Goal: Task Accomplishment & Management: Use online tool/utility

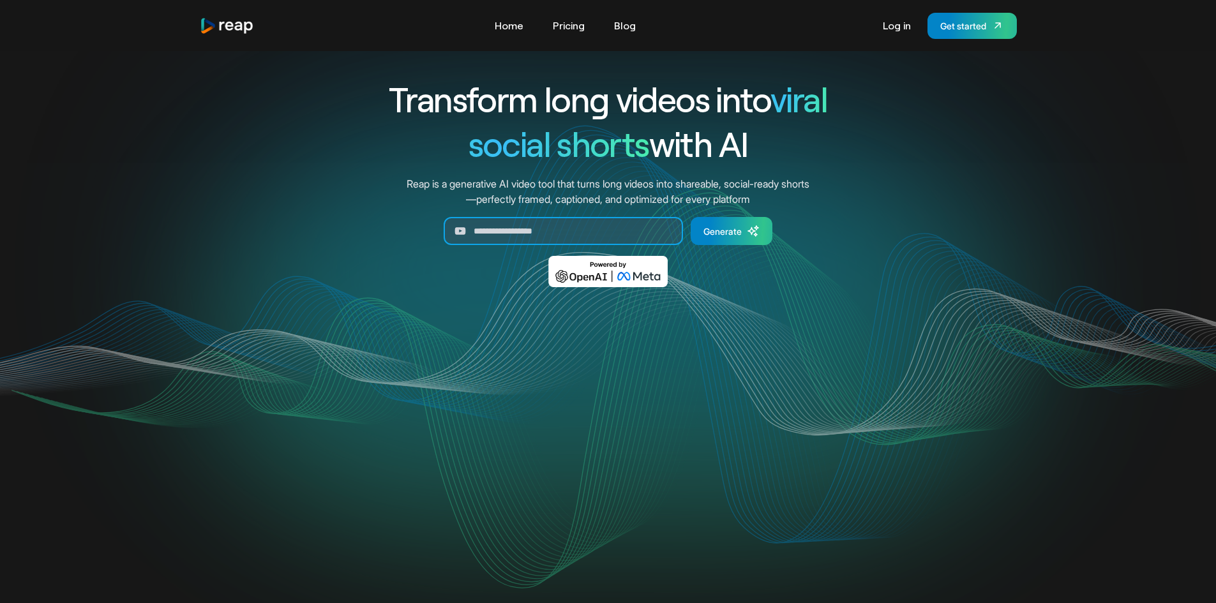
click at [477, 226] on input "Generate Form" at bounding box center [562, 231] width 239 height 28
paste input "**********"
type input "**********"
click at [737, 235] on div "Generate" at bounding box center [722, 231] width 38 height 13
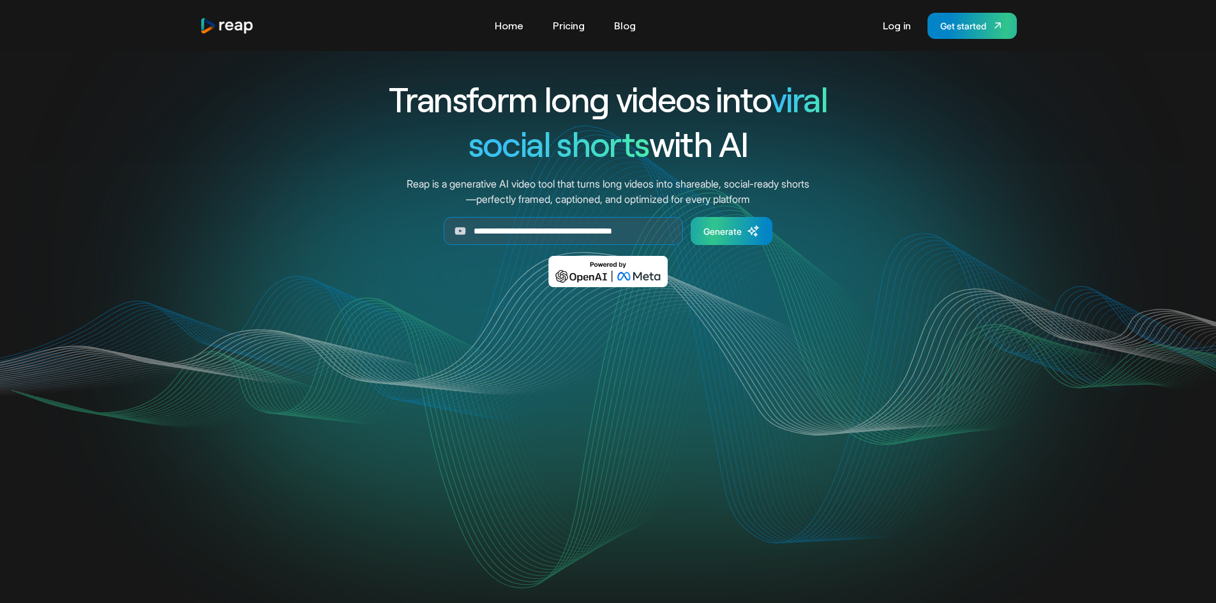
scroll to position [0, 0]
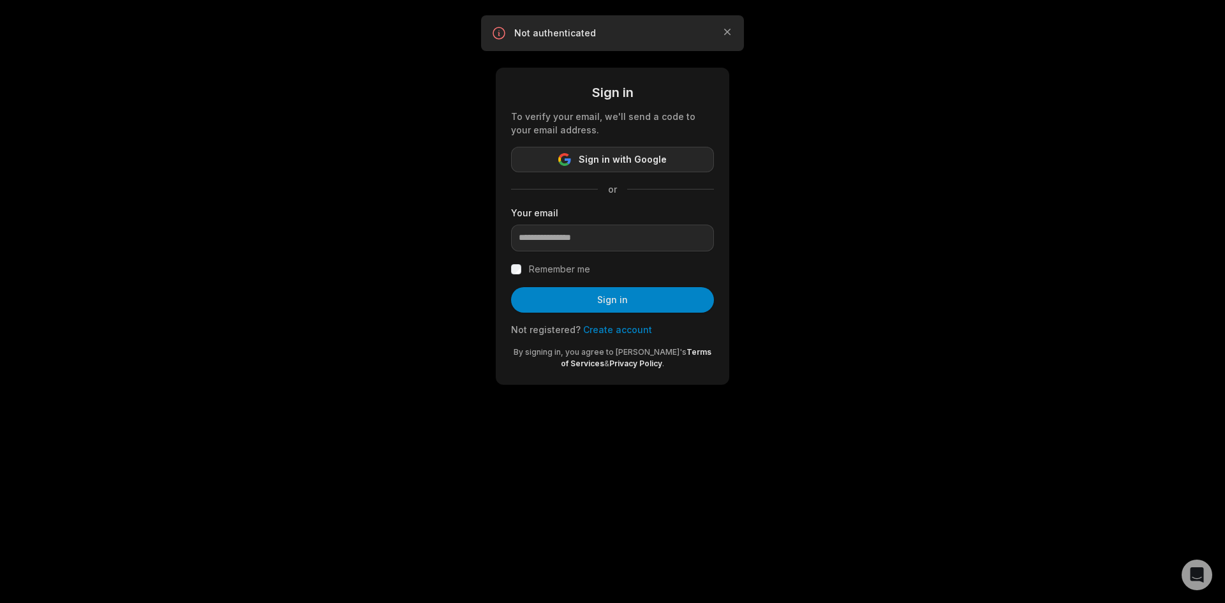
click at [611, 162] on span "Sign in with Google" at bounding box center [623, 159] width 88 height 15
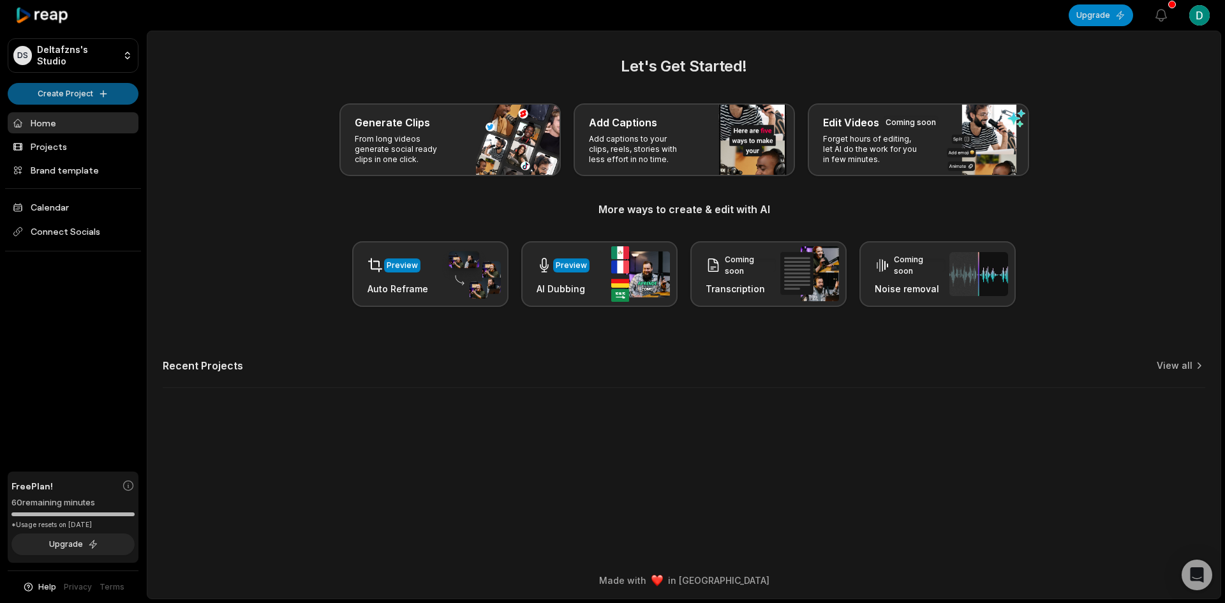
click at [97, 89] on html "DS Deltafzns's Studio Create Project Home Projects Brand template Calendar Conn…" at bounding box center [612, 301] width 1225 height 603
click at [86, 120] on link "Create Clips" at bounding box center [73, 119] width 124 height 21
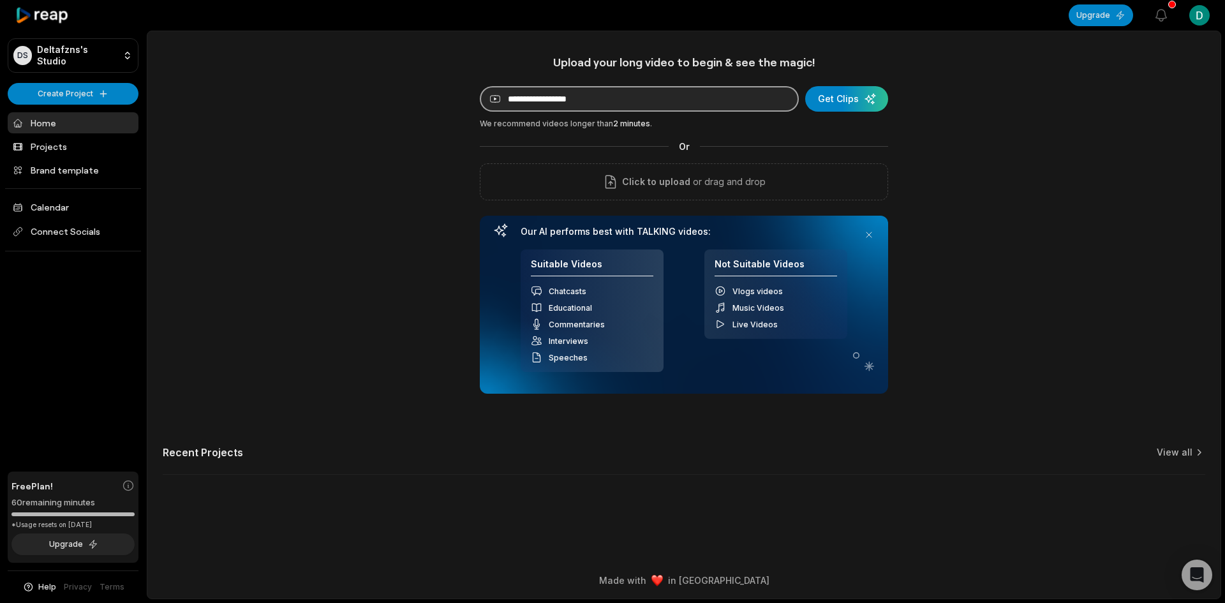
click at [728, 108] on input at bounding box center [639, 99] width 319 height 26
paste input "**********"
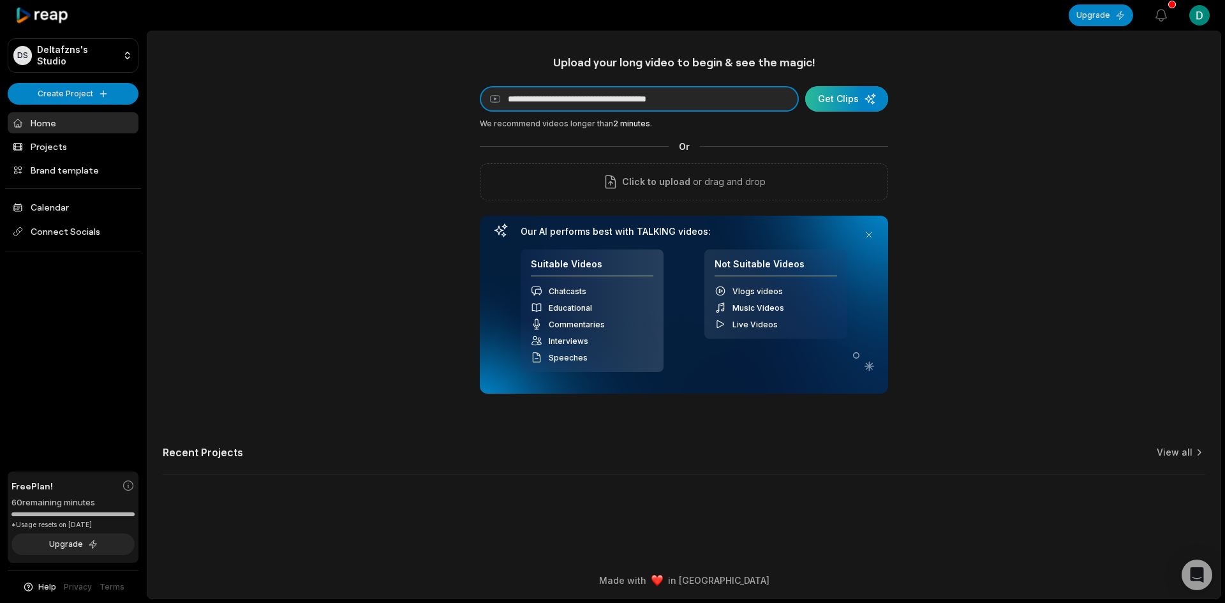
type input "**********"
click at [829, 99] on div "submit" at bounding box center [846, 99] width 83 height 26
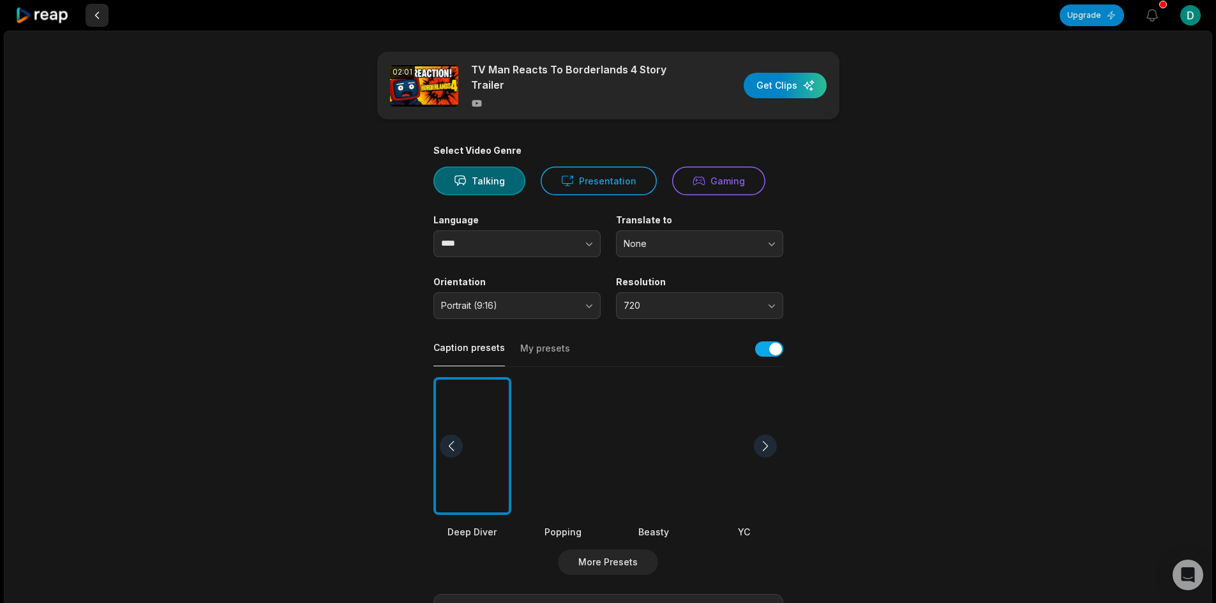
click at [96, 15] on button at bounding box center [97, 15] width 23 height 23
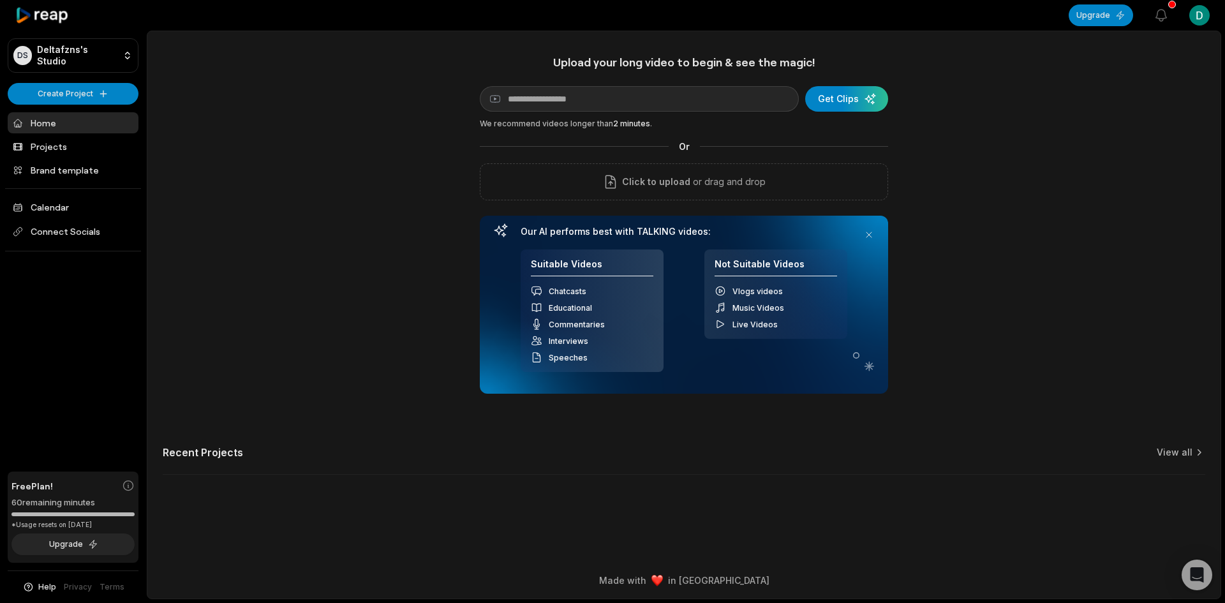
click at [320, 194] on div "Upload your long video to begin & see the magic! YouTube link Get Clips We reco…" at bounding box center [683, 272] width 1073 height 435
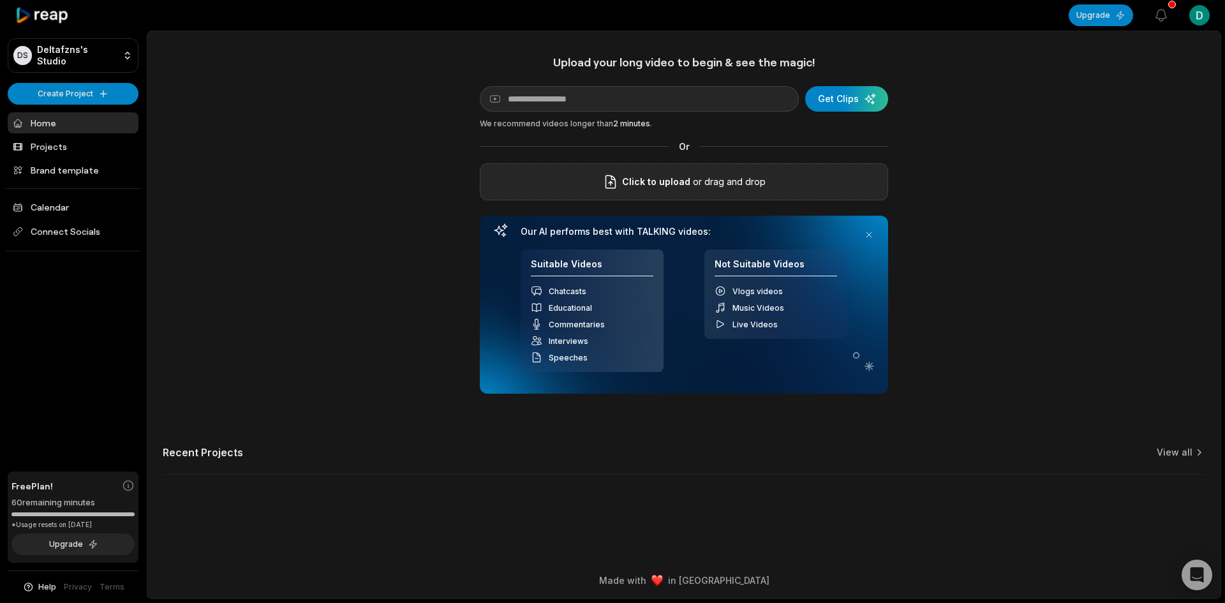
click at [665, 179] on span "Click to upload" at bounding box center [656, 181] width 68 height 15
click at [0, 0] on input "Click to upload" at bounding box center [0, 0] width 0 height 0
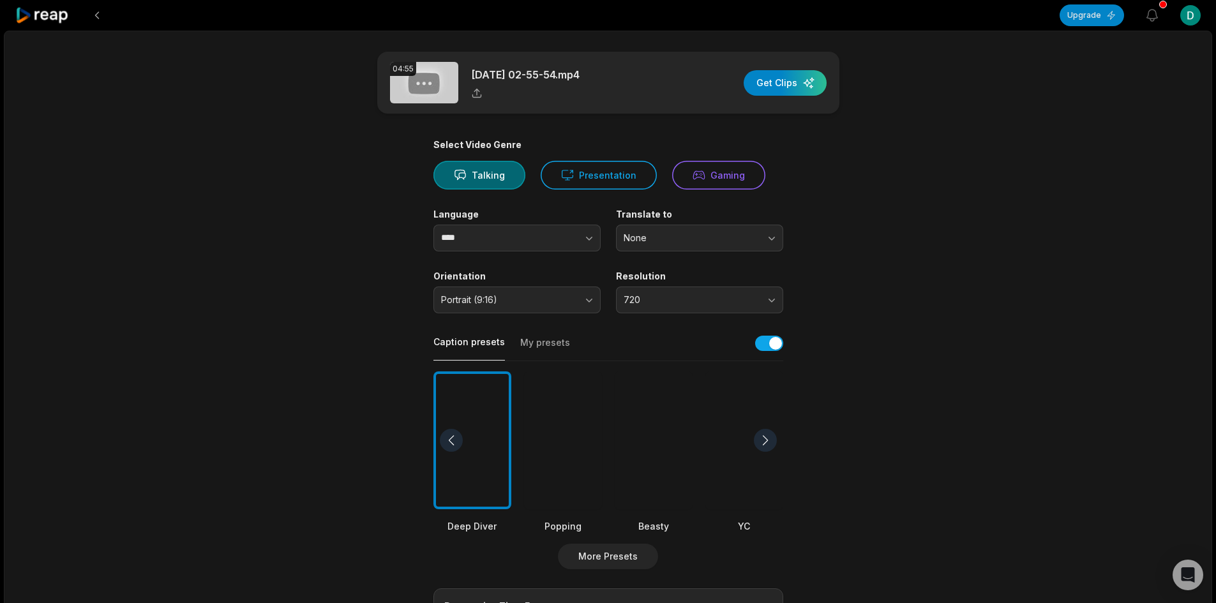
click at [664, 427] on div at bounding box center [653, 440] width 78 height 138
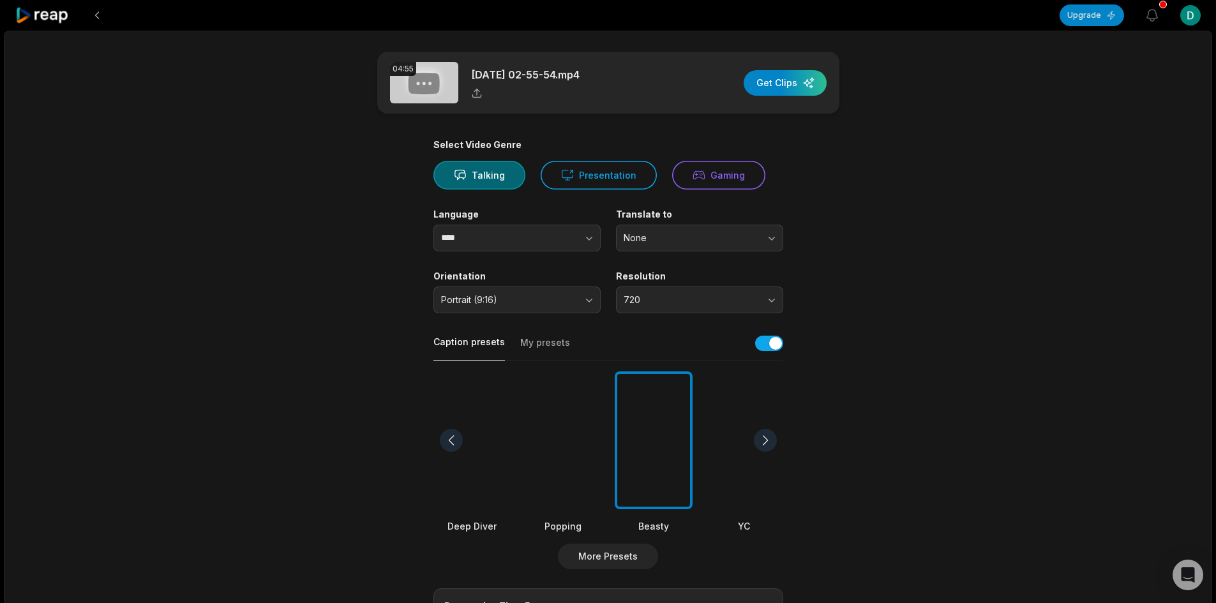
click at [766, 431] on div at bounding box center [765, 440] width 23 height 23
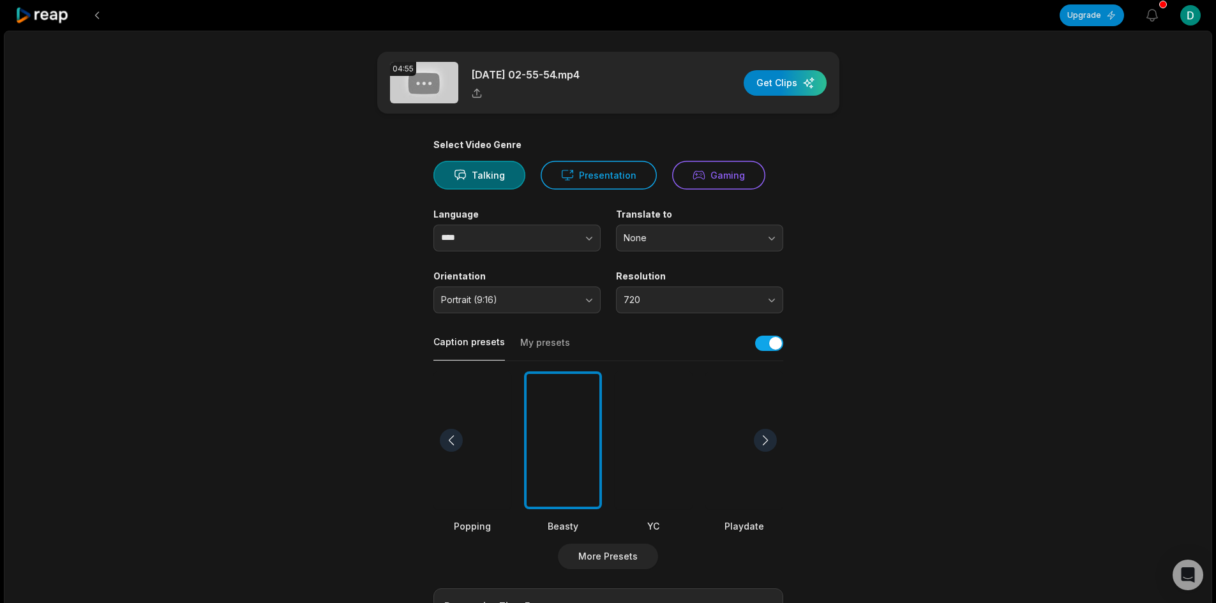
click at [766, 431] on div at bounding box center [765, 440] width 23 height 23
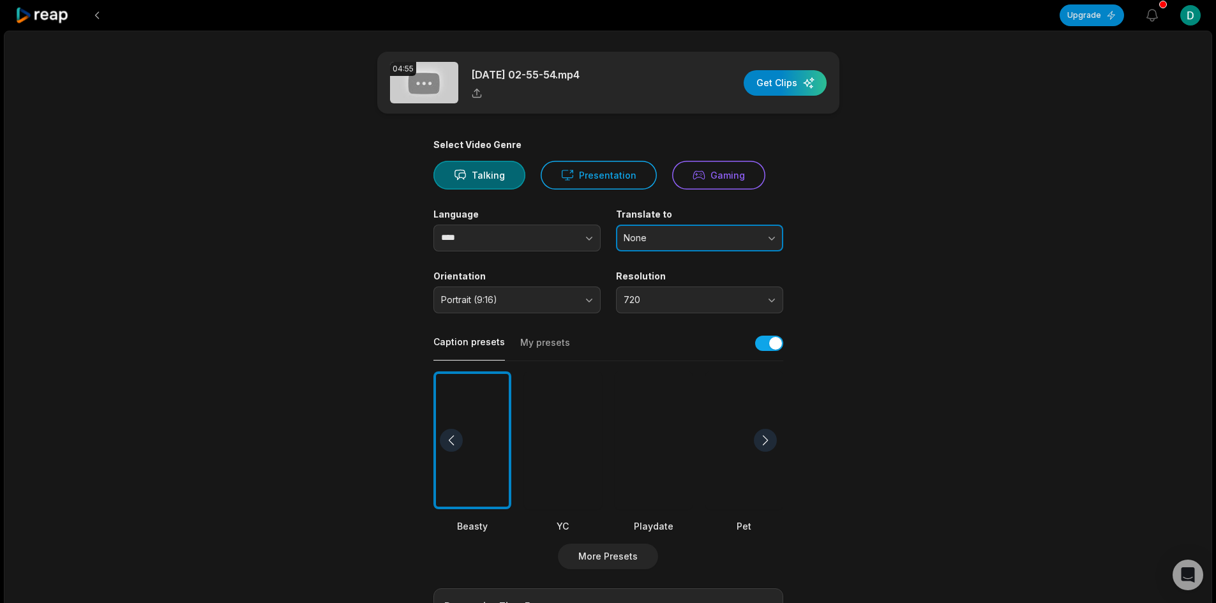
click at [646, 231] on button "None" at bounding box center [699, 238] width 167 height 27
click at [664, 285] on p "English" at bounding box center [699, 291] width 151 height 13
click at [232, 255] on div "04:55 2025-08-26 02-55-54.mp4 Get Clips Select Video Genre Talking Presentation…" at bounding box center [608, 473] width 1208 height 885
click at [715, 311] on button "720" at bounding box center [699, 300] width 167 height 27
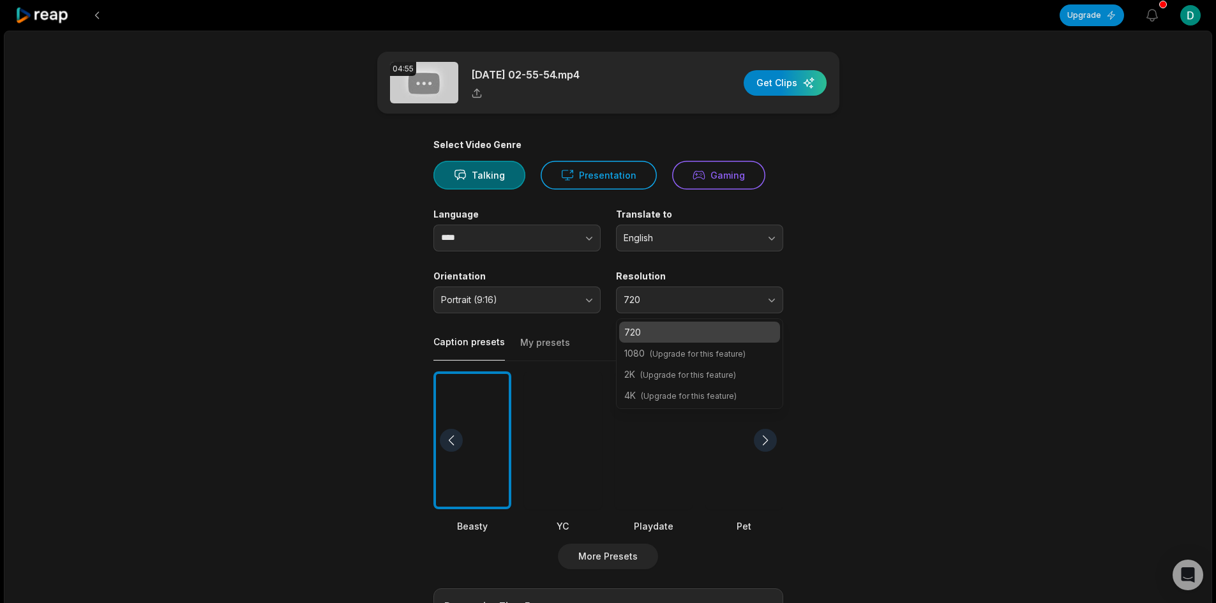
click at [729, 331] on p "720" at bounding box center [699, 331] width 151 height 13
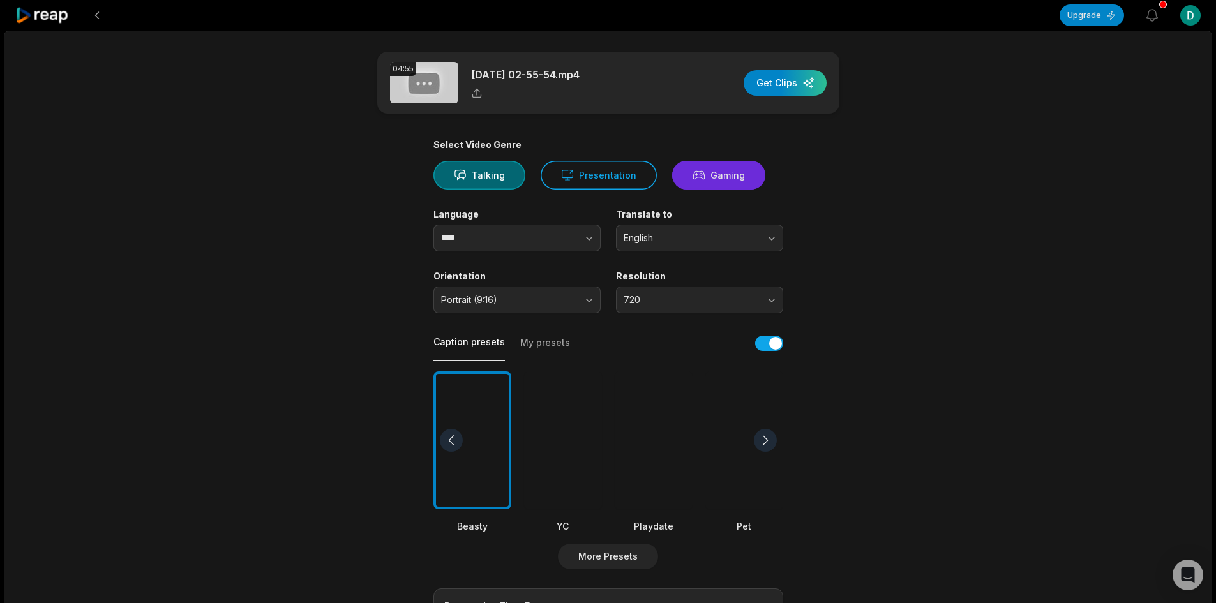
click at [723, 174] on button "Gaming" at bounding box center [718, 175] width 93 height 29
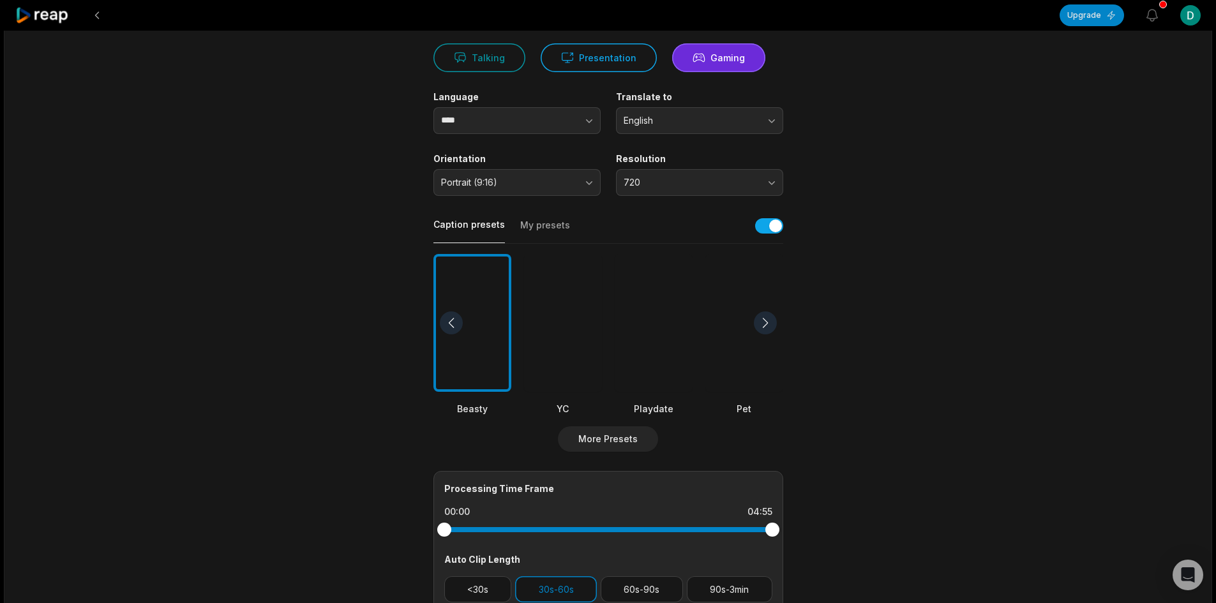
scroll to position [191, 0]
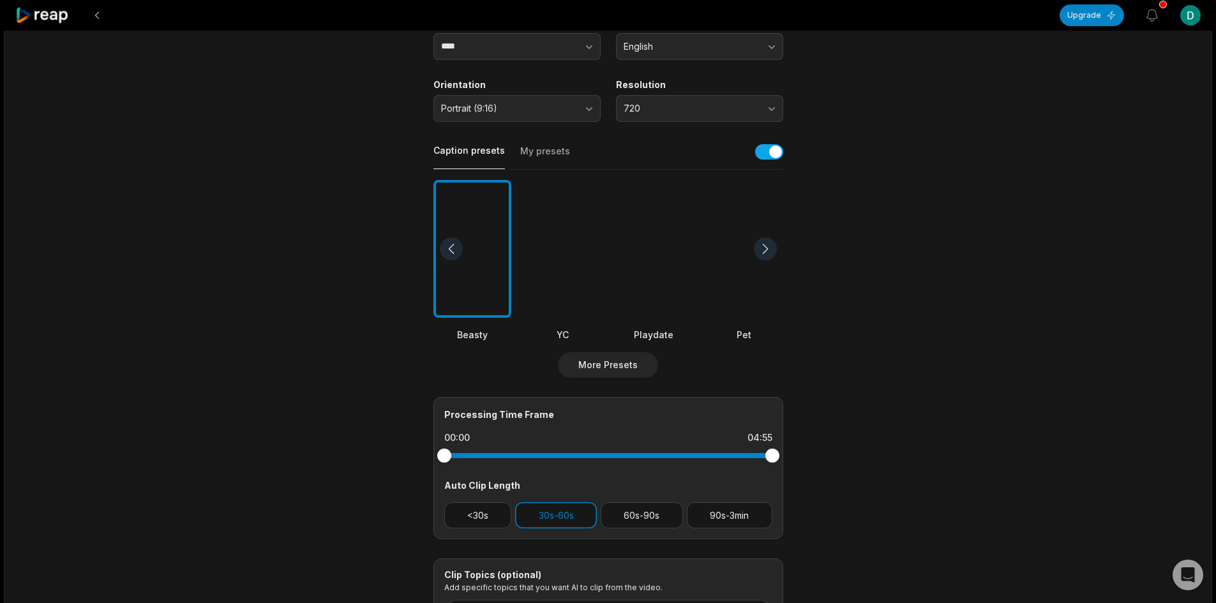
click at [764, 251] on div at bounding box center [765, 248] width 23 height 23
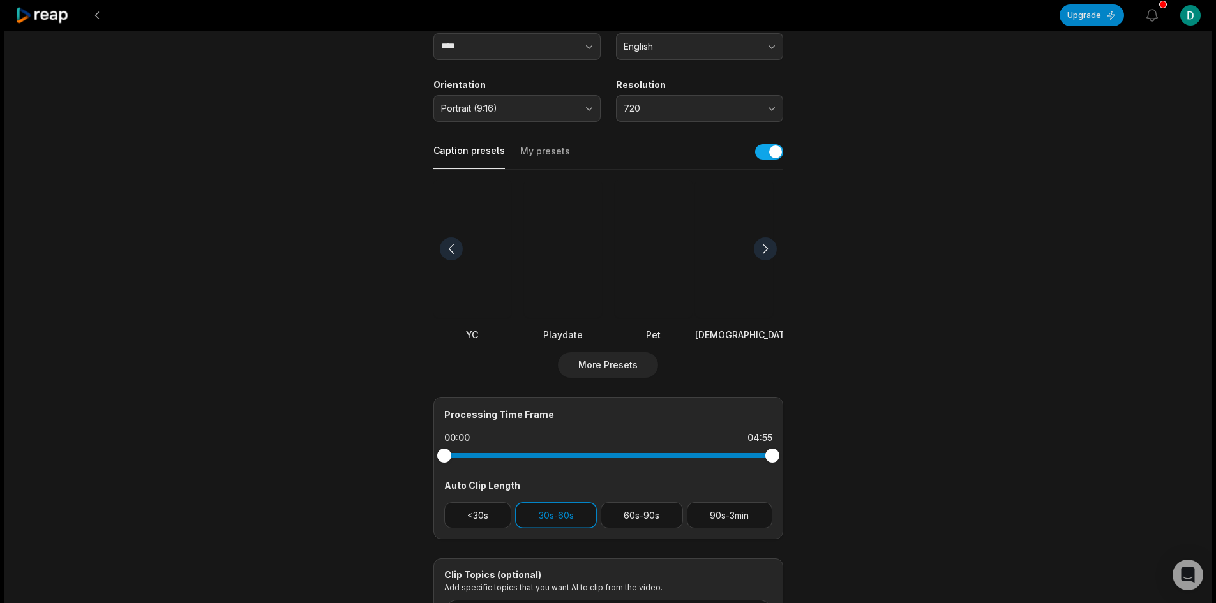
click at [764, 251] on div at bounding box center [765, 248] width 23 height 23
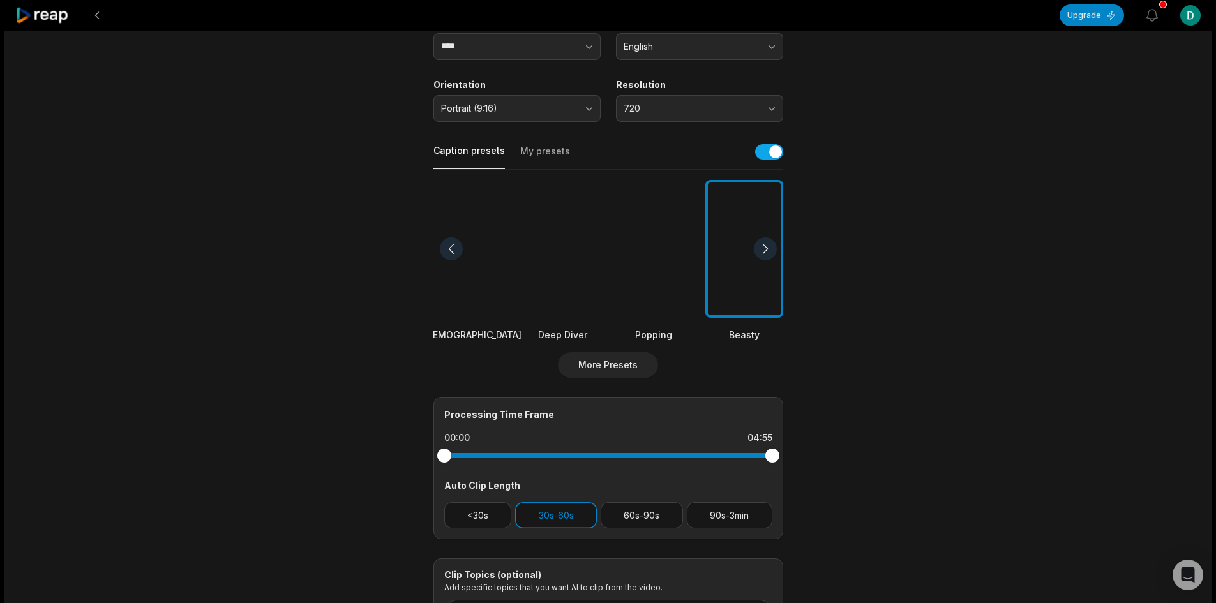
click at [764, 251] on div at bounding box center [765, 248] width 23 height 23
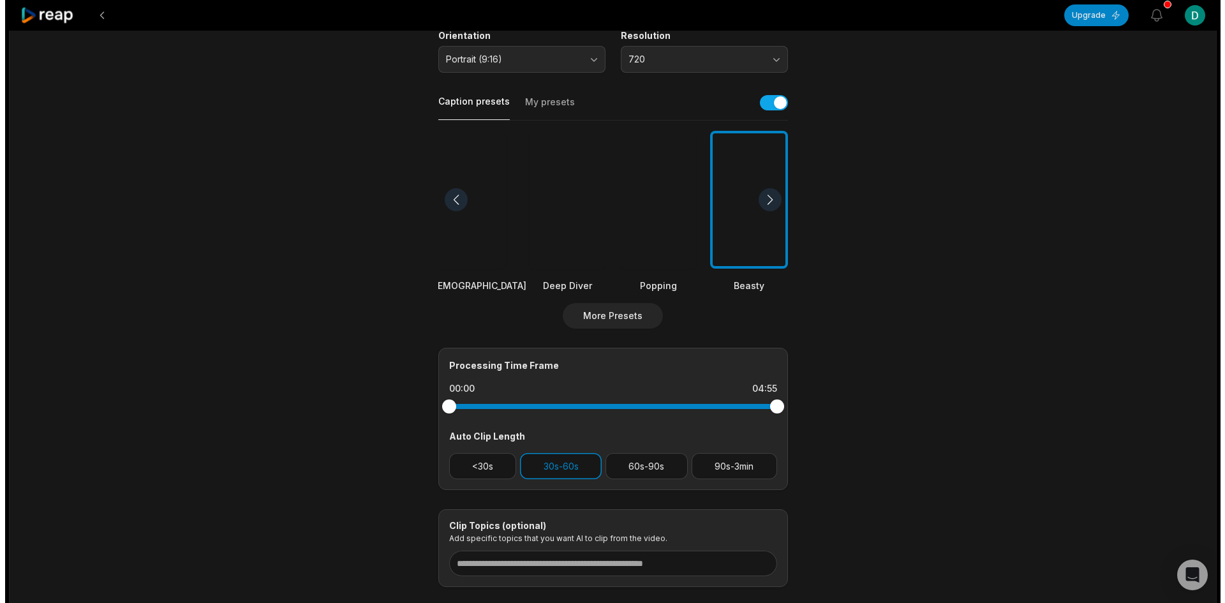
scroll to position [255, 0]
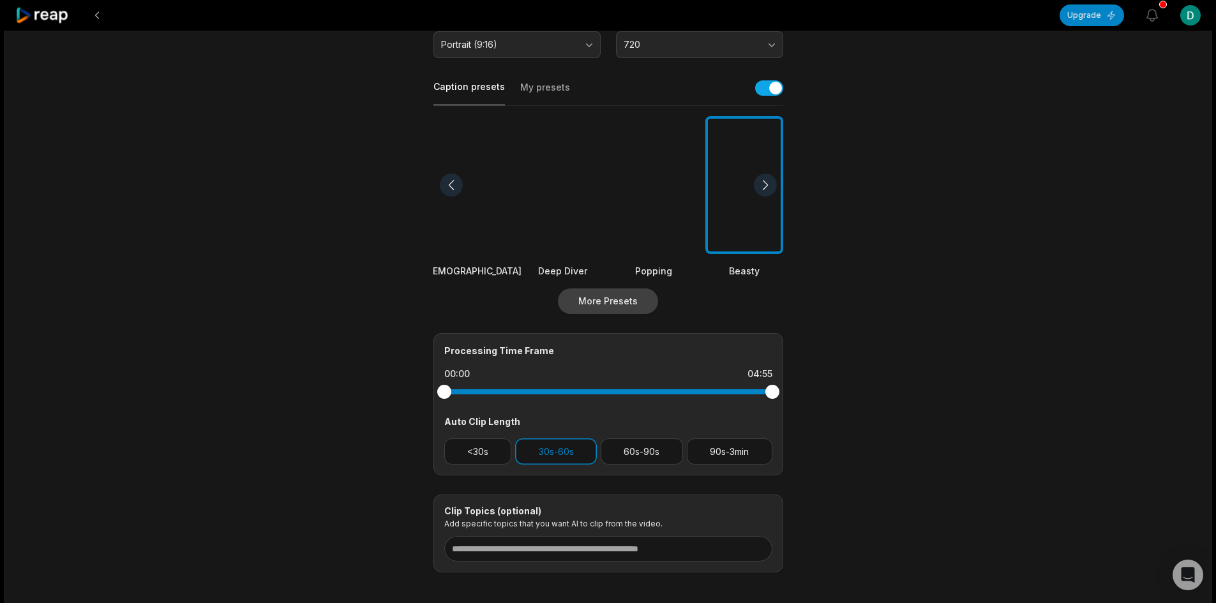
click at [584, 306] on button "More Presets" at bounding box center [608, 301] width 100 height 26
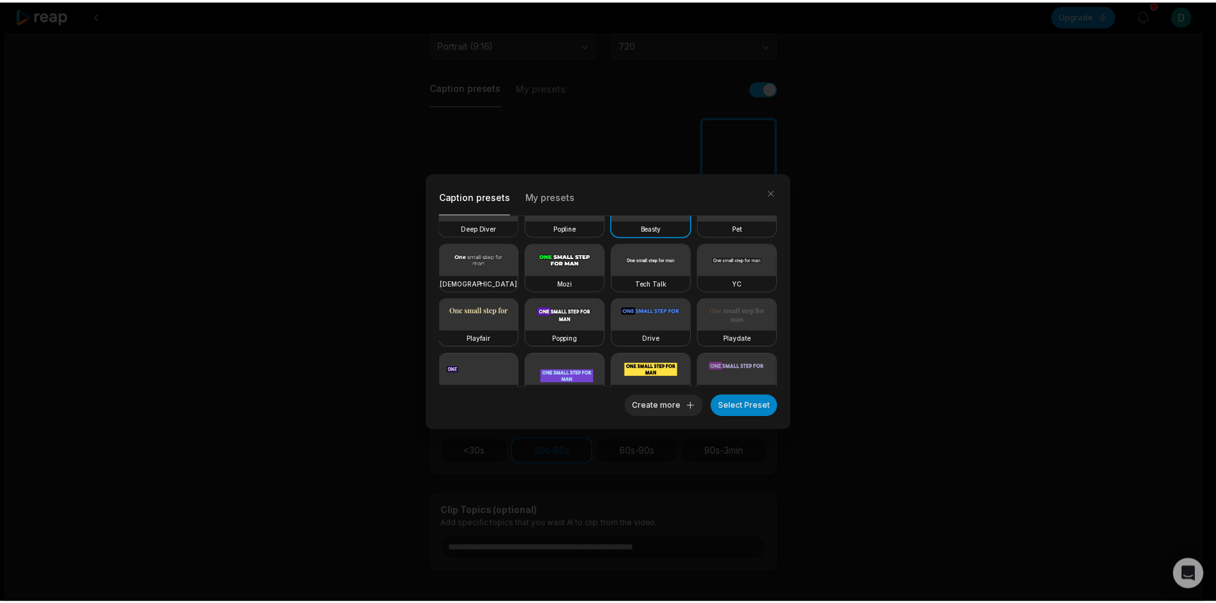
scroll to position [64, 0]
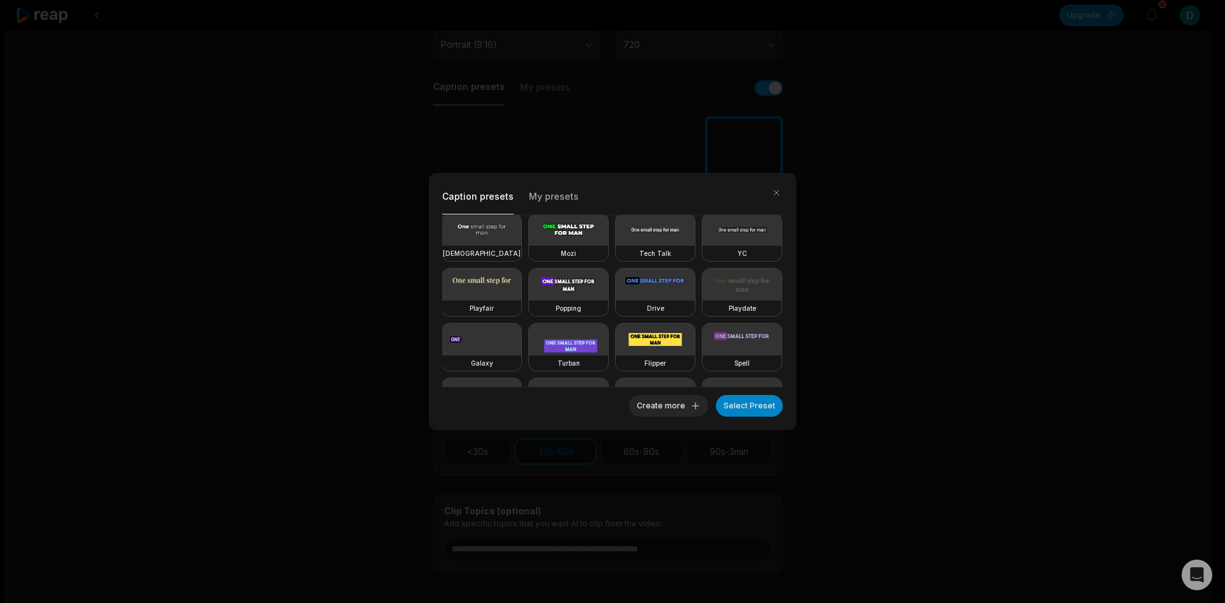
click at [529, 301] on video at bounding box center [568, 285] width 79 height 32
click at [731, 404] on button "Select Preset" at bounding box center [749, 406] width 67 height 22
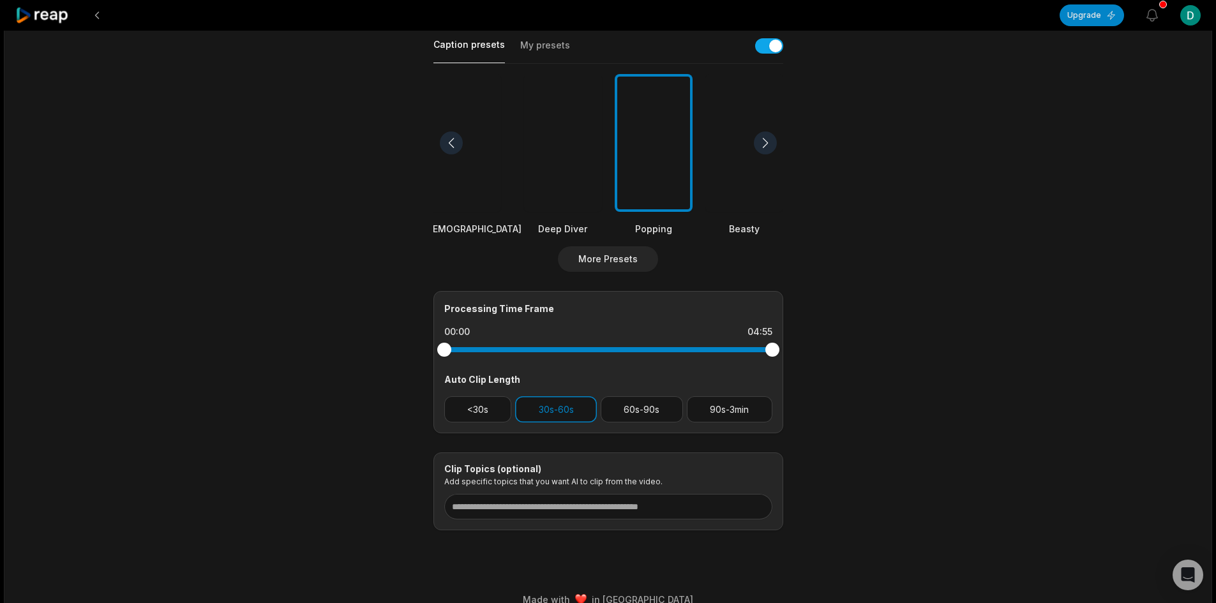
scroll to position [317, 0]
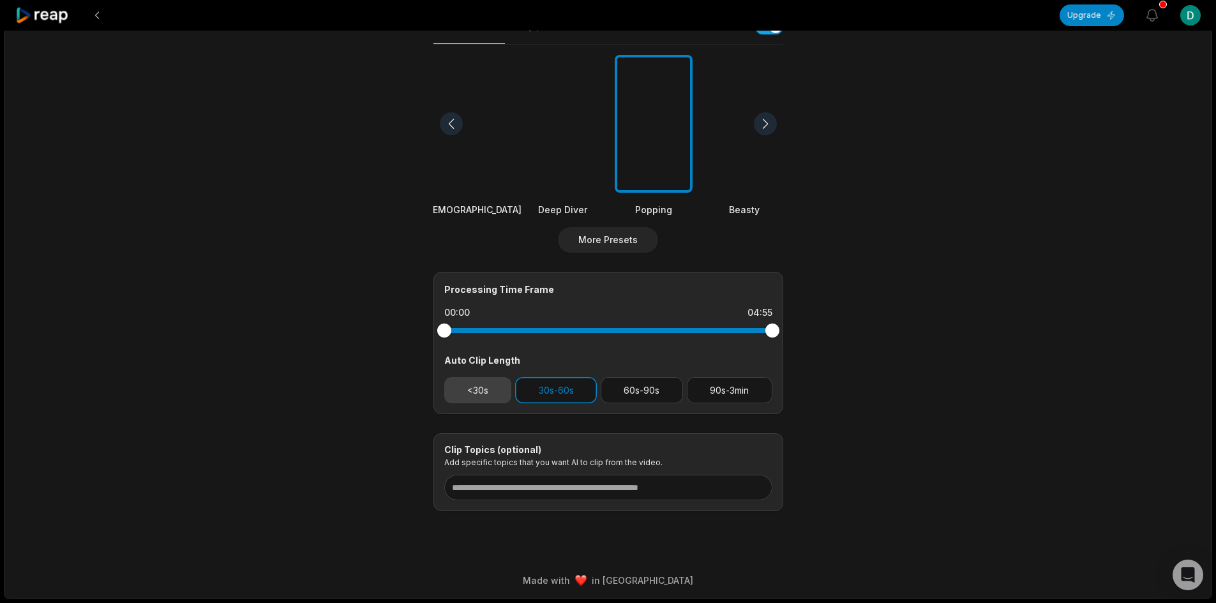
click at [475, 392] on button "<30s" at bounding box center [478, 390] width 68 height 26
click at [524, 389] on button "30s-60s" at bounding box center [556, 390] width 82 height 26
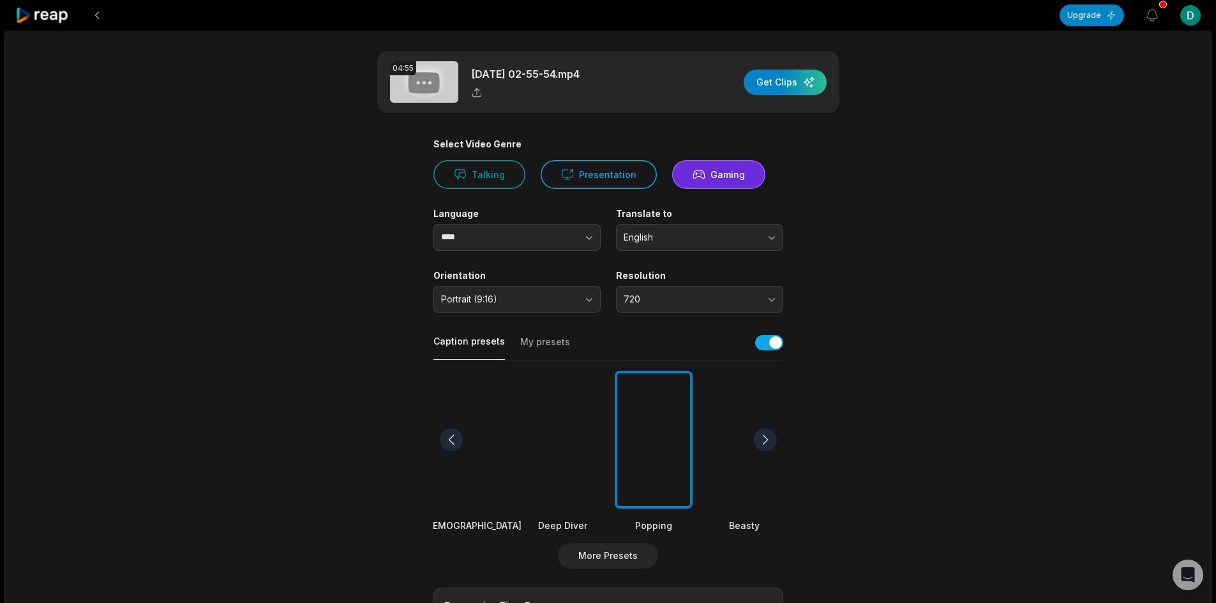
scroll to position [0, 0]
click at [785, 86] on div "button" at bounding box center [784, 83] width 83 height 26
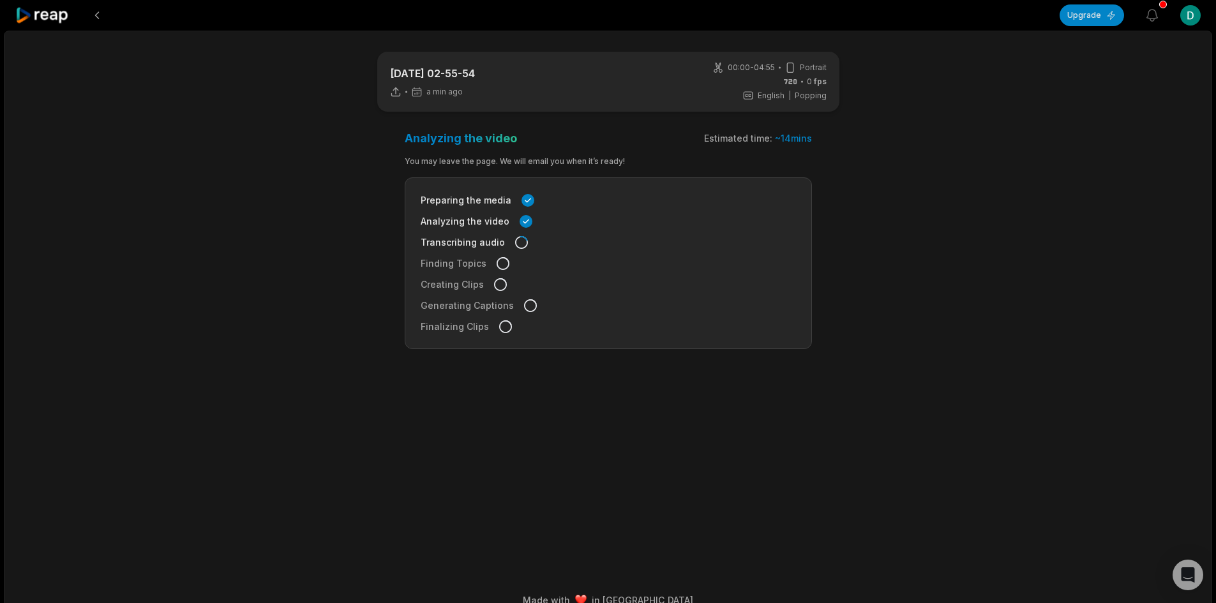
drag, startPoint x: 738, startPoint y: 0, endPoint x: 292, endPoint y: 76, distance: 452.5
click at [280, 115] on div "2025-08-26 02-55-54 a min ago 00:00 - 04:55 Portrait 0 fps English en | Popping…" at bounding box center [608, 325] width 1208 height 588
click at [272, 359] on div "04:55 2025-08-26 02-55-54 5 min ago English en 00:00 - 04:55 Portrait 60 fps En…" at bounding box center [608, 325] width 1208 height 588
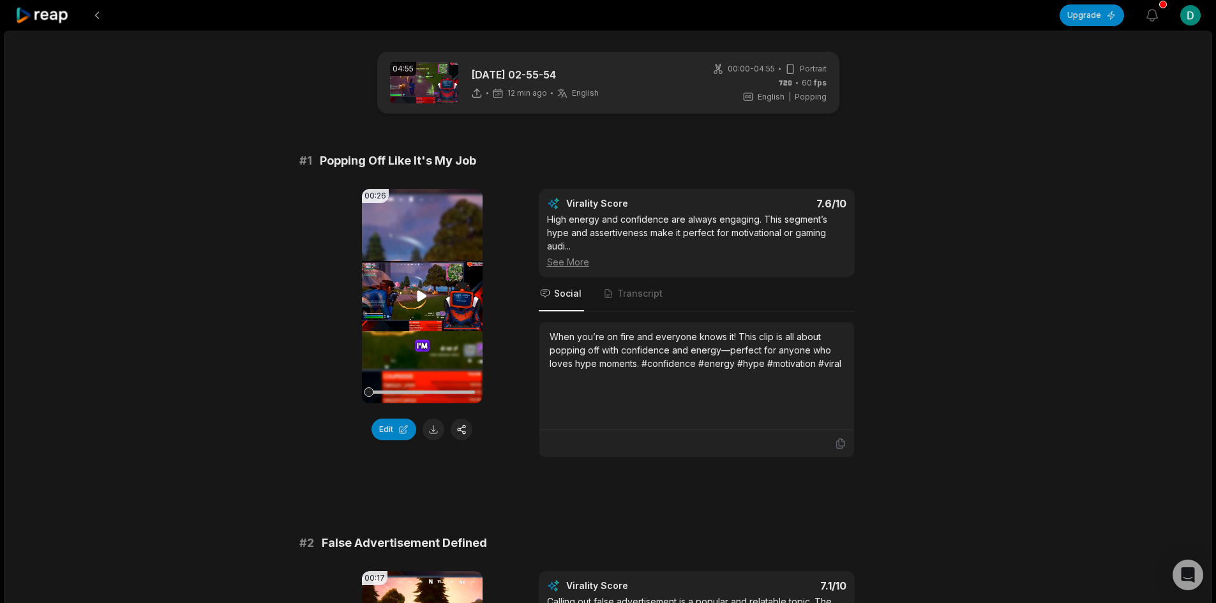
click at [426, 291] on icon at bounding box center [421, 295] width 15 height 15
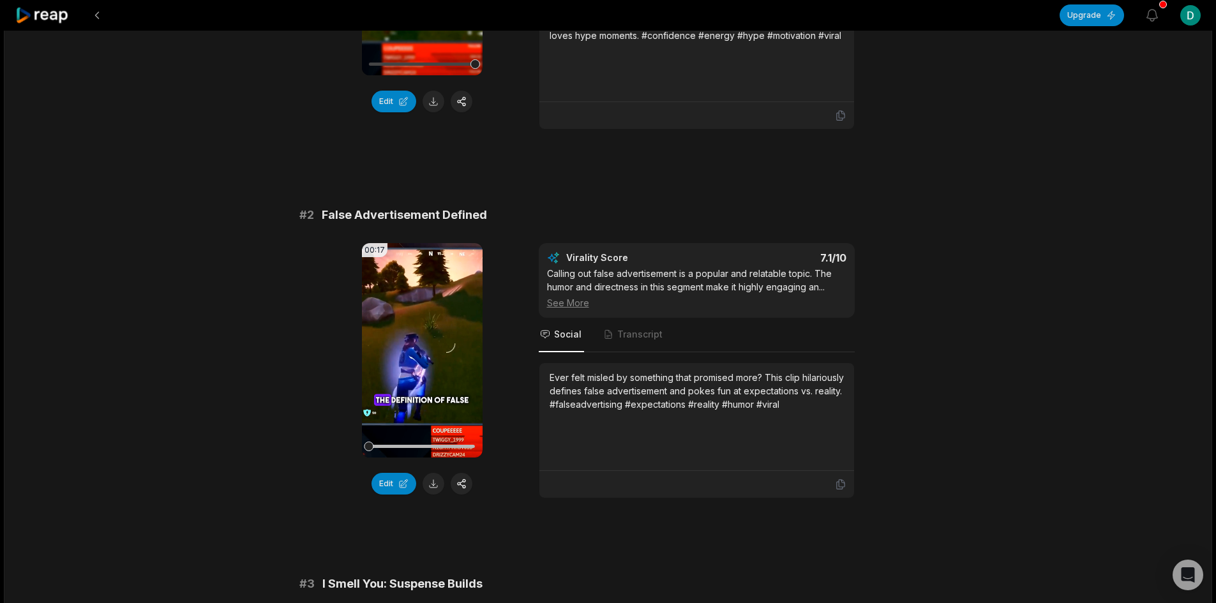
scroll to position [383, 0]
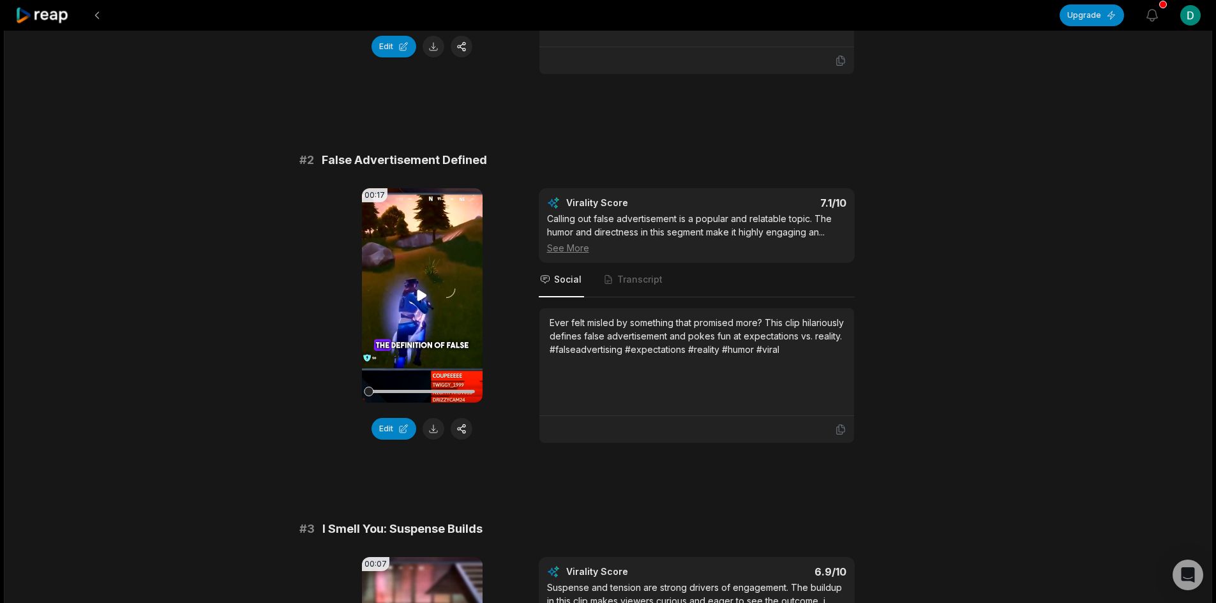
click at [419, 297] on icon at bounding box center [422, 295] width 10 height 11
click at [426, 293] on icon at bounding box center [421, 295] width 15 height 15
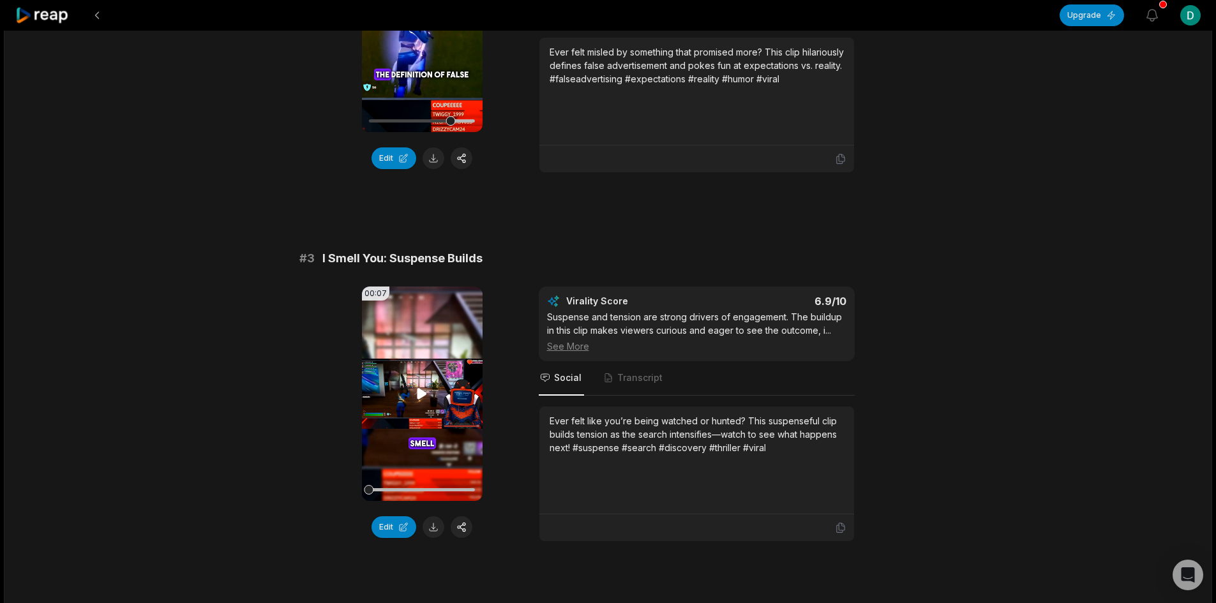
scroll to position [638, 0]
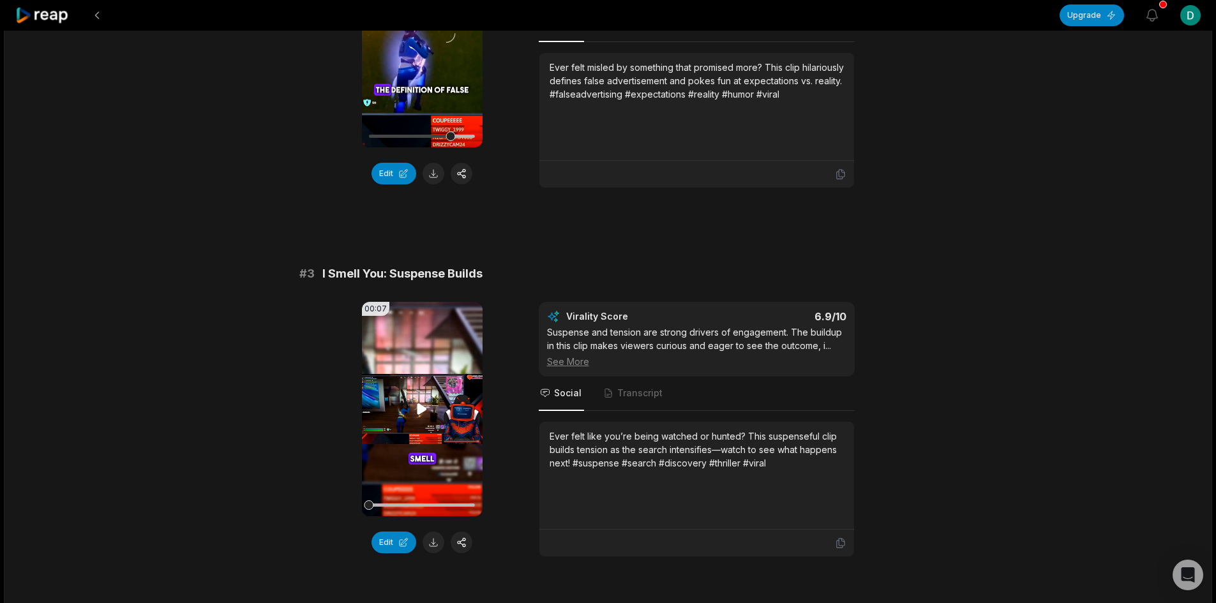
click at [418, 402] on icon at bounding box center [421, 408] width 15 height 15
click at [421, 408] on icon at bounding box center [421, 408] width 15 height 15
drag, startPoint x: 403, startPoint y: 506, endPoint x: 350, endPoint y: 499, distance: 53.4
click at [350, 499] on div "00:07 Your browser does not support mp4 format. Edit Virality Score 6.9 /10 Sus…" at bounding box center [608, 429] width 618 height 255
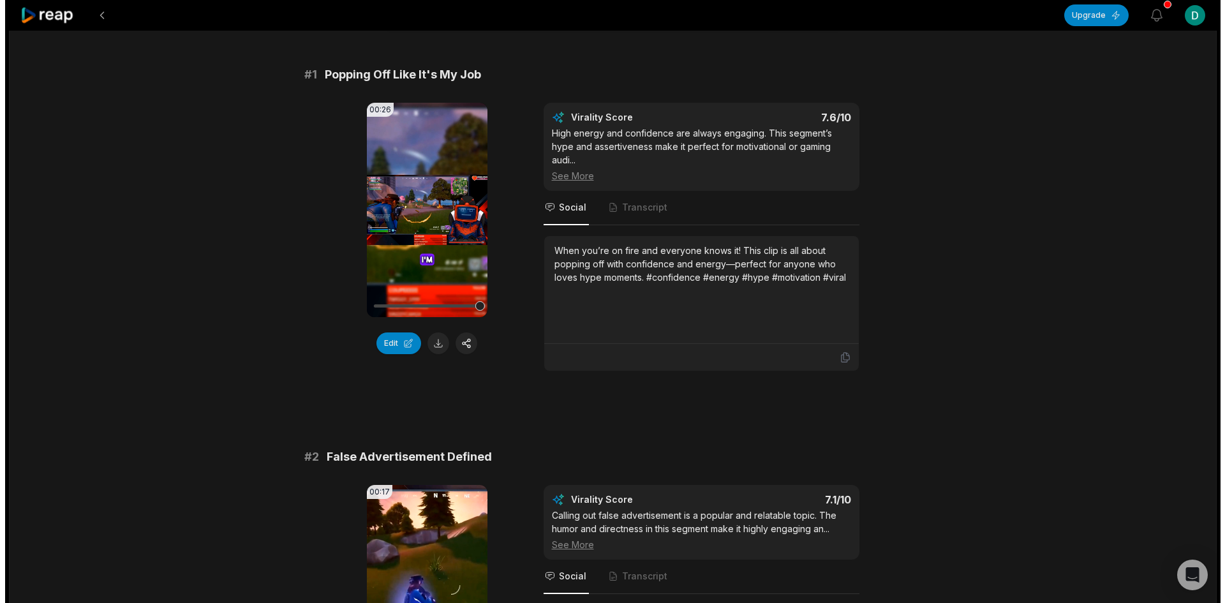
scroll to position [0, 0]
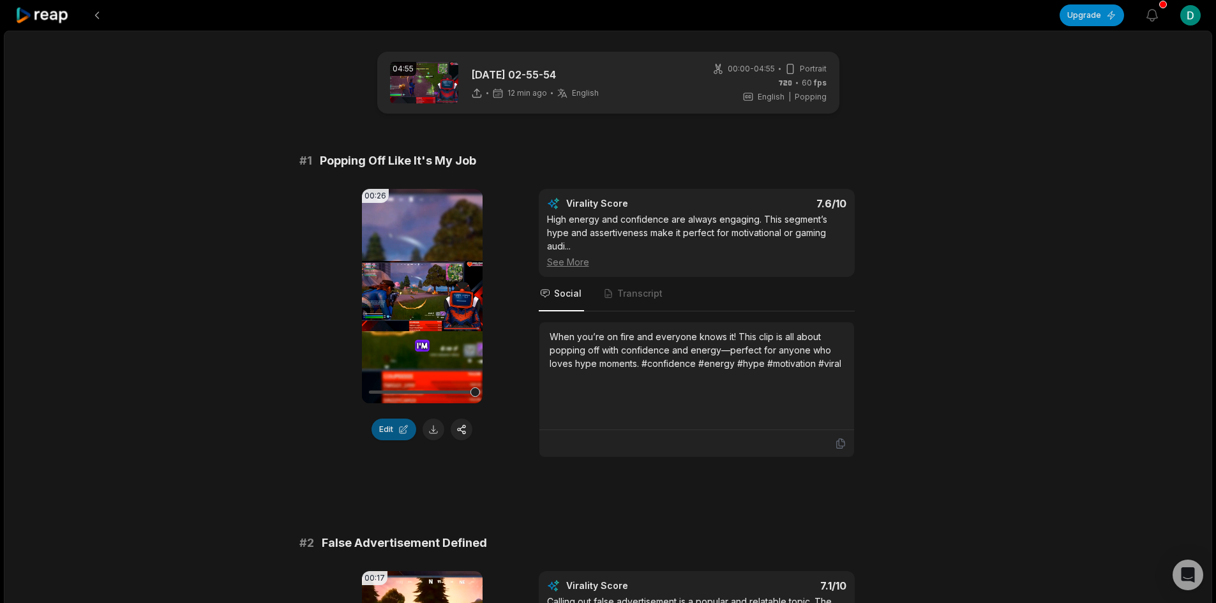
click at [384, 437] on button "Edit" at bounding box center [393, 430] width 45 height 22
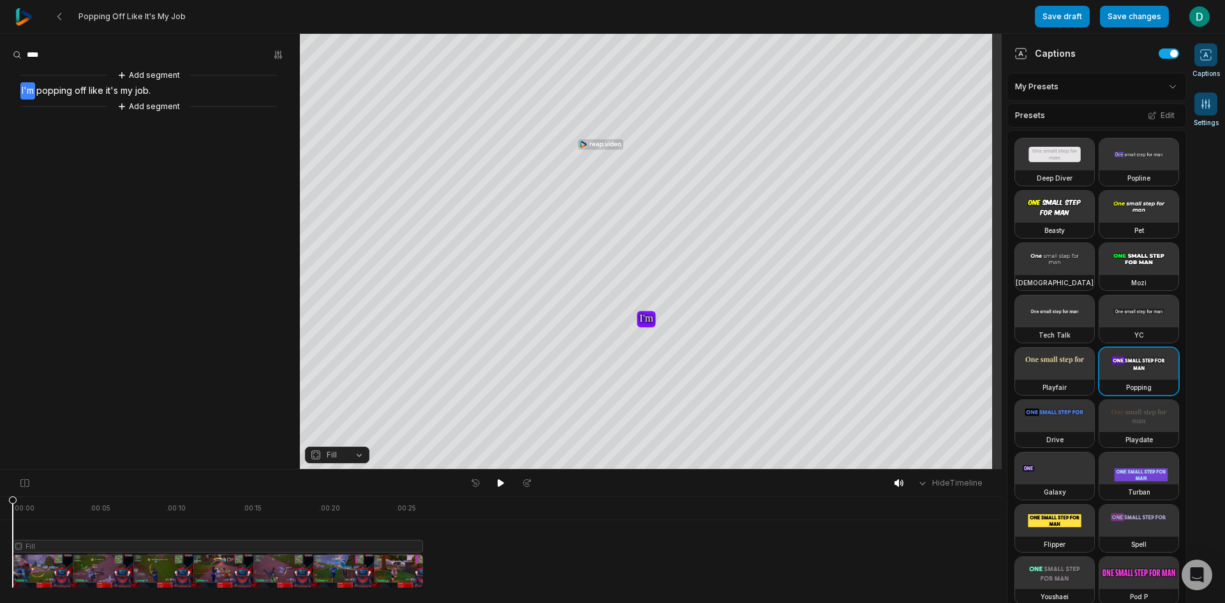
click at [1207, 108] on icon at bounding box center [1206, 104] width 13 height 13
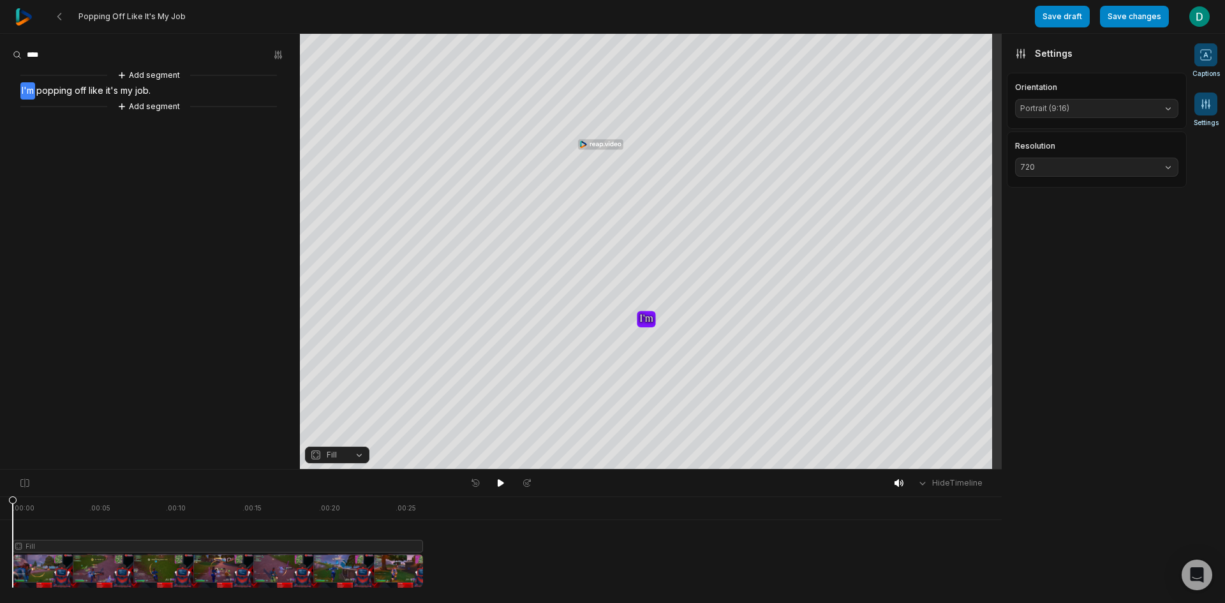
click at [1207, 64] on span at bounding box center [1206, 54] width 23 height 23
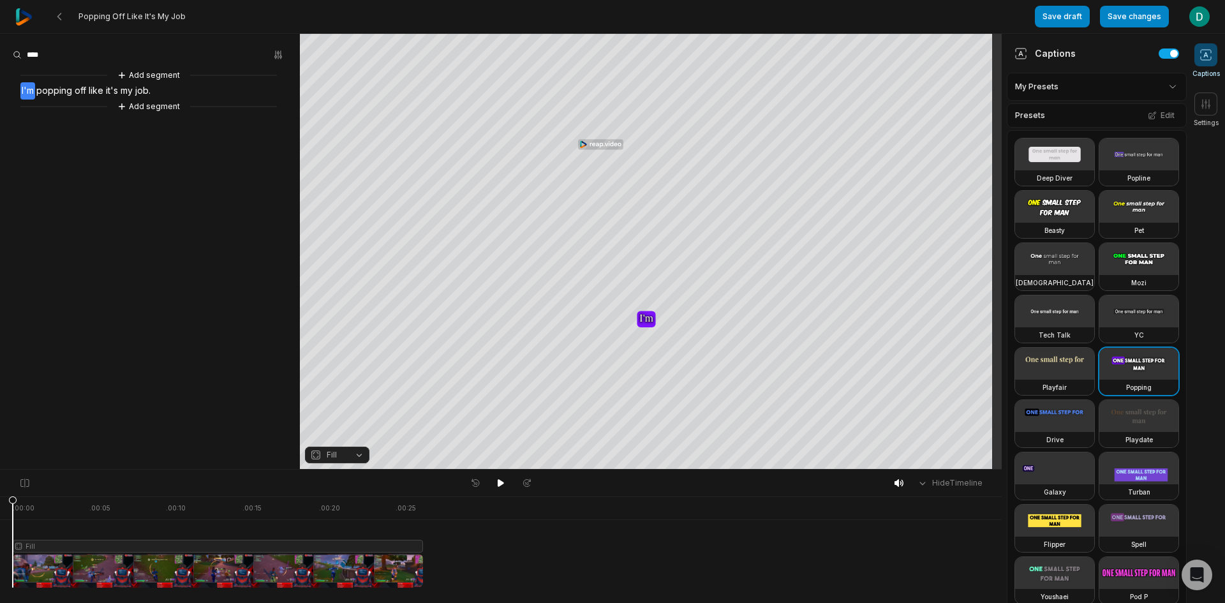
click at [360, 452] on button "Fill" at bounding box center [337, 455] width 64 height 17
click at [334, 417] on div "Streaming" at bounding box center [337, 418] width 64 height 17
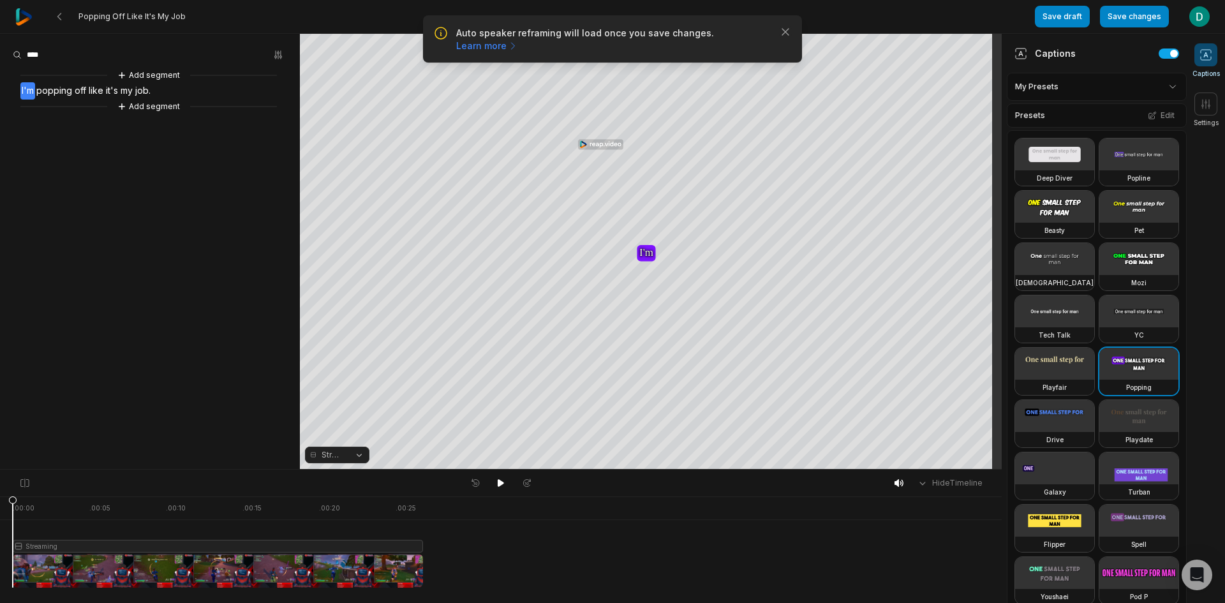
click at [362, 447] on button "Streaming" at bounding box center [337, 455] width 64 height 17
click at [362, 434] on div "Fill" at bounding box center [337, 434] width 64 height 17
click at [354, 462] on button "Fill" at bounding box center [337, 455] width 64 height 17
click at [345, 401] on div "Split" at bounding box center [337, 401] width 64 height 17
click at [341, 463] on div "Split" at bounding box center [337, 456] width 64 height 18
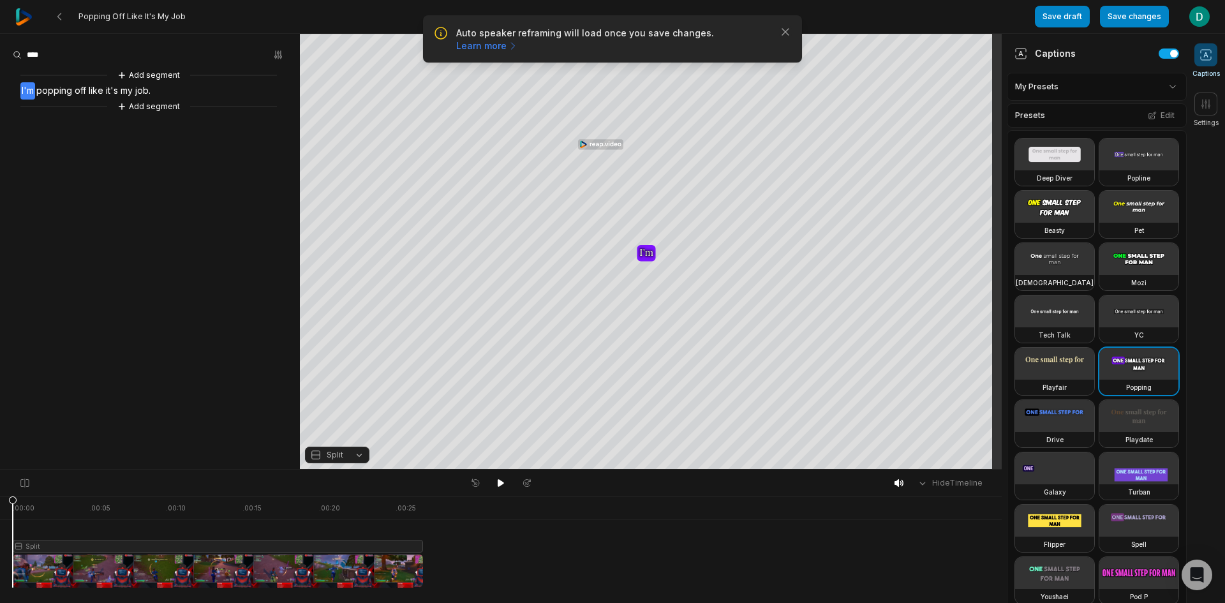
click at [345, 454] on button "Split" at bounding box center [337, 455] width 64 height 17
click at [345, 383] on div "Fit" at bounding box center [337, 384] width 64 height 17
click at [340, 454] on span "Fit" at bounding box center [327, 454] width 34 height 11
click at [343, 426] on div "Fill" at bounding box center [337, 434] width 64 height 17
click at [349, 449] on button "Fill" at bounding box center [337, 455] width 64 height 17
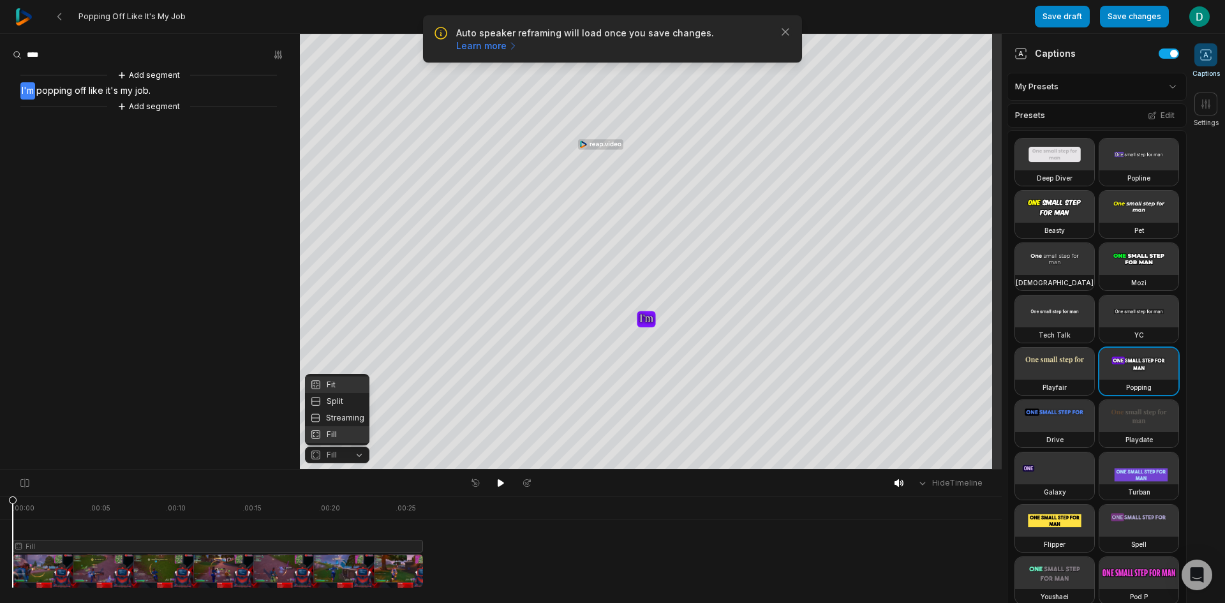
click at [346, 378] on div "Fit" at bounding box center [337, 384] width 64 height 17
click at [350, 456] on button "Fit" at bounding box center [337, 455] width 64 height 17
click at [346, 433] on div "Fill" at bounding box center [337, 434] width 64 height 17
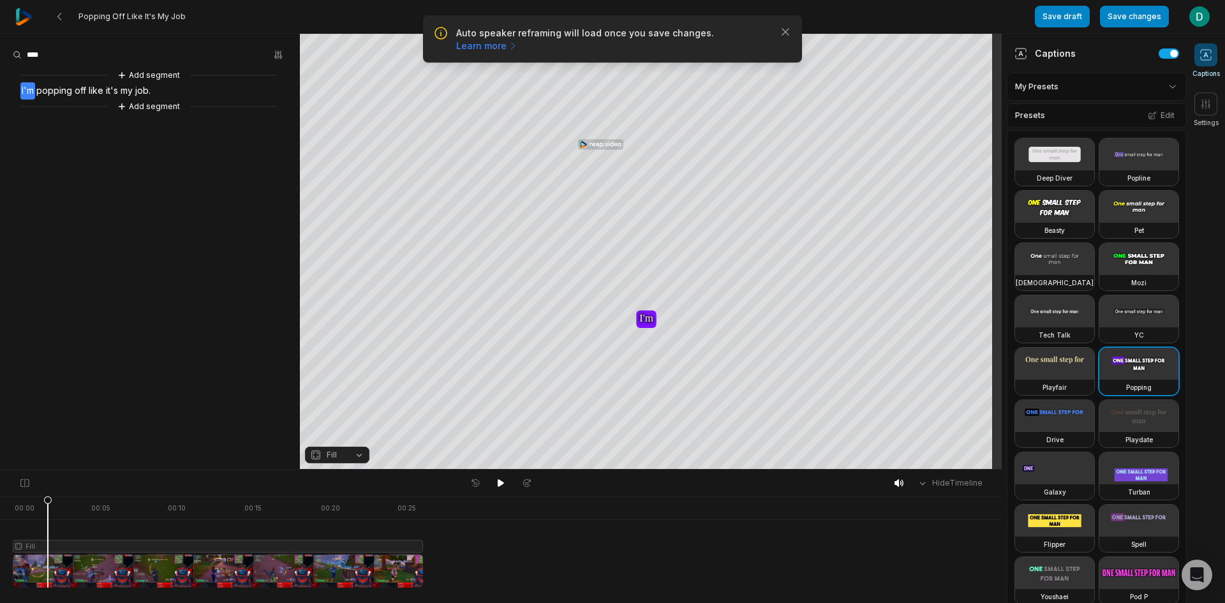
click at [48, 559] on div at bounding box center [218, 541] width 410 height 91
drag, startPoint x: 50, startPoint y: 504, endPoint x: 13, endPoint y: 510, distance: 37.5
click at [13, 510] on icon at bounding box center [14, 544] width 8 height 97
click at [166, 202] on aside "Add segment I'm popping off like it's my job. Add segment" at bounding box center [150, 251] width 300 height 435
click at [786, 30] on icon "button" at bounding box center [785, 32] width 13 height 13
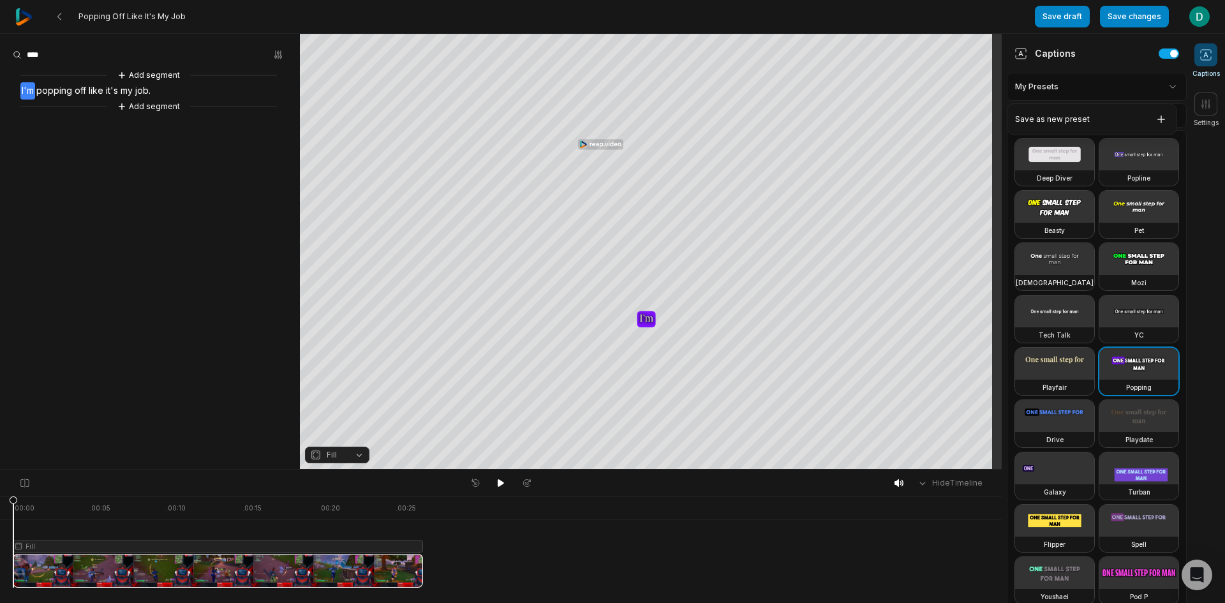
click at [1048, 93] on html "Popping Off Like It's My Job Save draft Save changes Open user menu Captions Se…" at bounding box center [612, 301] width 1225 height 603
click at [1069, 84] on html "Popping Off Like It's My Job Save draft Save changes Open user menu Captions Se…" at bounding box center [612, 301] width 1225 height 603
click at [1080, 107] on div "Presets Edit" at bounding box center [1097, 115] width 180 height 24
click at [1156, 120] on button "Edit" at bounding box center [1161, 115] width 34 height 17
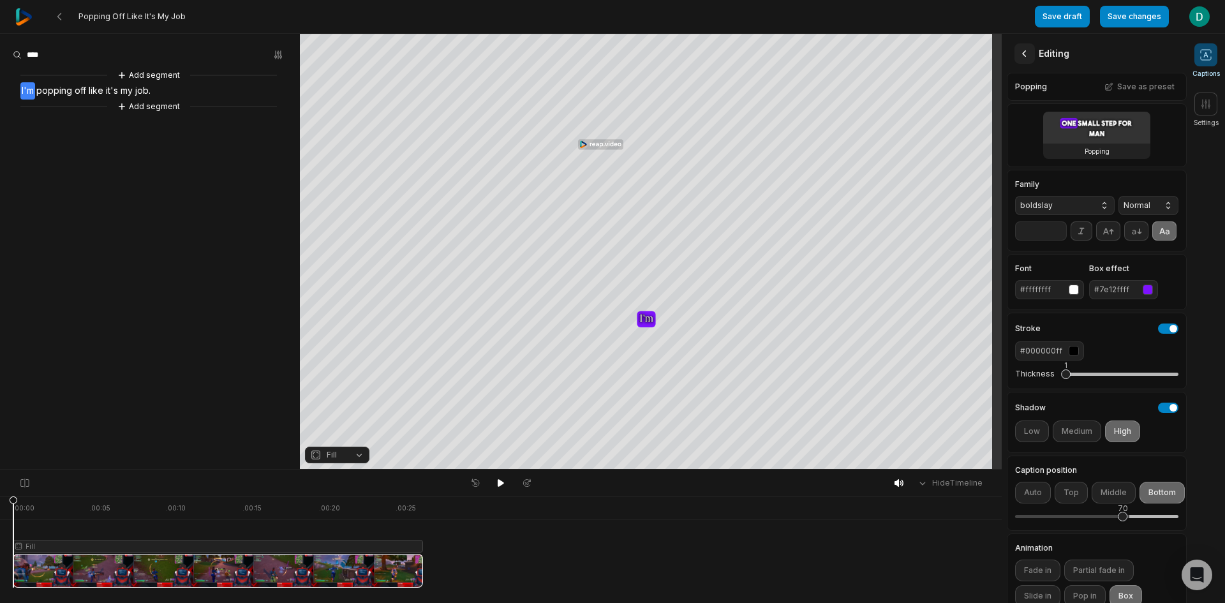
click at [1027, 54] on icon at bounding box center [1024, 53] width 13 height 13
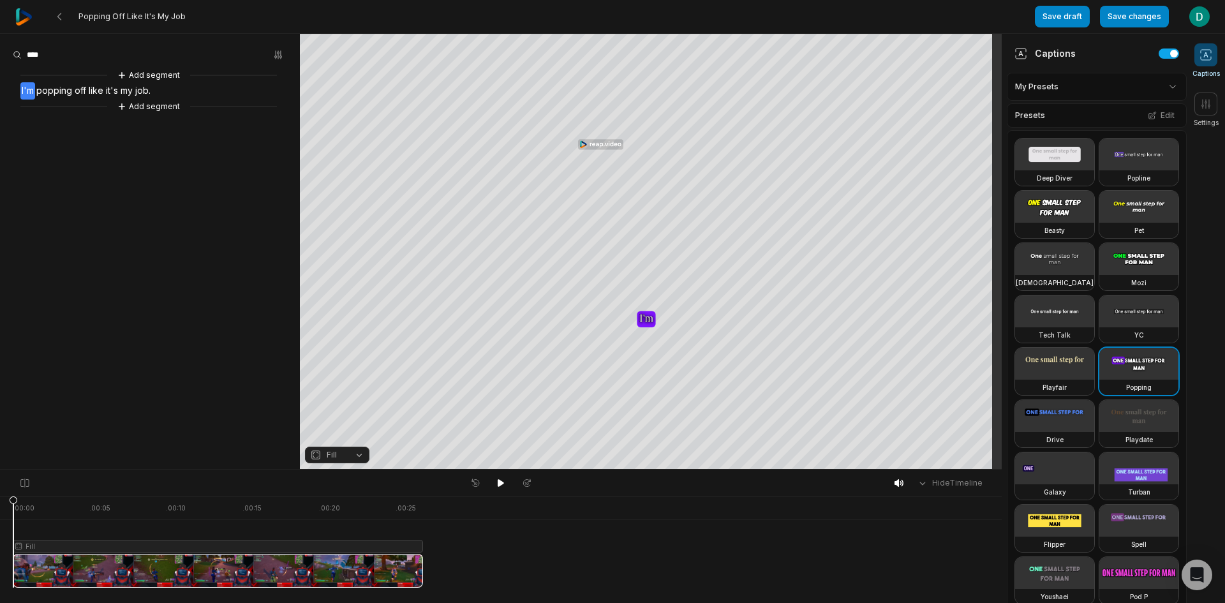
click at [126, 187] on aside "Add segment I'm popping off like it's my job. Add segment" at bounding box center [150, 251] width 300 height 435
click at [154, 105] on button "Add segment" at bounding box center [149, 107] width 68 height 14
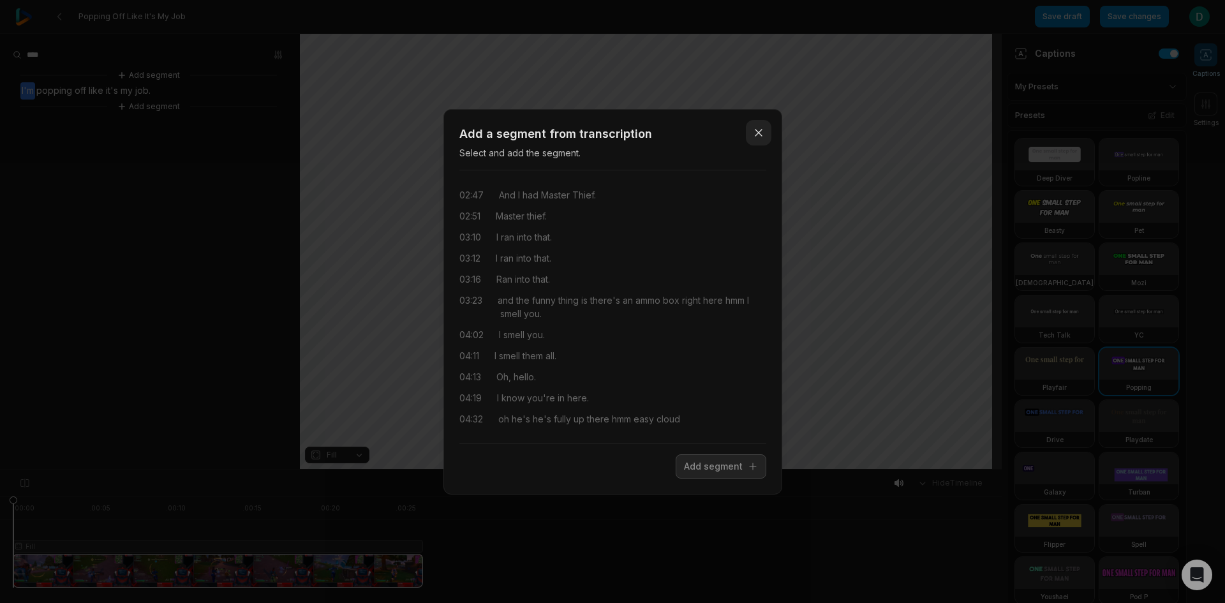
click at [753, 137] on icon "button" at bounding box center [758, 132] width 13 height 13
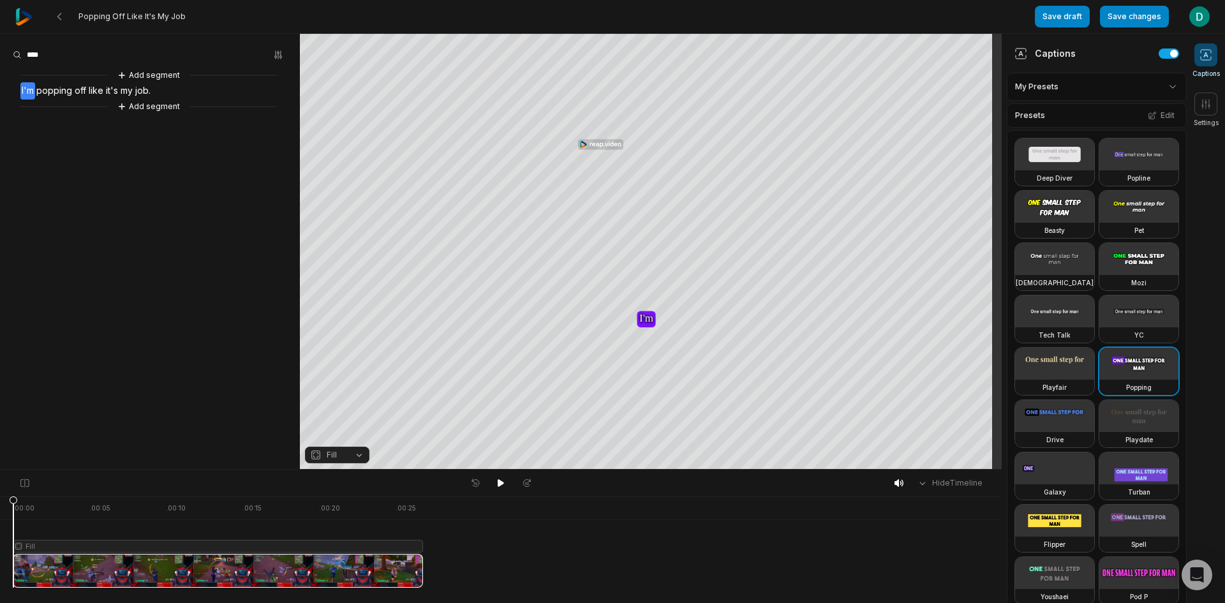
click at [57, 579] on div at bounding box center [218, 541] width 410 height 91
drag, startPoint x: 57, startPoint y: 509, endPoint x: -22, endPoint y: 518, distance: 79.1
click at [0, 518] on html "Popping Off Like It's My Job Save draft Save changes Open user menu Captions Se…" at bounding box center [612, 301] width 1225 height 603
click at [924, 482] on icon at bounding box center [922, 482] width 11 height 11
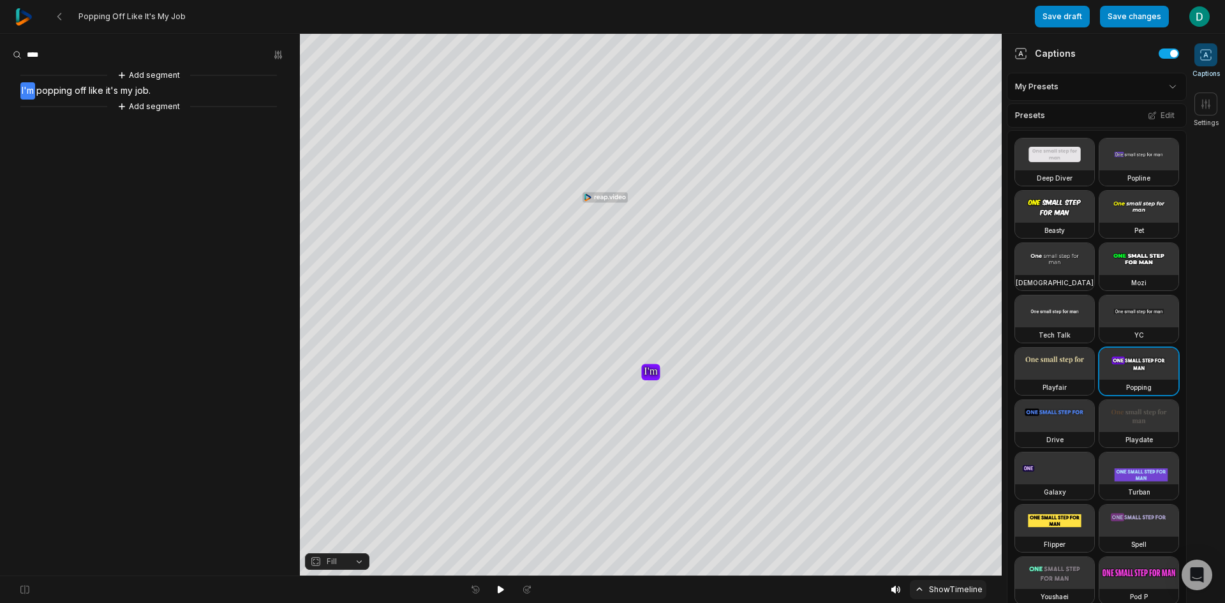
click at [918, 593] on icon at bounding box center [919, 589] width 11 height 11
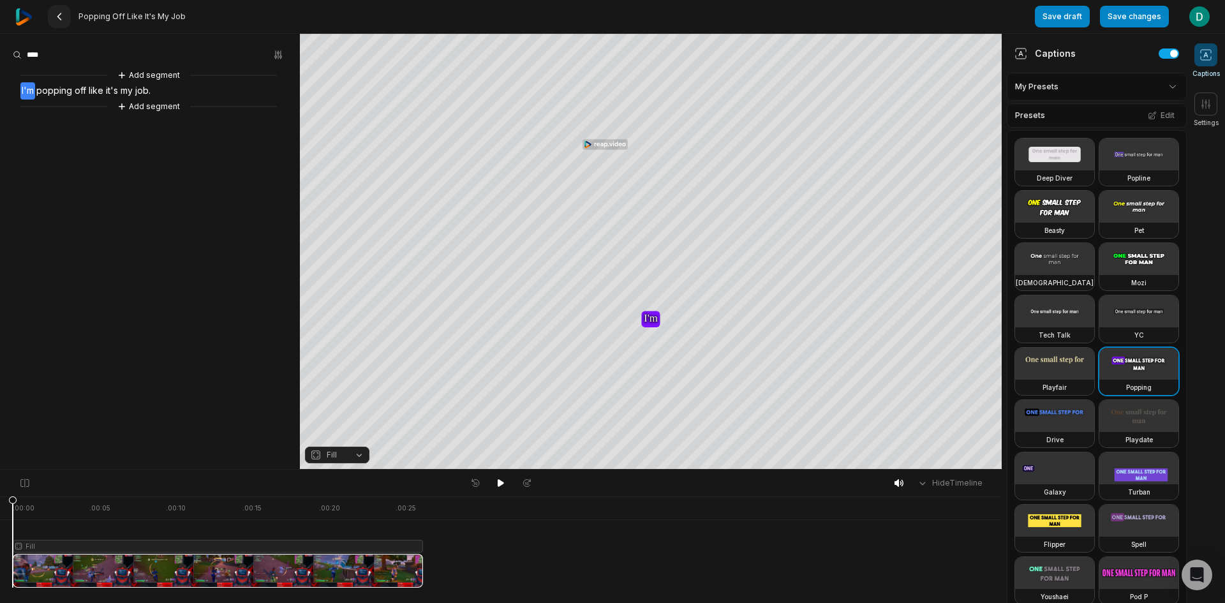
click at [63, 6] on button at bounding box center [59, 16] width 23 height 23
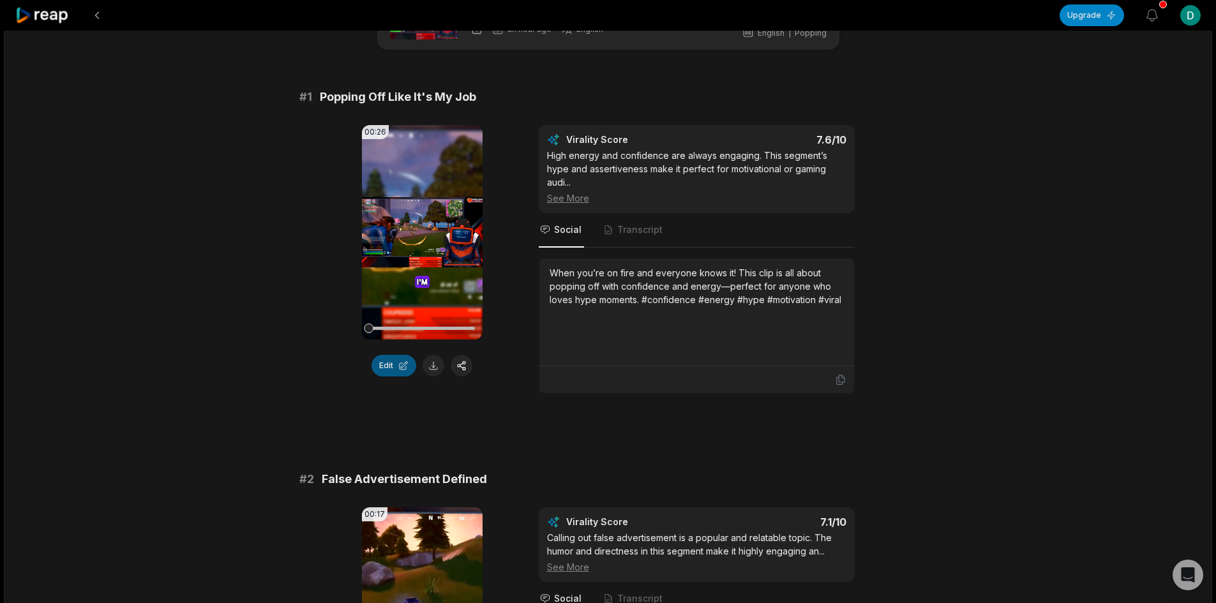
click at [399, 366] on button "Edit" at bounding box center [393, 366] width 45 height 22
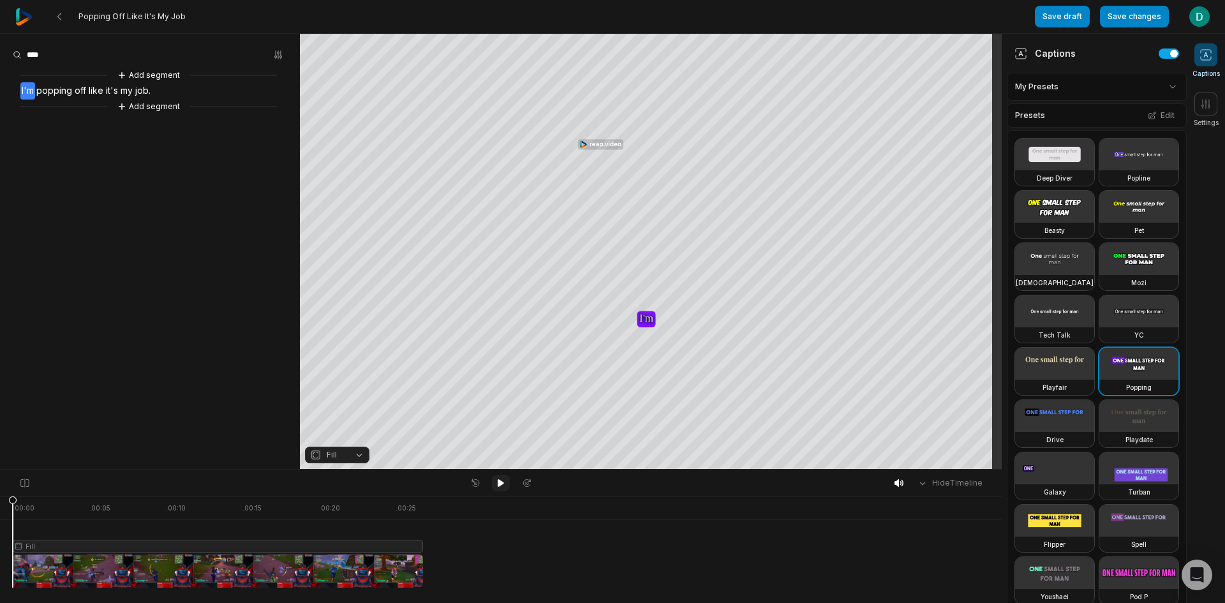
click at [495, 484] on button at bounding box center [501, 483] width 18 height 17
click at [58, 13] on icon at bounding box center [59, 16] width 10 height 10
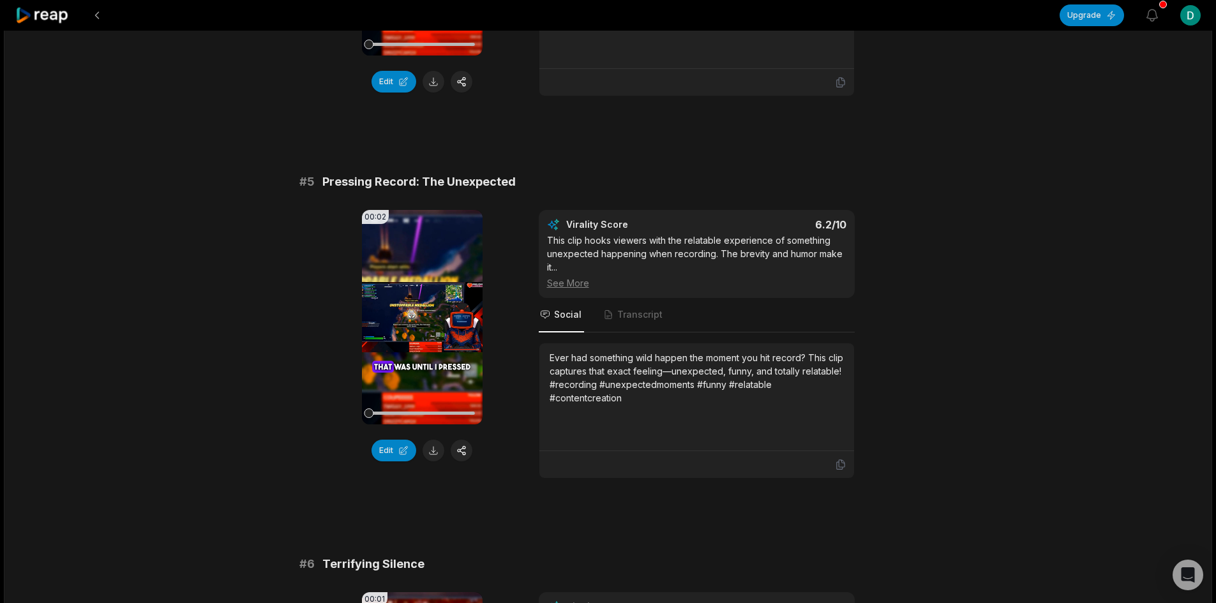
scroll to position [1808, 0]
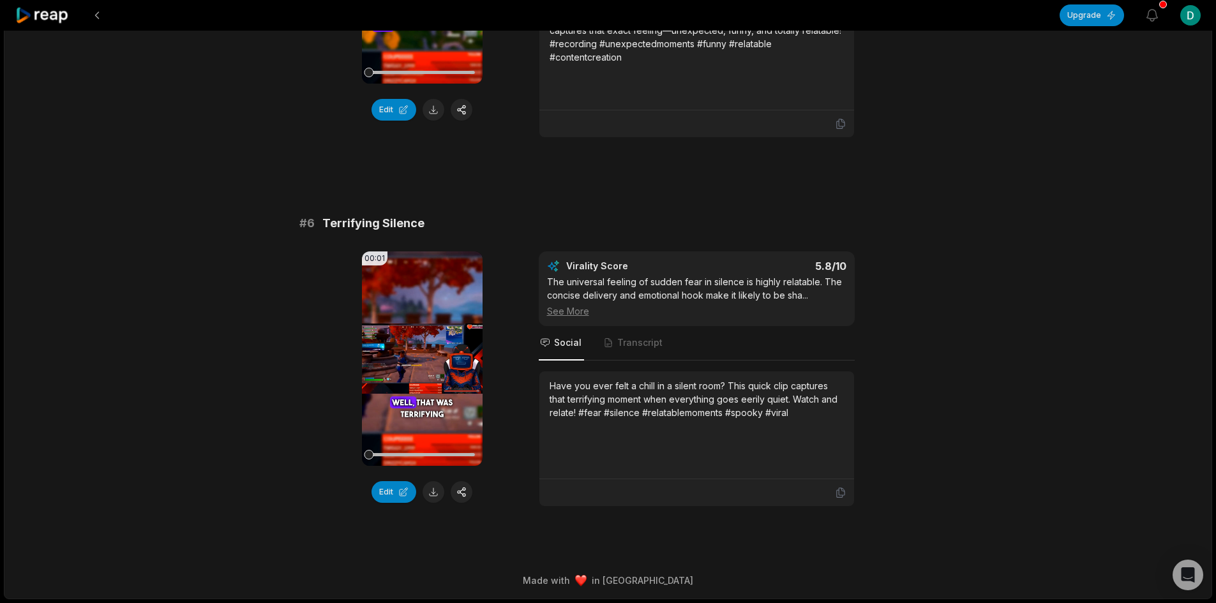
click at [392, 503] on div "00:01 Your browser does not support mp4 format. Edit" at bounding box center [422, 378] width 121 height 255
click at [388, 486] on button "Edit" at bounding box center [393, 492] width 45 height 22
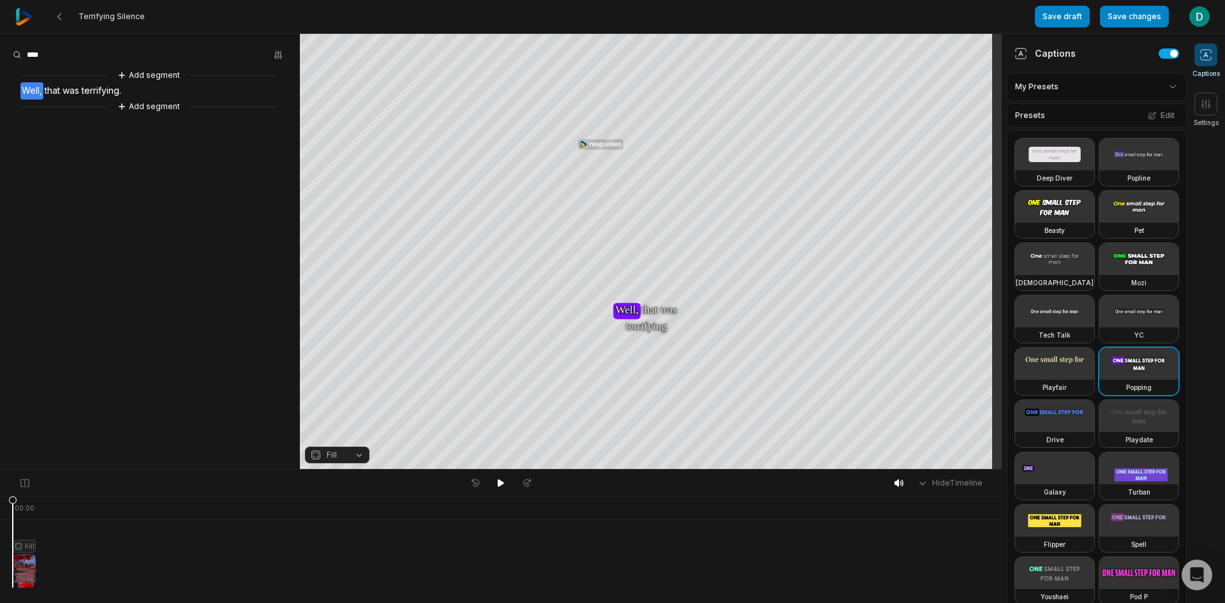
click at [357, 458] on button "Fill" at bounding box center [337, 455] width 64 height 17
click at [341, 380] on div "Fit" at bounding box center [337, 384] width 64 height 17
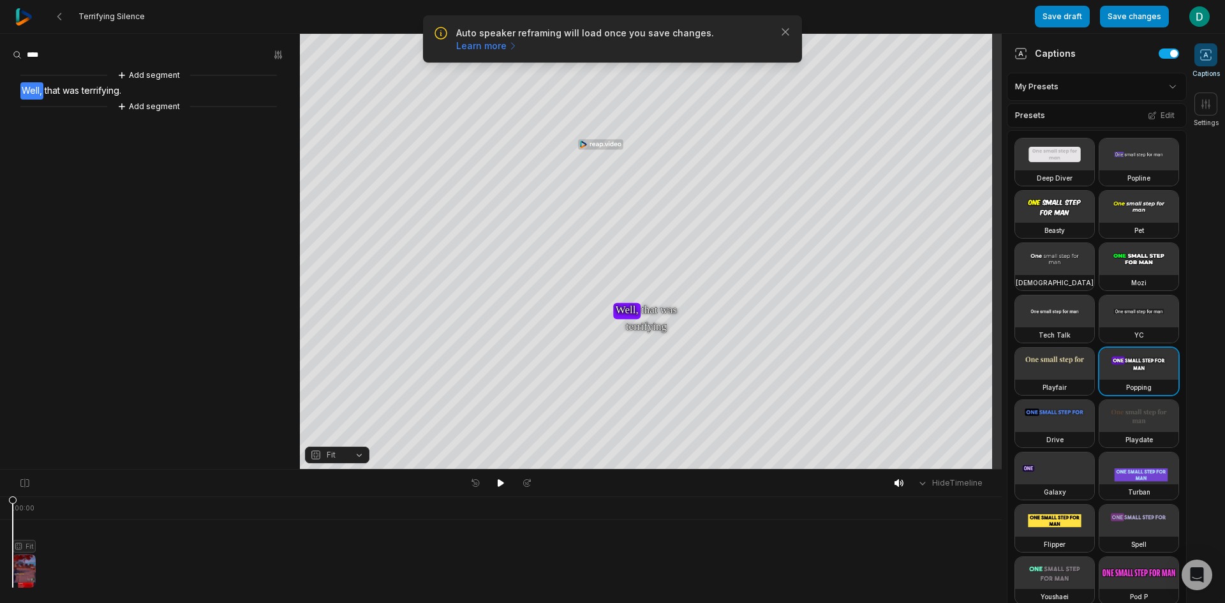
click at [491, 481] on div at bounding box center [501, 483] width 70 height 17
click at [495, 481] on button at bounding box center [501, 483] width 18 height 17
click at [497, 486] on icon at bounding box center [501, 483] width 10 height 10
click at [56, 17] on icon at bounding box center [59, 16] width 10 height 10
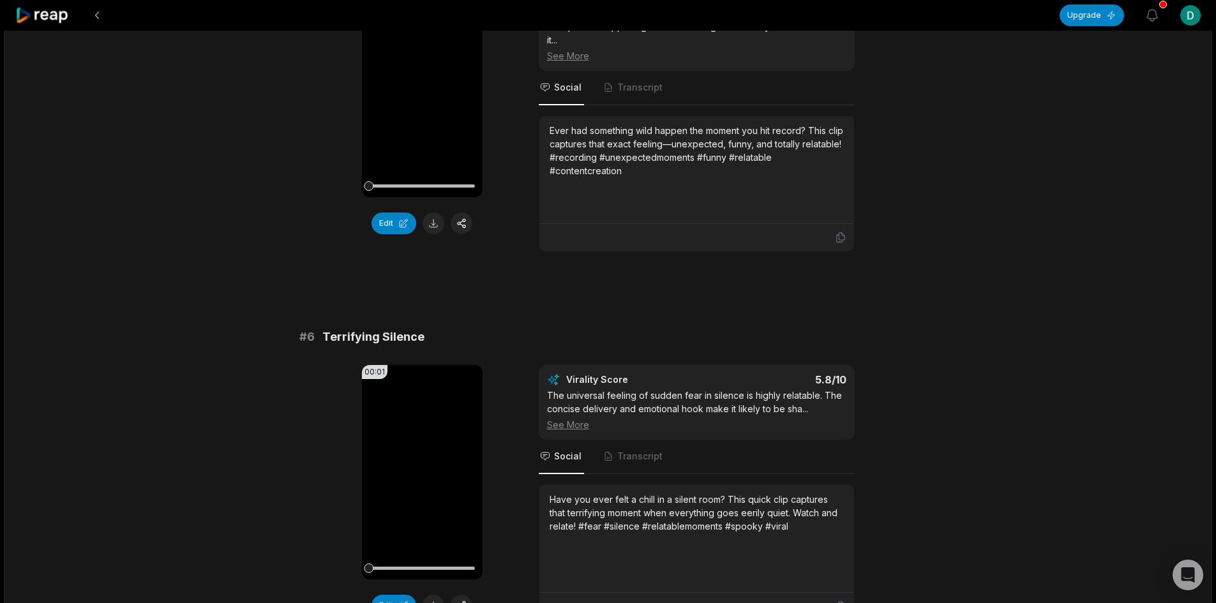
scroll to position [1808, 0]
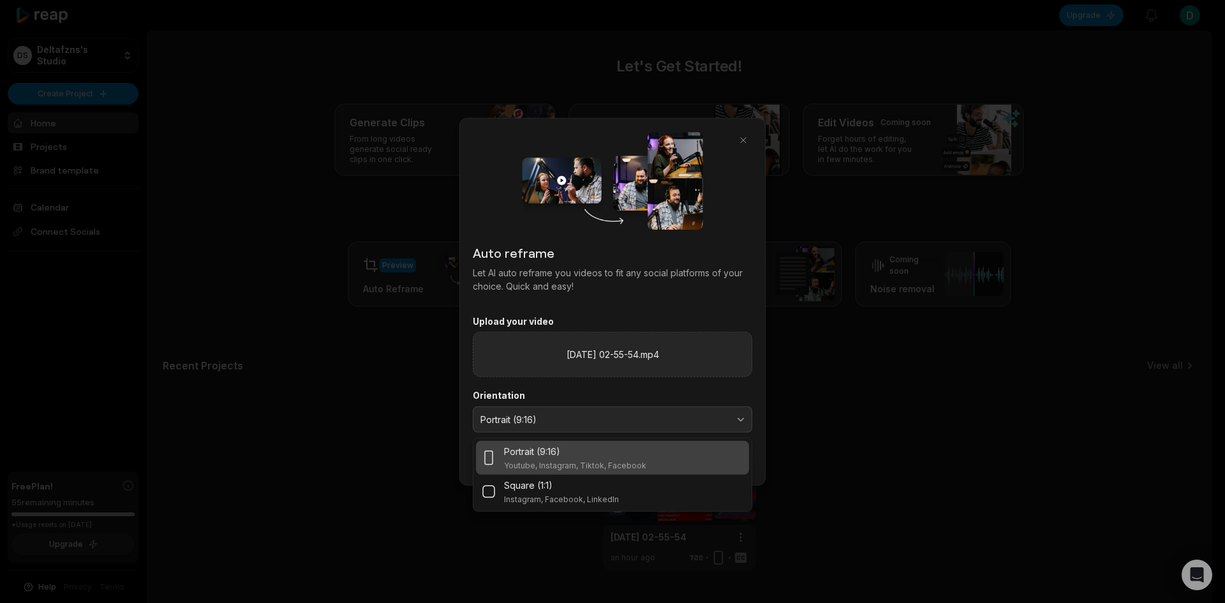
click at [575, 458] on div "Portrait (9:16)" at bounding box center [575, 451] width 142 height 13
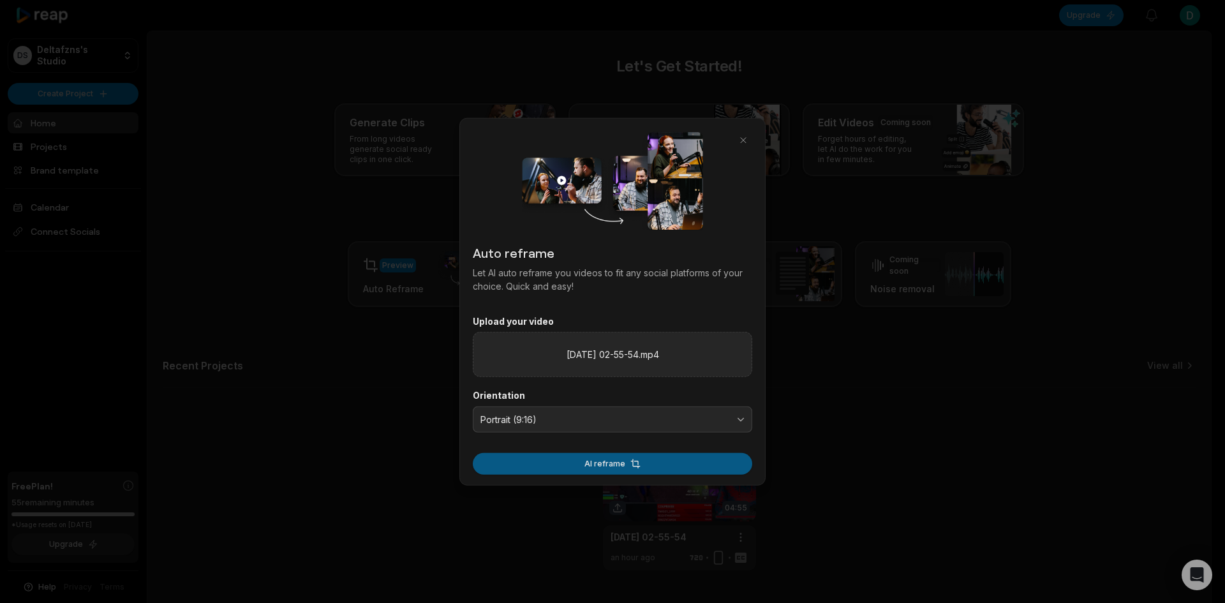
click at [600, 465] on button "AI reframe" at bounding box center [612, 464] width 279 height 22
click at [669, 461] on button "AI reframe" at bounding box center [612, 464] width 279 height 22
click at [746, 138] on button "button" at bounding box center [743, 140] width 18 height 18
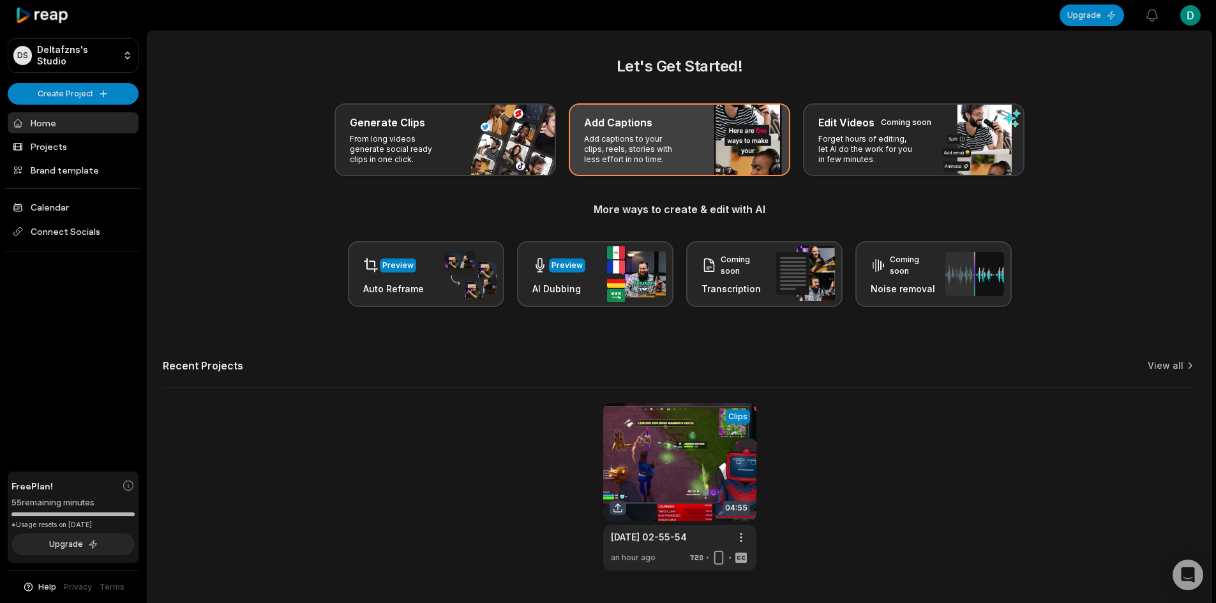
click at [694, 118] on div "Add Captions" at bounding box center [679, 122] width 191 height 15
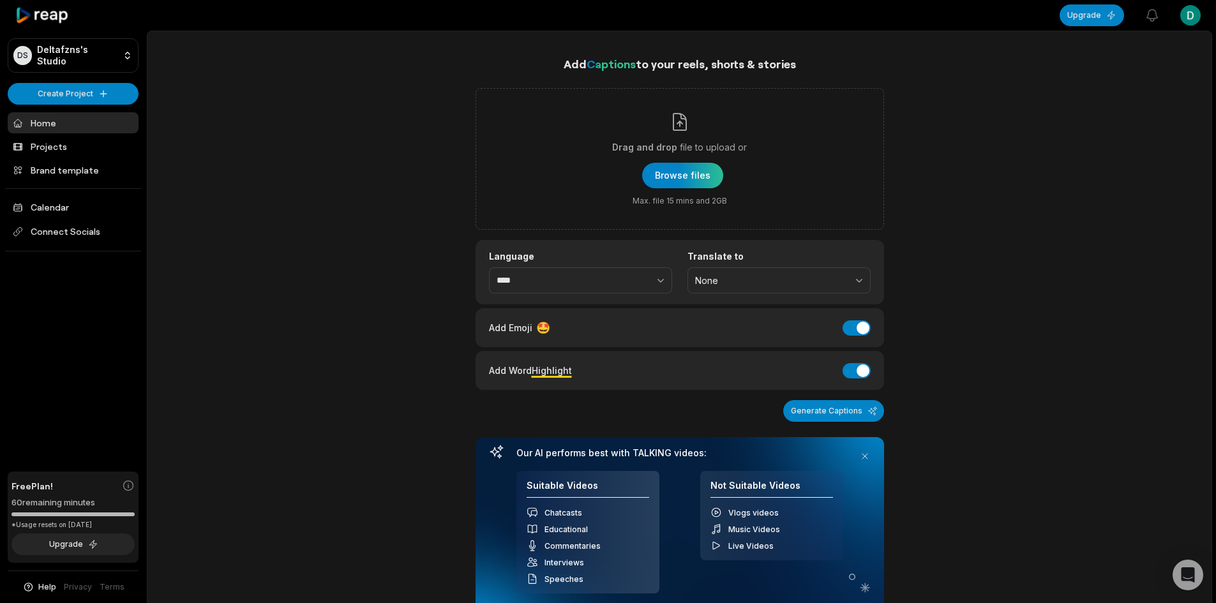
click at [733, 294] on div "Language **** Translate to None" at bounding box center [679, 272] width 408 height 64
click at [733, 287] on button "None" at bounding box center [778, 280] width 183 height 27
click at [720, 337] on p "English" at bounding box center [779, 333] width 167 height 13
click at [855, 324] on button "Add Emoji" at bounding box center [856, 327] width 28 height 15
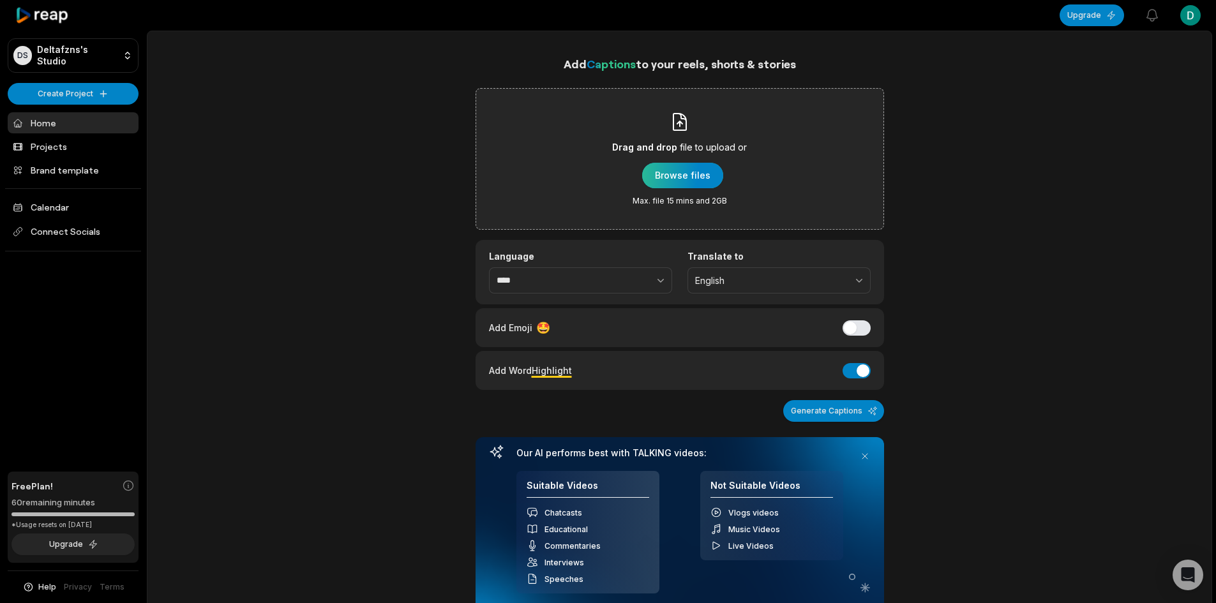
click at [683, 177] on div "button" at bounding box center [682, 176] width 81 height 26
click at [678, 175] on div "button" at bounding box center [682, 176] width 81 height 26
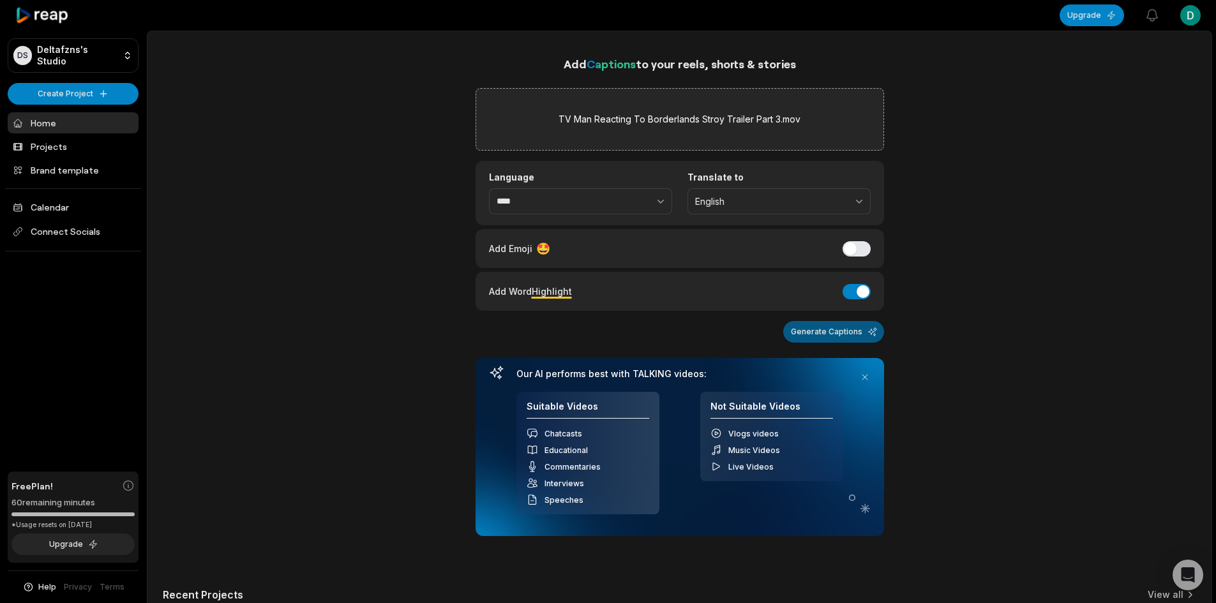
click at [838, 332] on button "Generate Captions" at bounding box center [833, 332] width 101 height 22
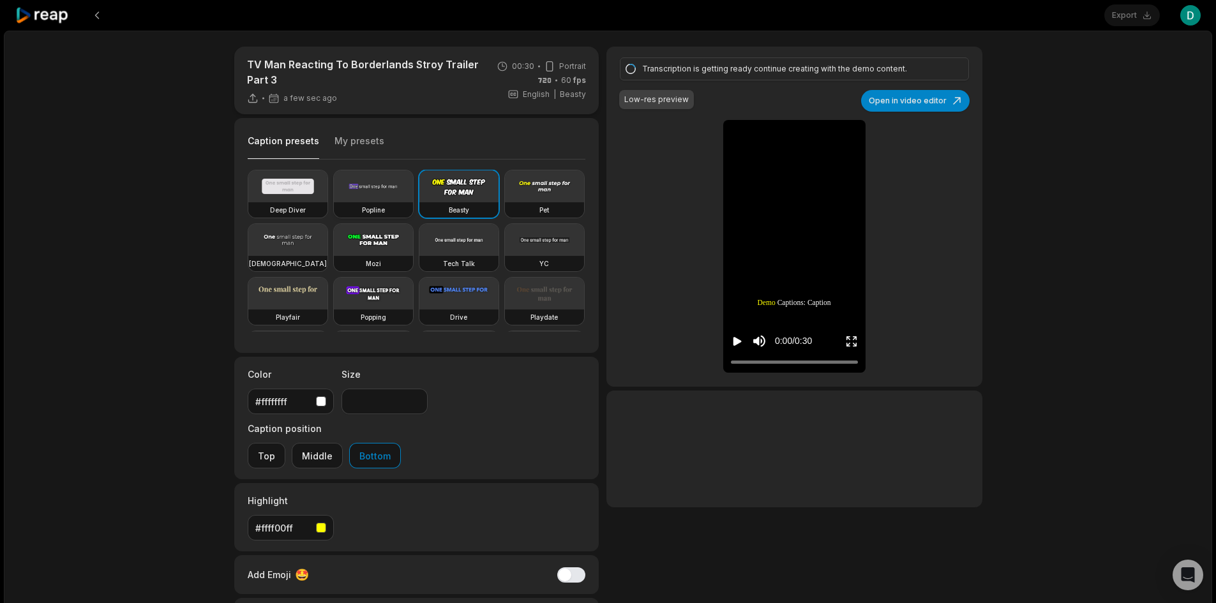
click at [374, 191] on video at bounding box center [373, 186] width 79 height 32
click at [464, 191] on video at bounding box center [458, 186] width 79 height 32
click at [397, 184] on video at bounding box center [373, 186] width 79 height 32
click at [457, 187] on video at bounding box center [458, 186] width 79 height 32
click at [290, 184] on video at bounding box center [287, 186] width 79 height 32
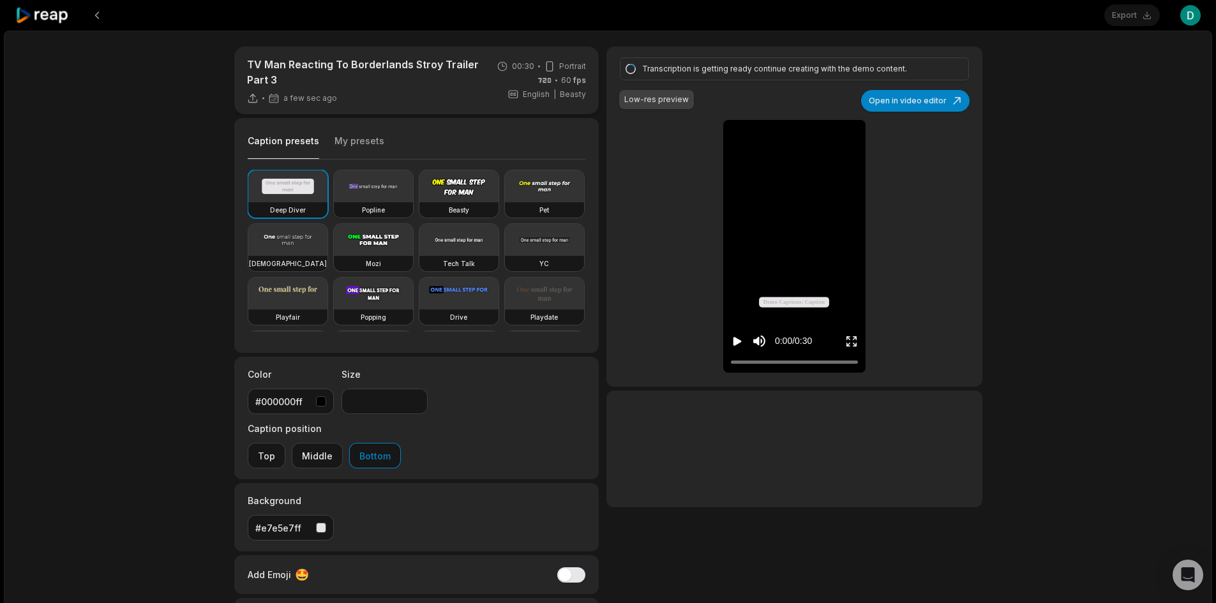
click at [357, 191] on video at bounding box center [373, 186] width 79 height 32
click at [468, 203] on div "Beasty" at bounding box center [458, 209] width 79 height 15
click at [505, 202] on video at bounding box center [544, 186] width 79 height 32
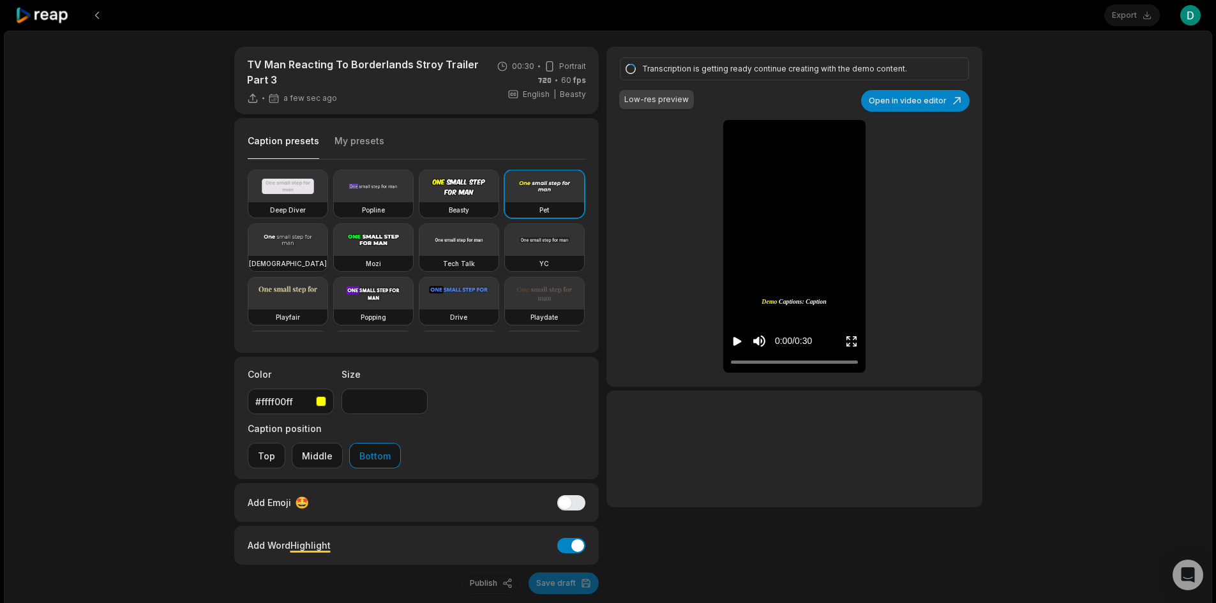
click at [327, 236] on video at bounding box center [287, 240] width 79 height 32
click at [413, 239] on video at bounding box center [373, 240] width 79 height 32
click at [327, 290] on video at bounding box center [287, 294] width 79 height 32
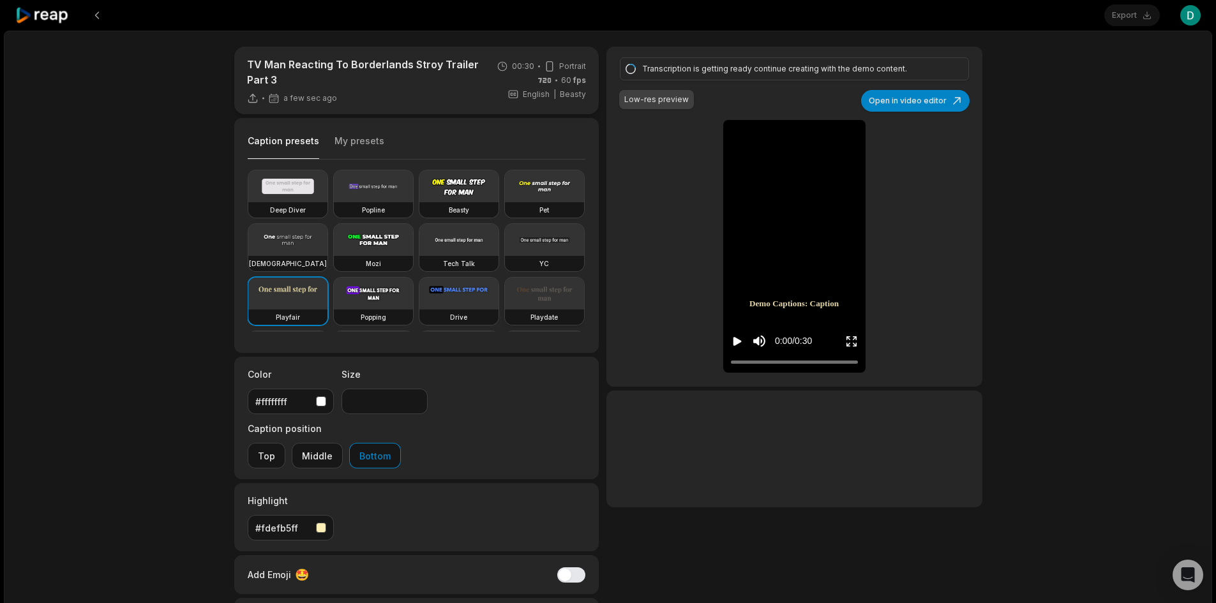
scroll to position [64, 0]
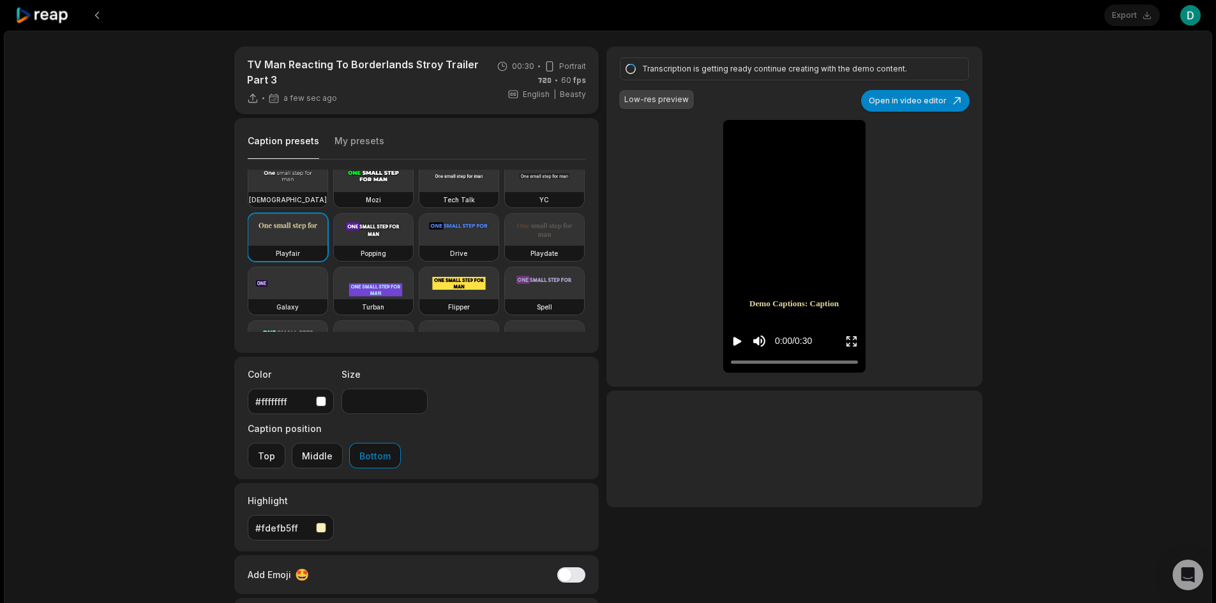
click at [334, 246] on video at bounding box center [373, 230] width 79 height 32
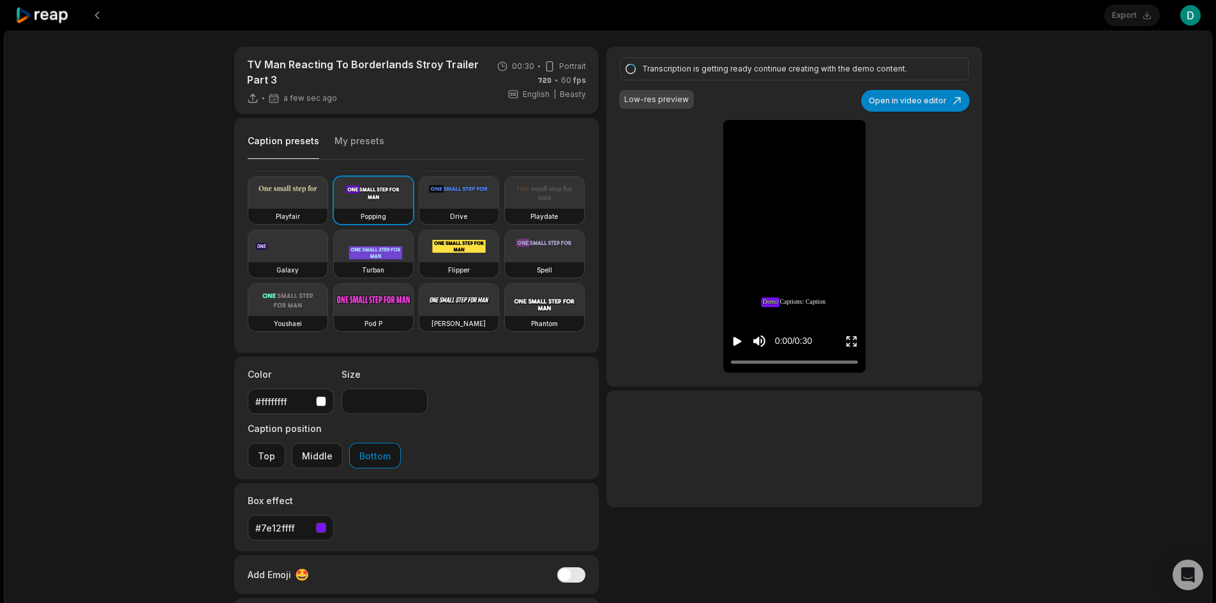
scroll to position [191, 0]
click at [380, 230] on video at bounding box center [373, 246] width 79 height 32
click at [461, 230] on video at bounding box center [458, 246] width 79 height 32
click at [334, 209] on video at bounding box center [373, 193] width 79 height 32
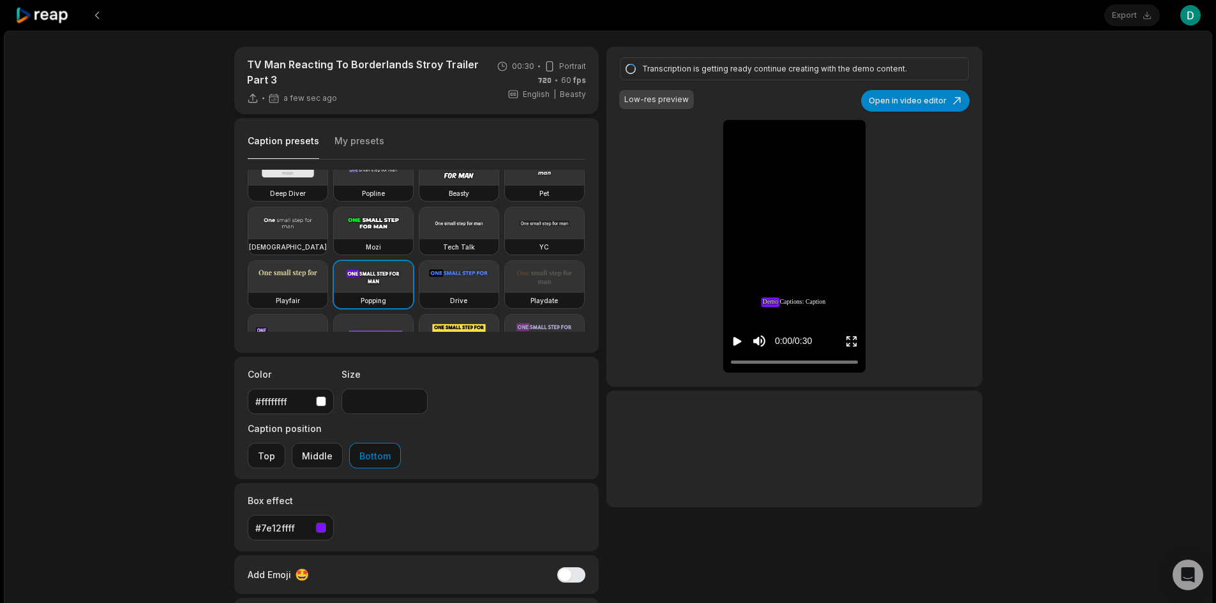
scroll to position [0, 0]
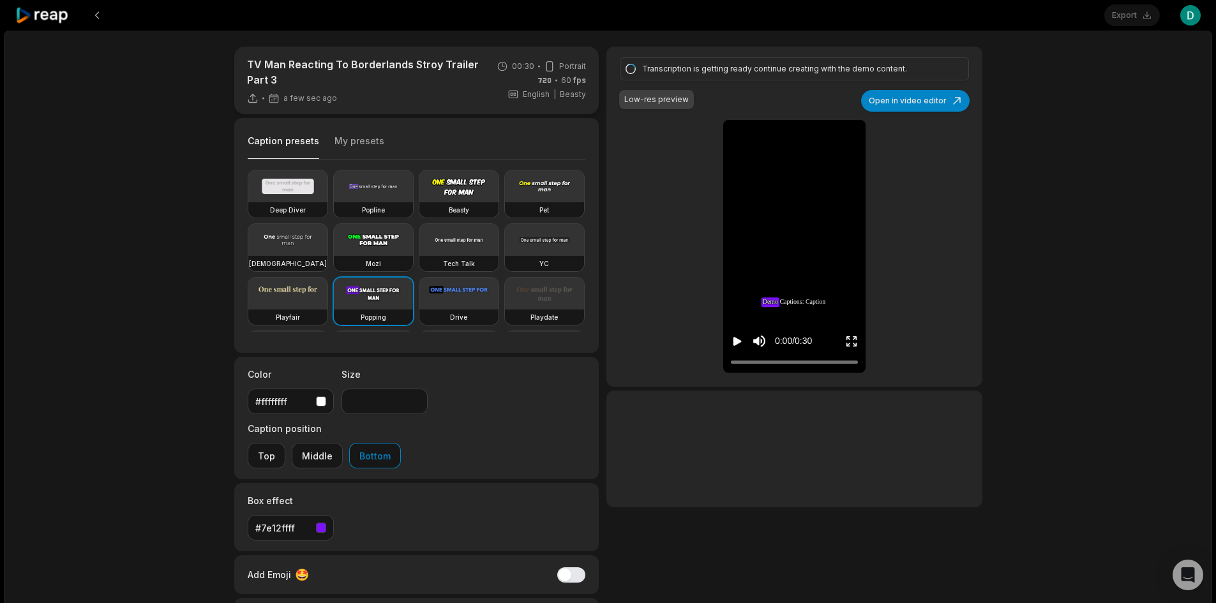
click at [413, 244] on video at bounding box center [373, 240] width 79 height 32
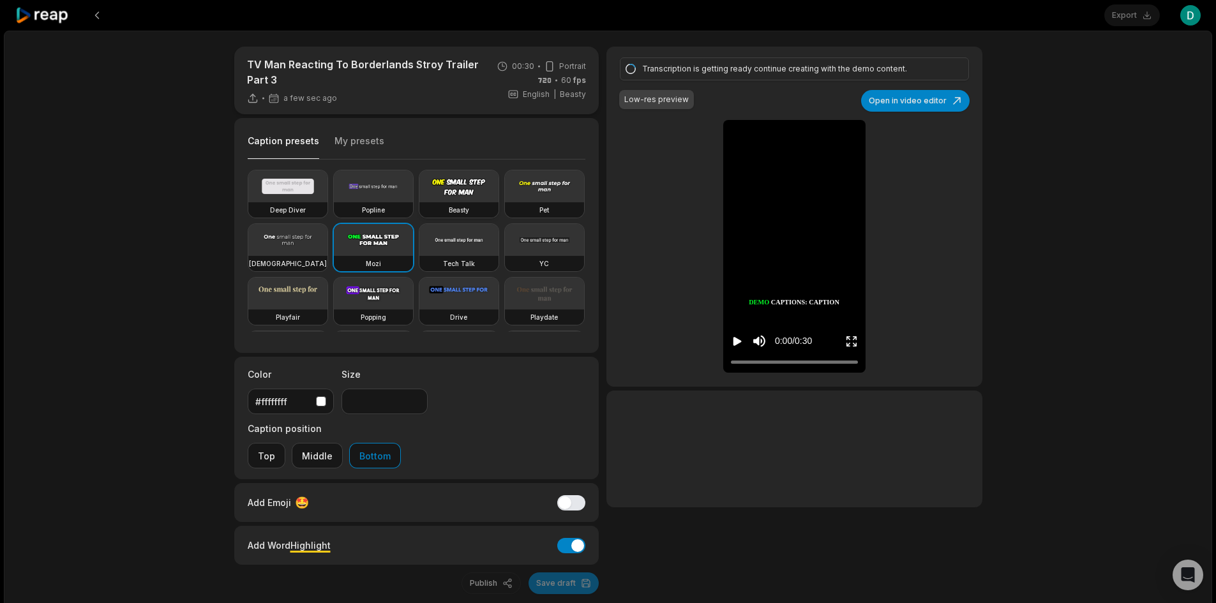
click at [446, 193] on video at bounding box center [458, 186] width 79 height 32
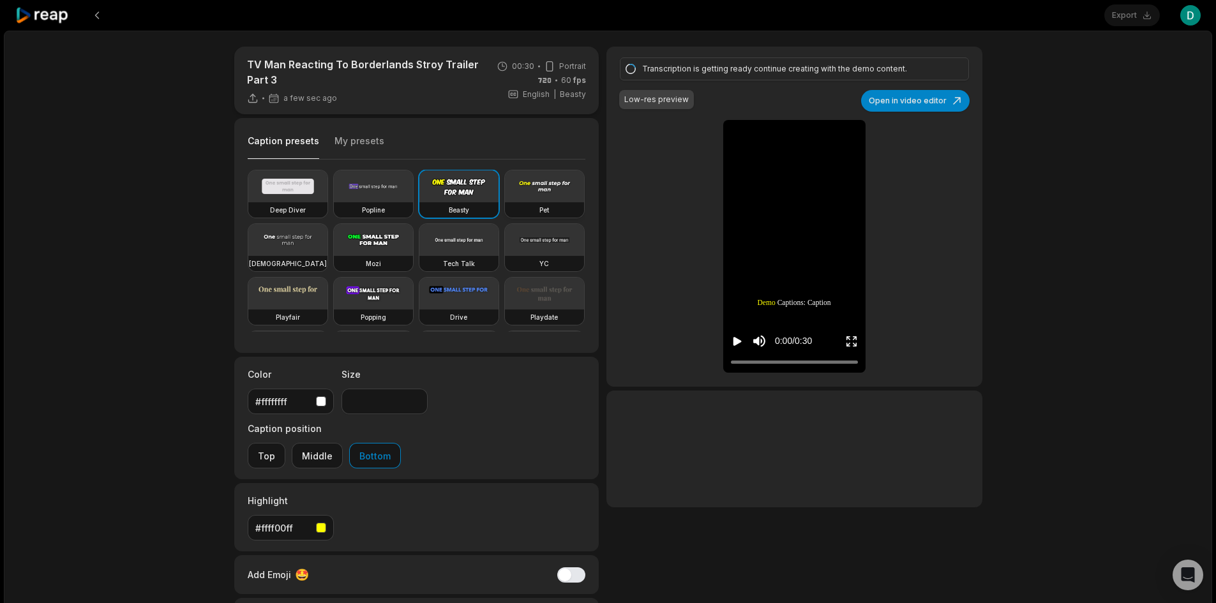
click at [505, 202] on video at bounding box center [544, 186] width 79 height 32
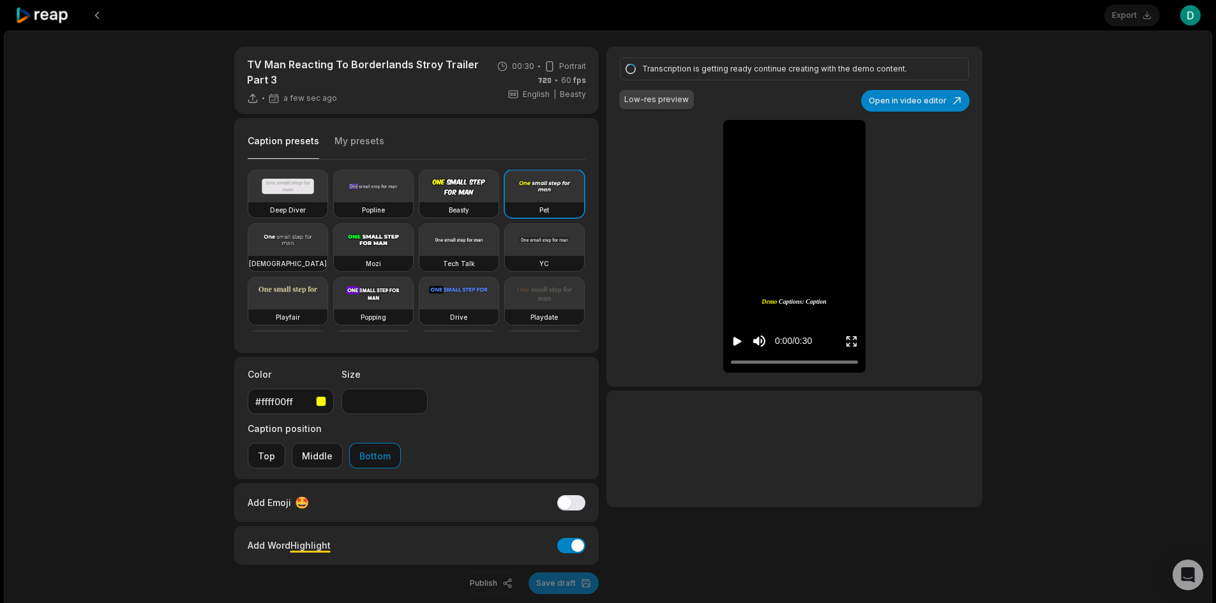
scroll to position [128, 0]
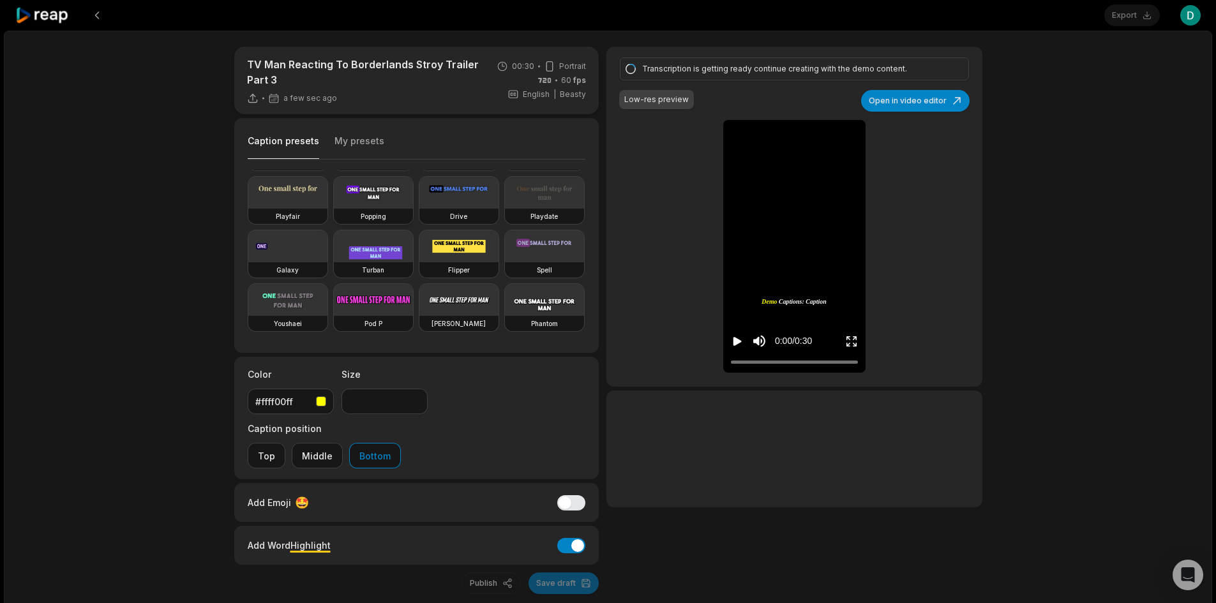
click at [334, 209] on video at bounding box center [373, 193] width 79 height 32
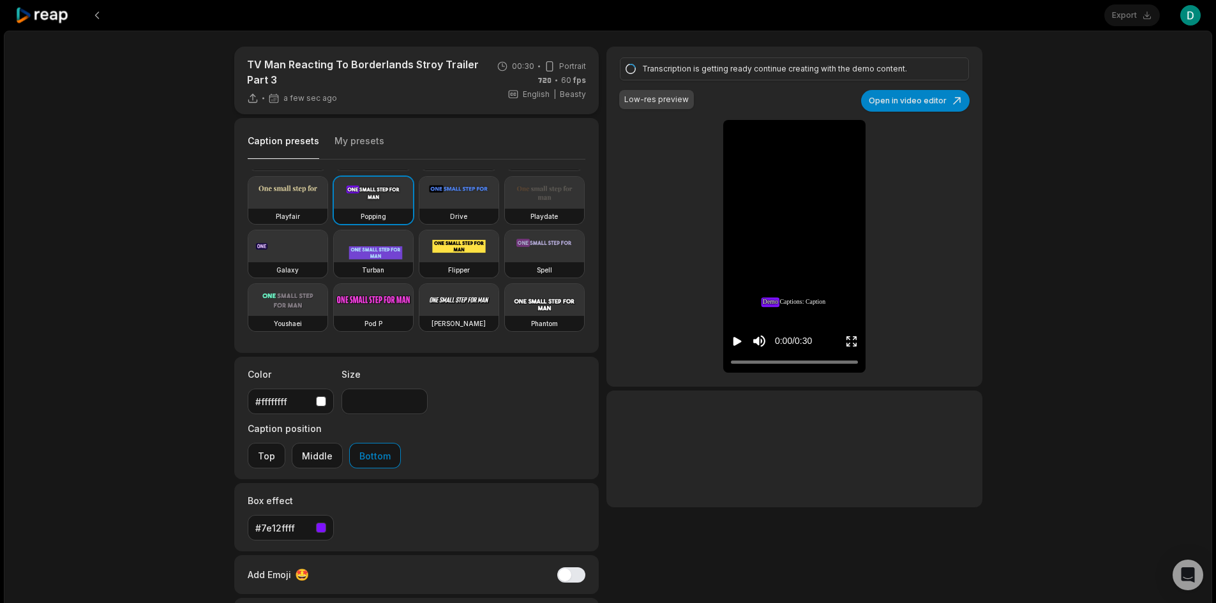
scroll to position [208, 0]
click at [505, 303] on video at bounding box center [544, 300] width 79 height 32
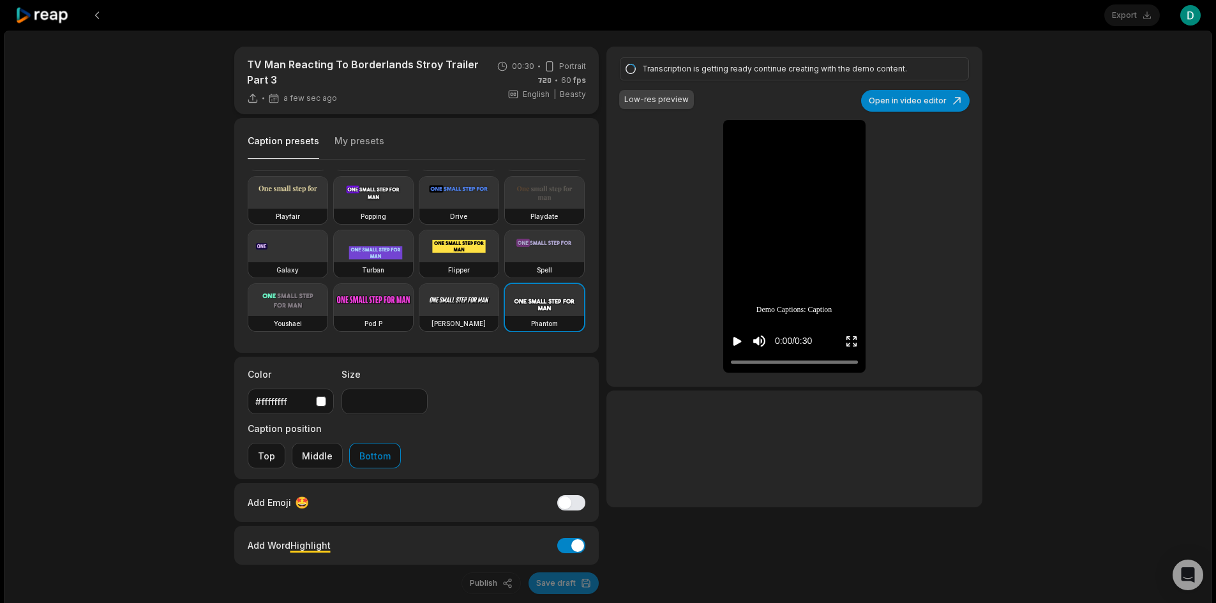
scroll to position [144, 0]
click at [334, 209] on video at bounding box center [373, 193] width 79 height 32
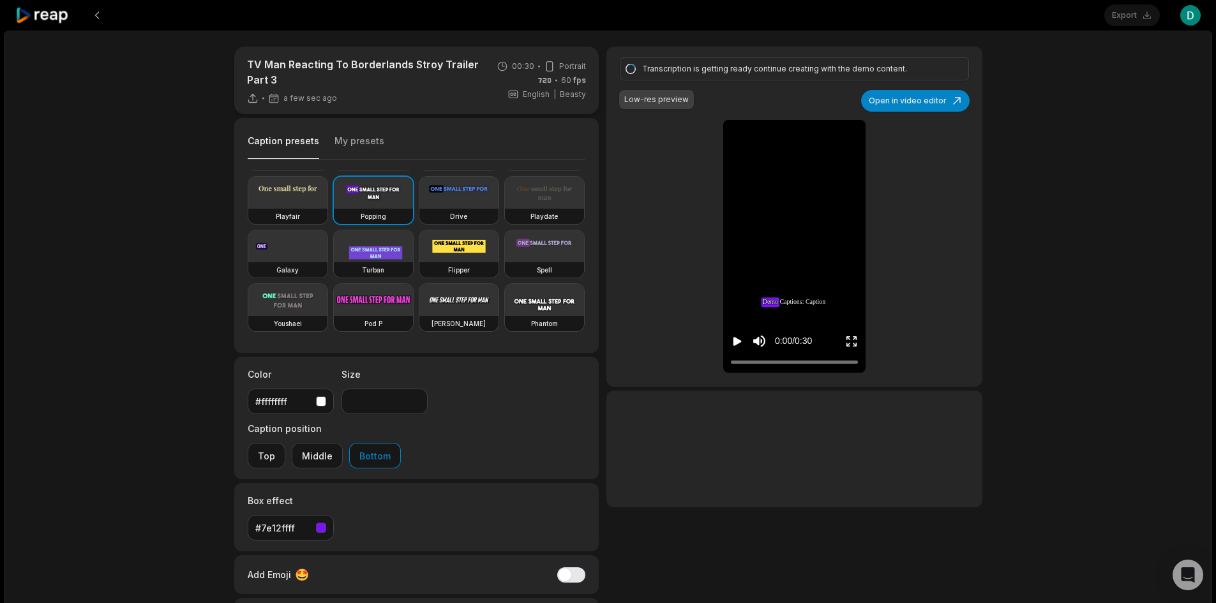
click at [297, 250] on video at bounding box center [287, 246] width 79 height 32
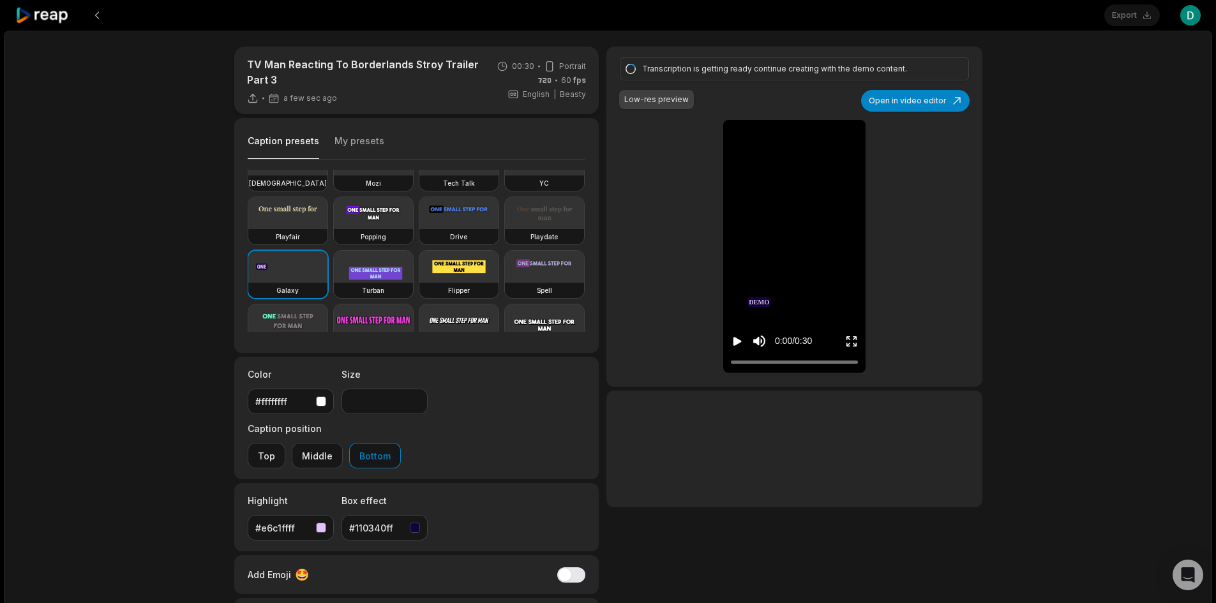
click at [334, 229] on video at bounding box center [373, 213] width 79 height 32
click at [297, 283] on video at bounding box center [287, 267] width 79 height 32
click at [334, 229] on video at bounding box center [373, 213] width 79 height 32
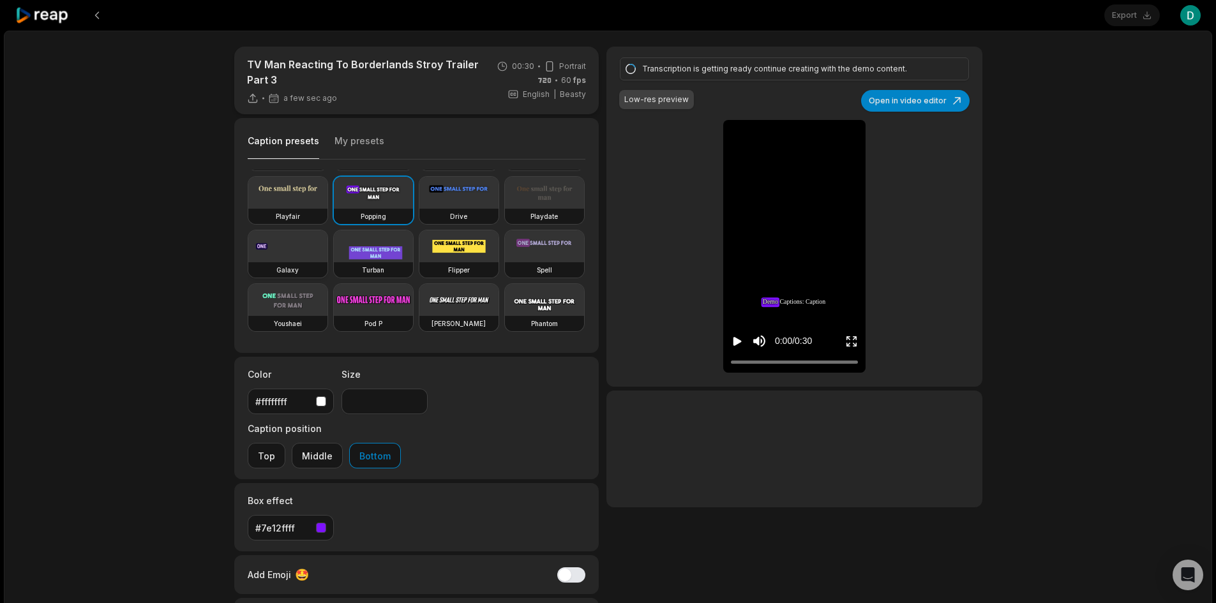
scroll to position [144, 0]
click at [731, 344] on icon "Play video" at bounding box center [737, 341] width 13 height 13
drag, startPoint x: 735, startPoint y: 343, endPoint x: 674, endPoint y: 301, distance: 74.3
click at [735, 343] on icon "Pause video" at bounding box center [735, 341] width 2 height 9
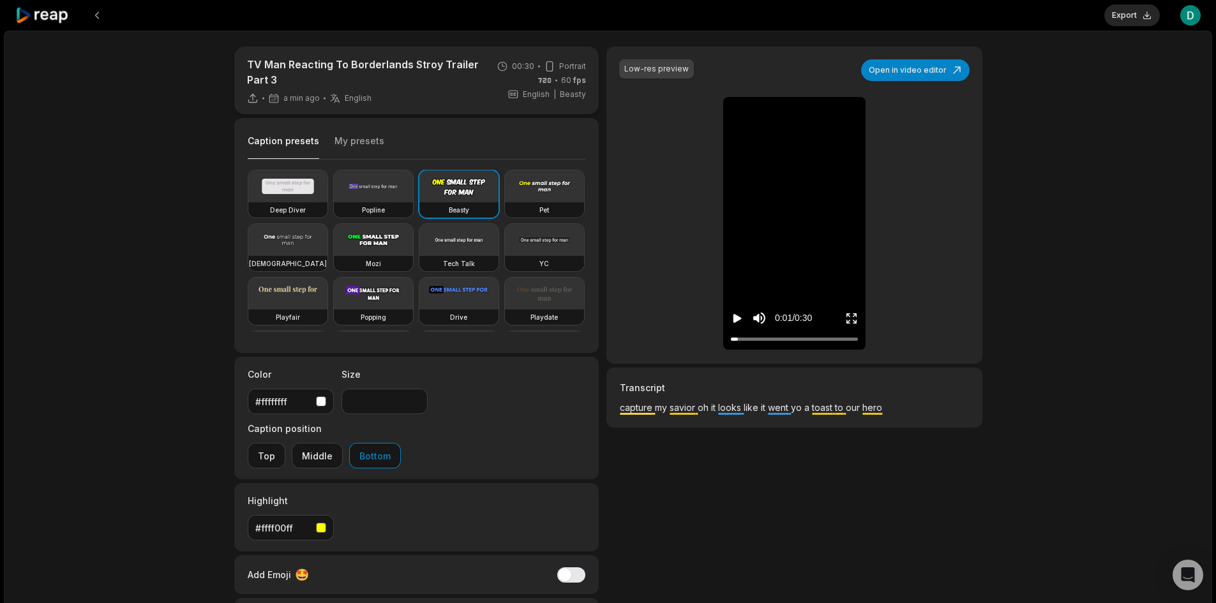
scroll to position [128, 0]
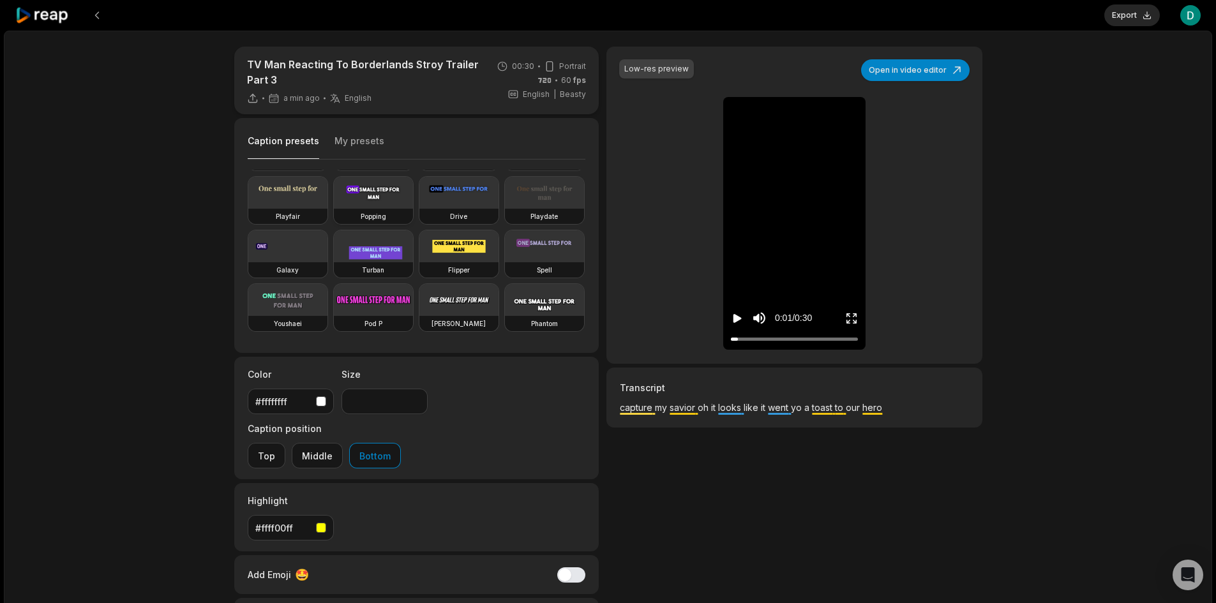
click at [334, 209] on video at bounding box center [373, 193] width 79 height 32
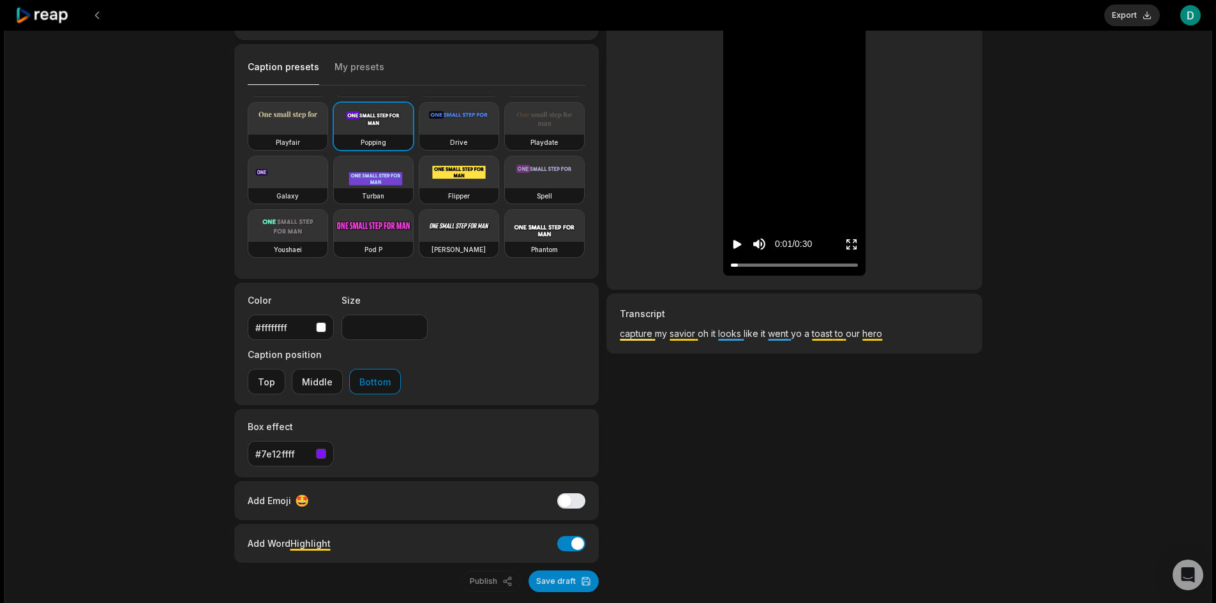
scroll to position [75, 0]
click at [415, 322] on input "**" at bounding box center [384, 327] width 86 height 26
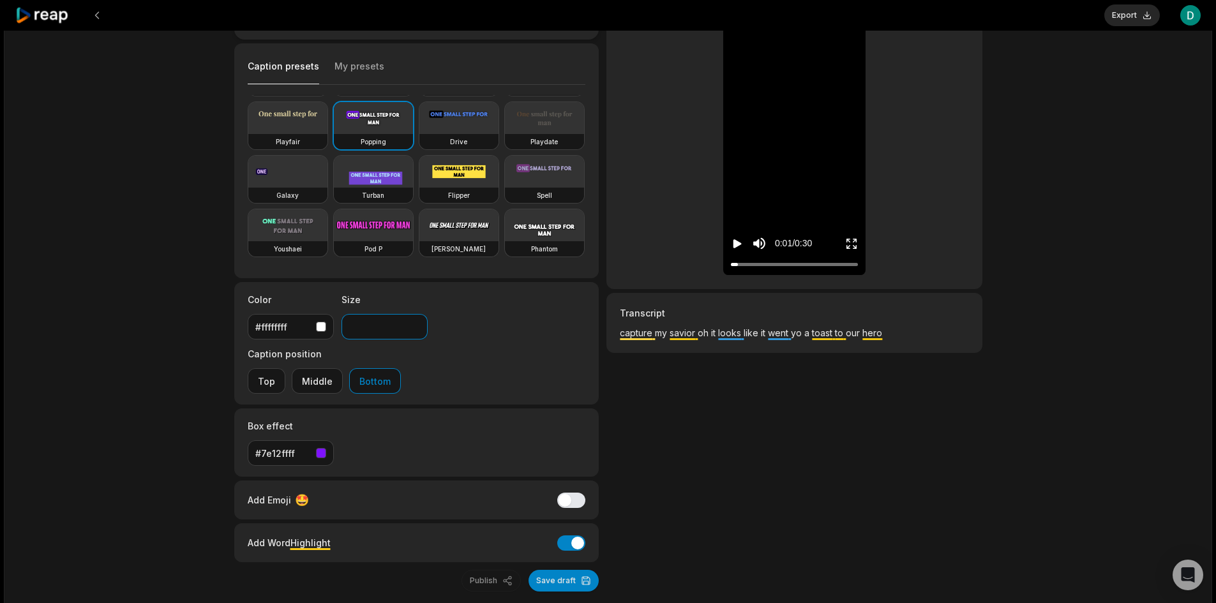
click at [415, 322] on input "**" at bounding box center [384, 327] width 86 height 26
click at [740, 241] on icon "Play video" at bounding box center [737, 243] width 13 height 13
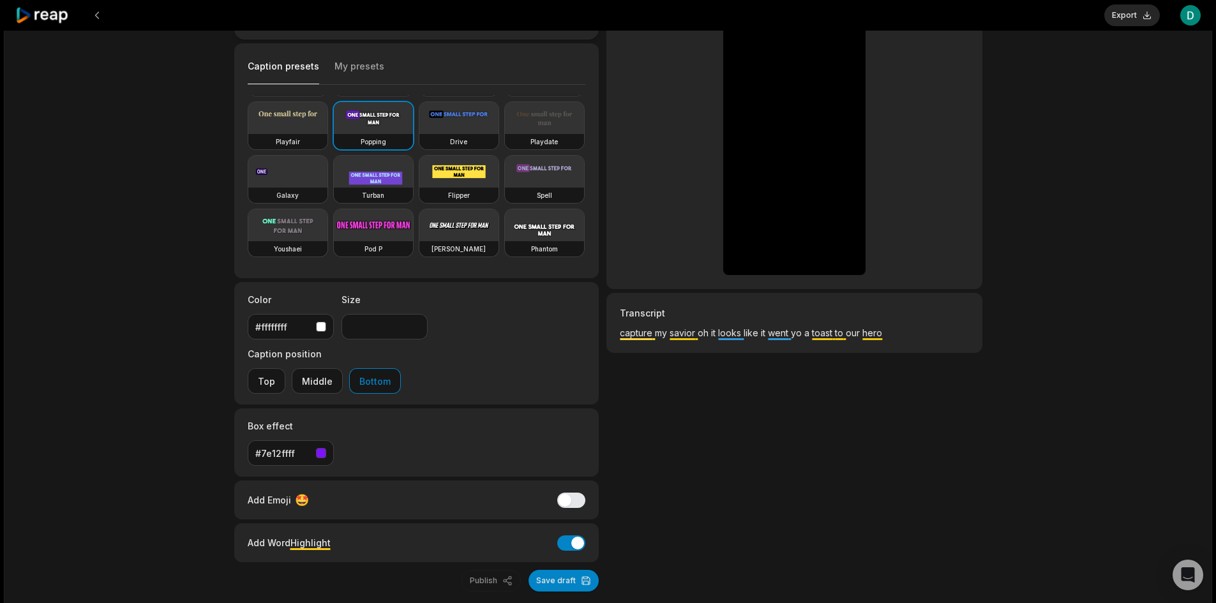
click at [334, 134] on video at bounding box center [373, 118] width 79 height 32
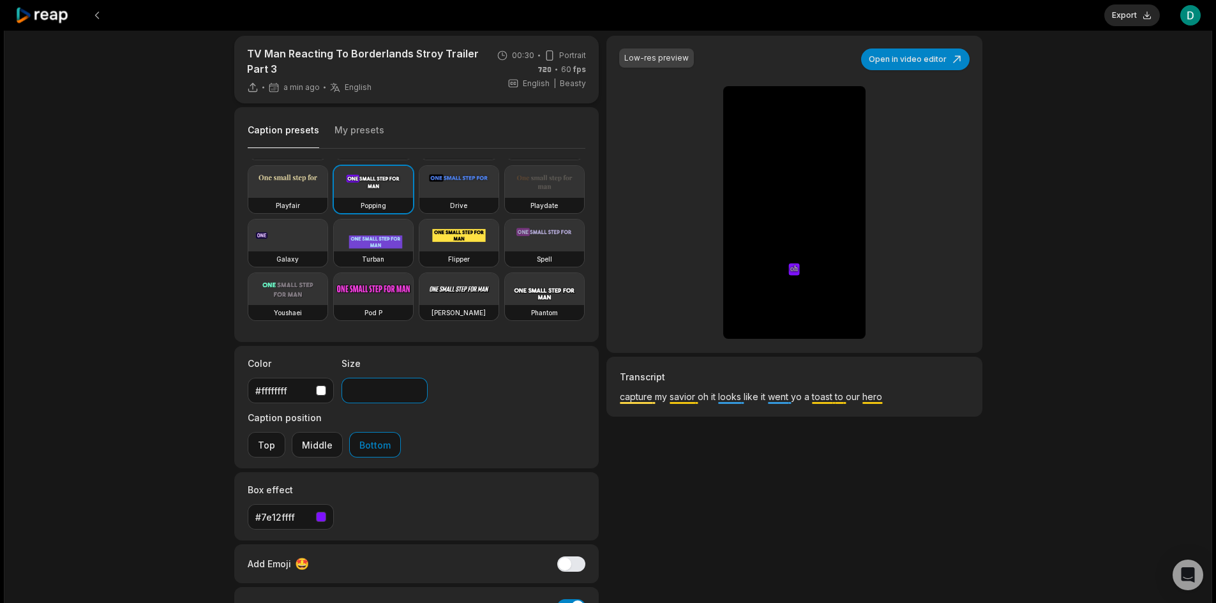
click at [412, 385] on input "**" at bounding box center [384, 391] width 86 height 26
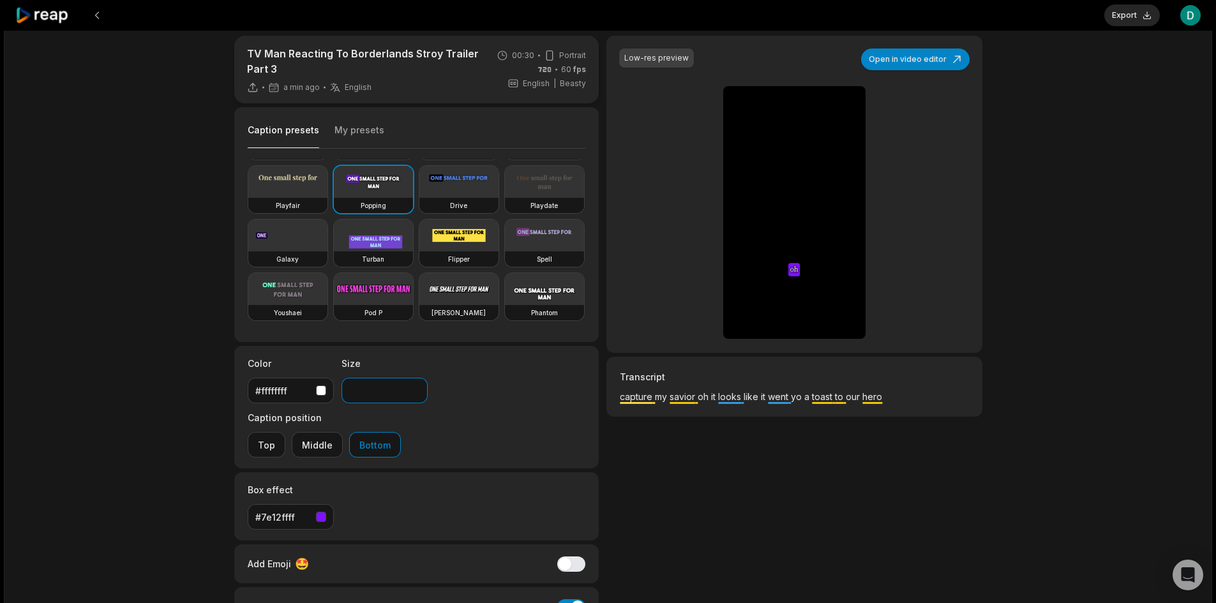
click at [412, 385] on input "**" at bounding box center [384, 391] width 86 height 26
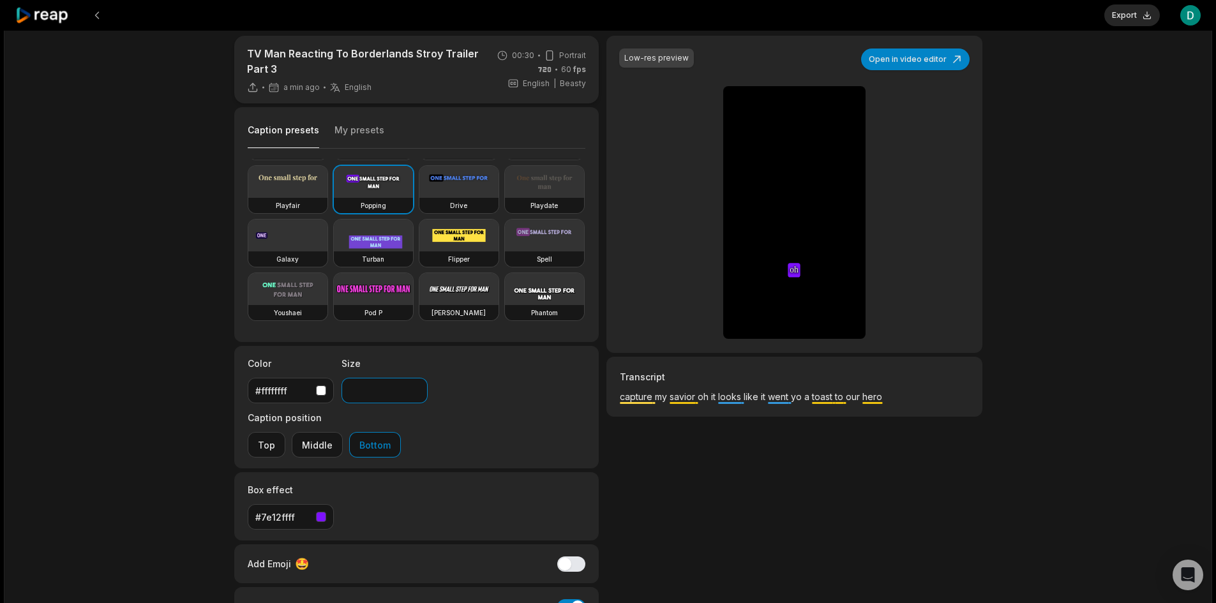
click at [412, 385] on input "**" at bounding box center [384, 391] width 86 height 26
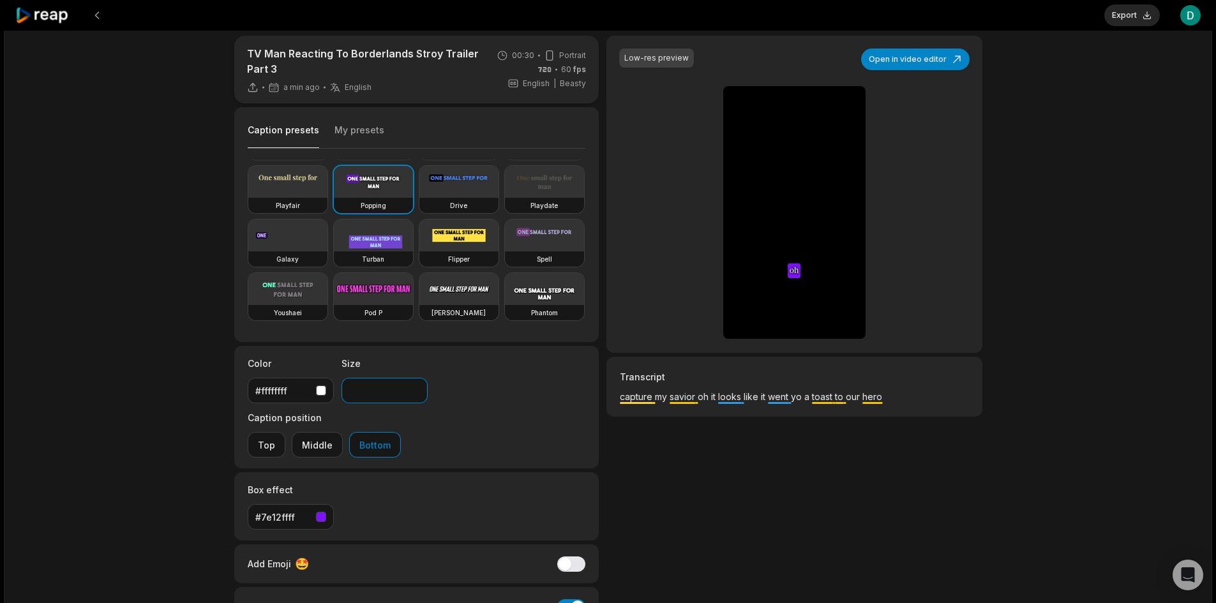
click at [412, 385] on input "**" at bounding box center [384, 391] width 86 height 26
click at [343, 432] on button "Middle" at bounding box center [317, 445] width 51 height 26
click at [415, 387] on input "**" at bounding box center [384, 391] width 86 height 26
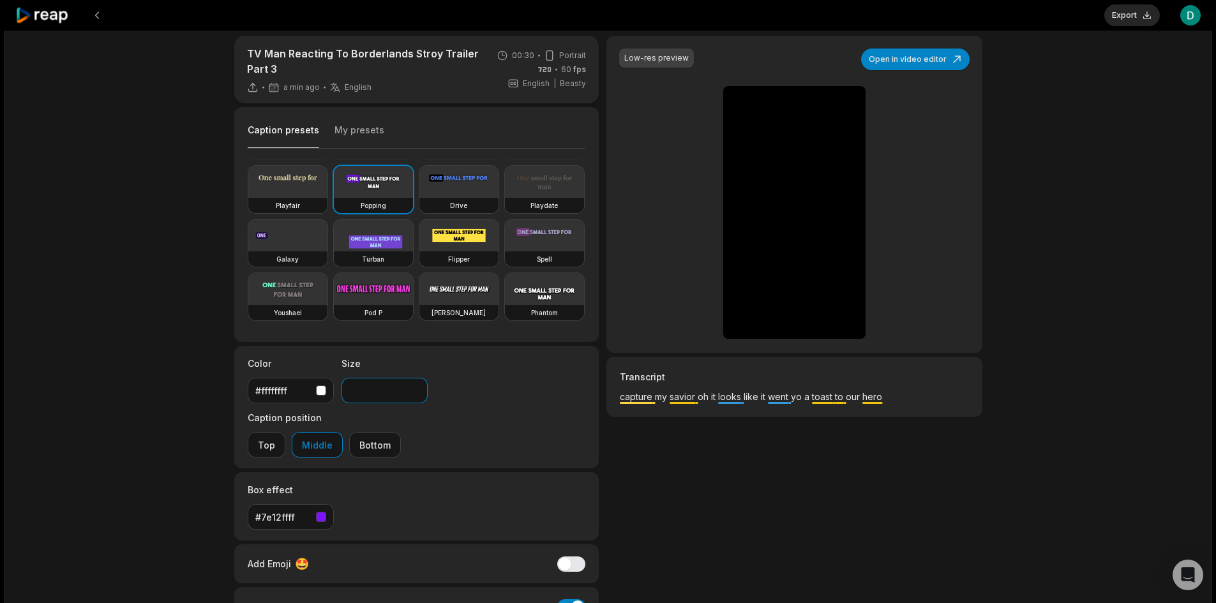
click at [415, 387] on input "**" at bounding box center [384, 391] width 86 height 26
click at [418, 387] on input "**" at bounding box center [384, 391] width 86 height 26
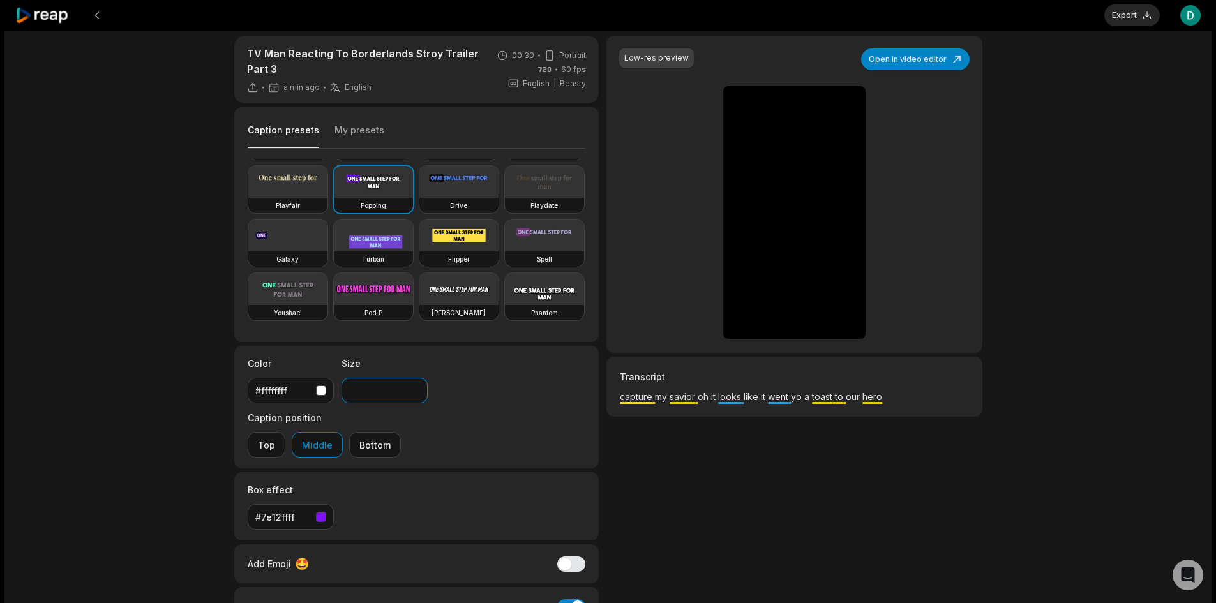
click at [419, 387] on input "**" at bounding box center [384, 391] width 86 height 26
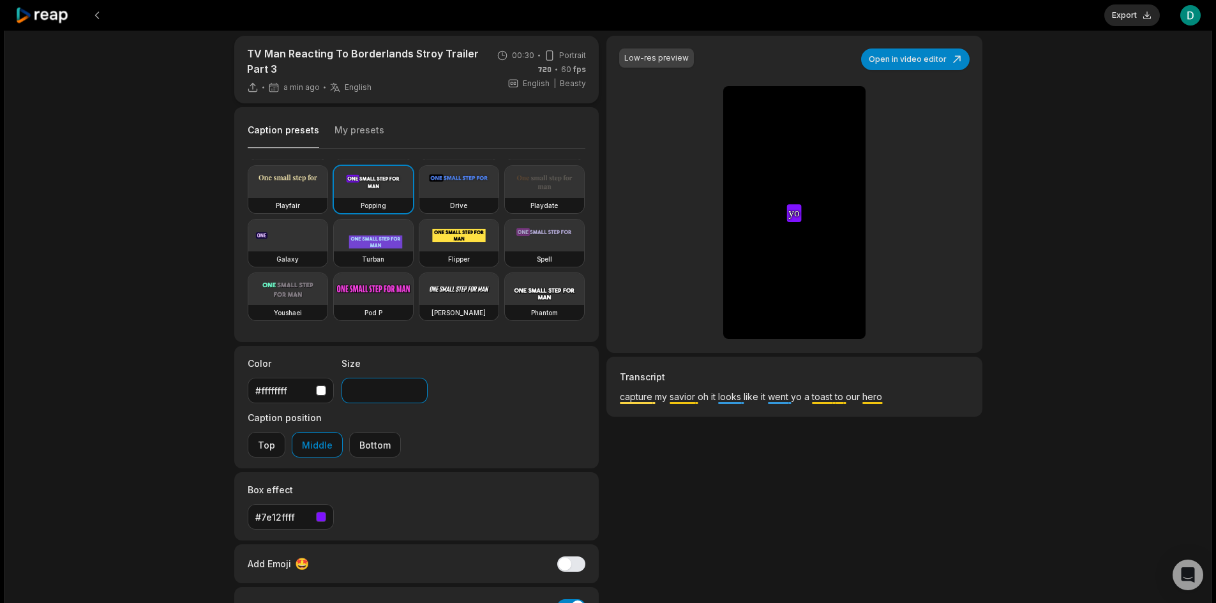
click at [419, 387] on input "**" at bounding box center [384, 391] width 86 height 26
type input "**"
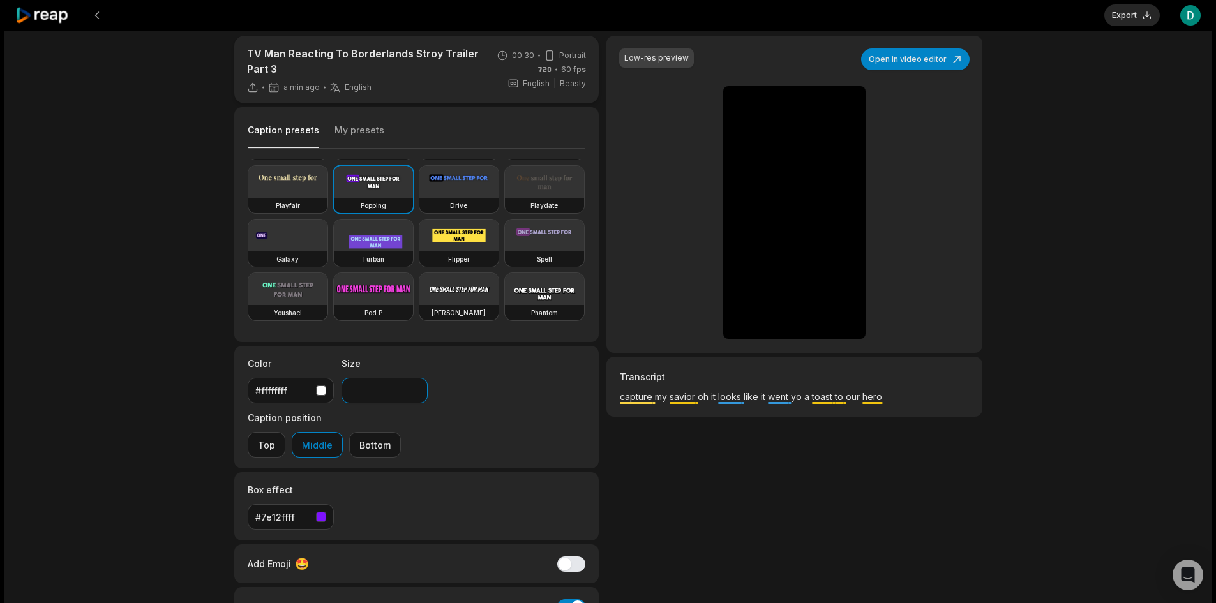
click at [419, 387] on input "**" at bounding box center [384, 391] width 86 height 26
click at [644, 392] on span "capture" at bounding box center [637, 396] width 35 height 11
click at [642, 408] on p "capture my savior oh it looks like it went yo a toast to our hero" at bounding box center [794, 402] width 348 height 24
click at [735, 304] on icon "Play video" at bounding box center [737, 307] width 8 height 9
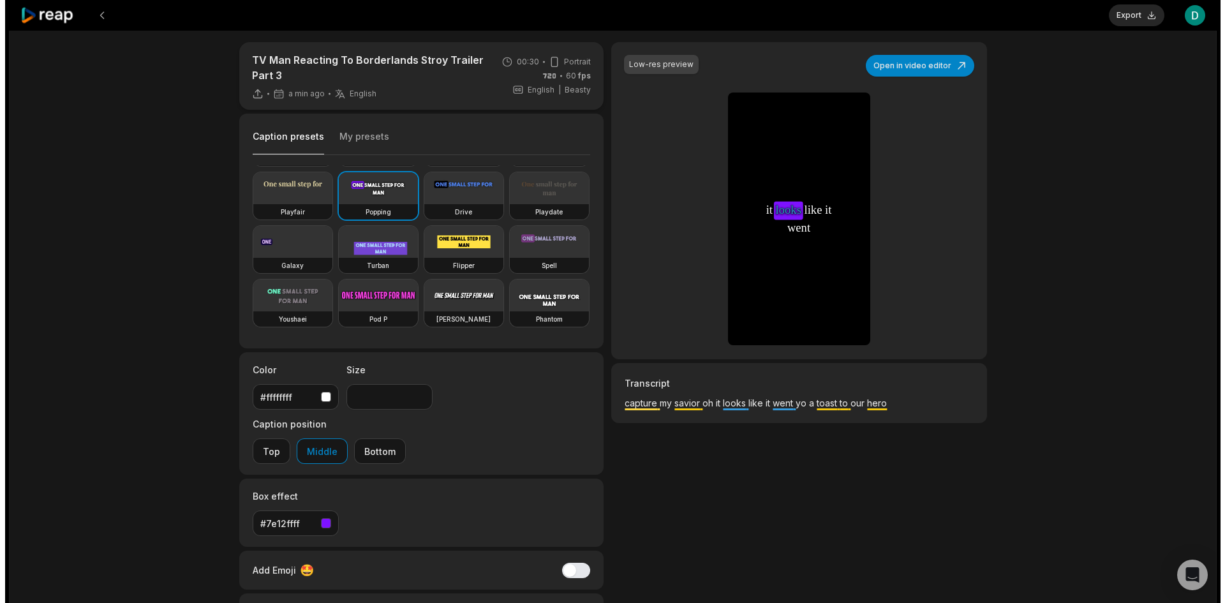
scroll to position [0, 0]
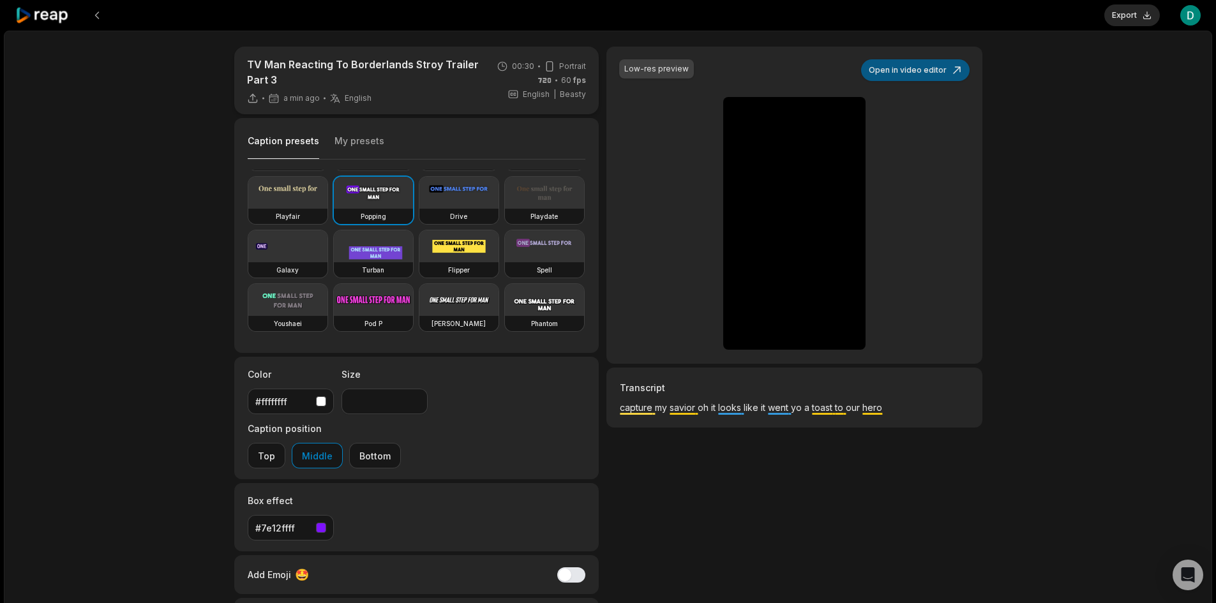
click at [930, 65] on button "Open in video editor" at bounding box center [915, 70] width 108 height 22
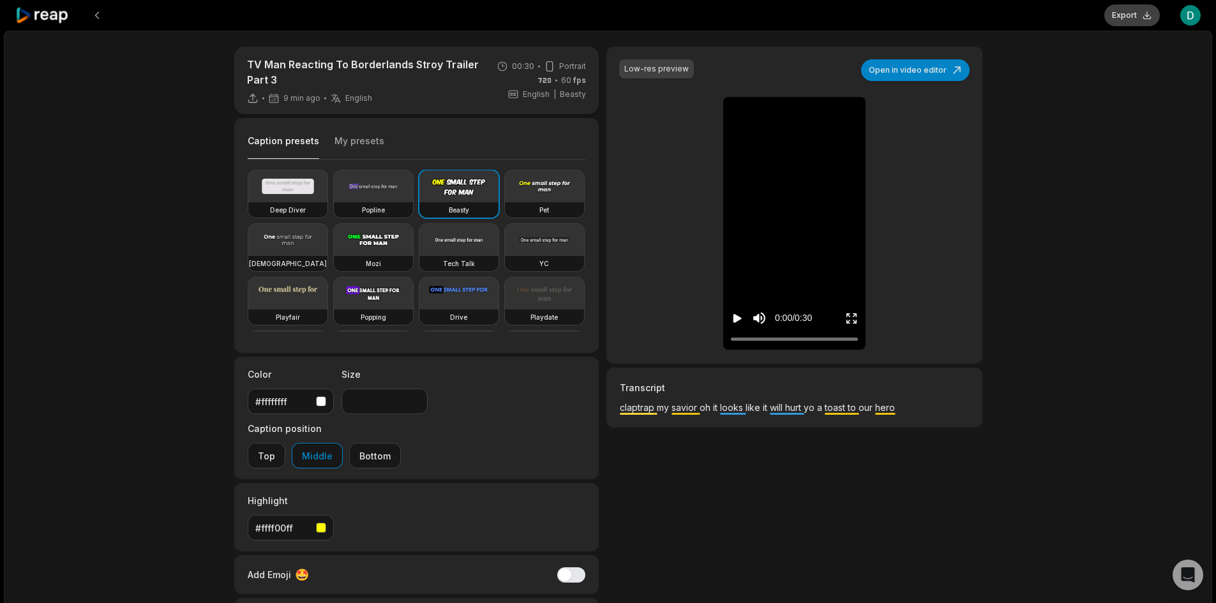
click at [1131, 19] on button "Export" at bounding box center [1132, 15] width 56 height 22
type input "**"
click at [1116, 9] on button "Download" at bounding box center [1125, 15] width 69 height 22
click at [1142, 143] on div "TV Man Reacting To Borderlands Stroy Trailer Part 3 16 min ago English en 00:30…" at bounding box center [608, 382] width 1208 height 702
